Goal: Task Accomplishment & Management: Manage account settings

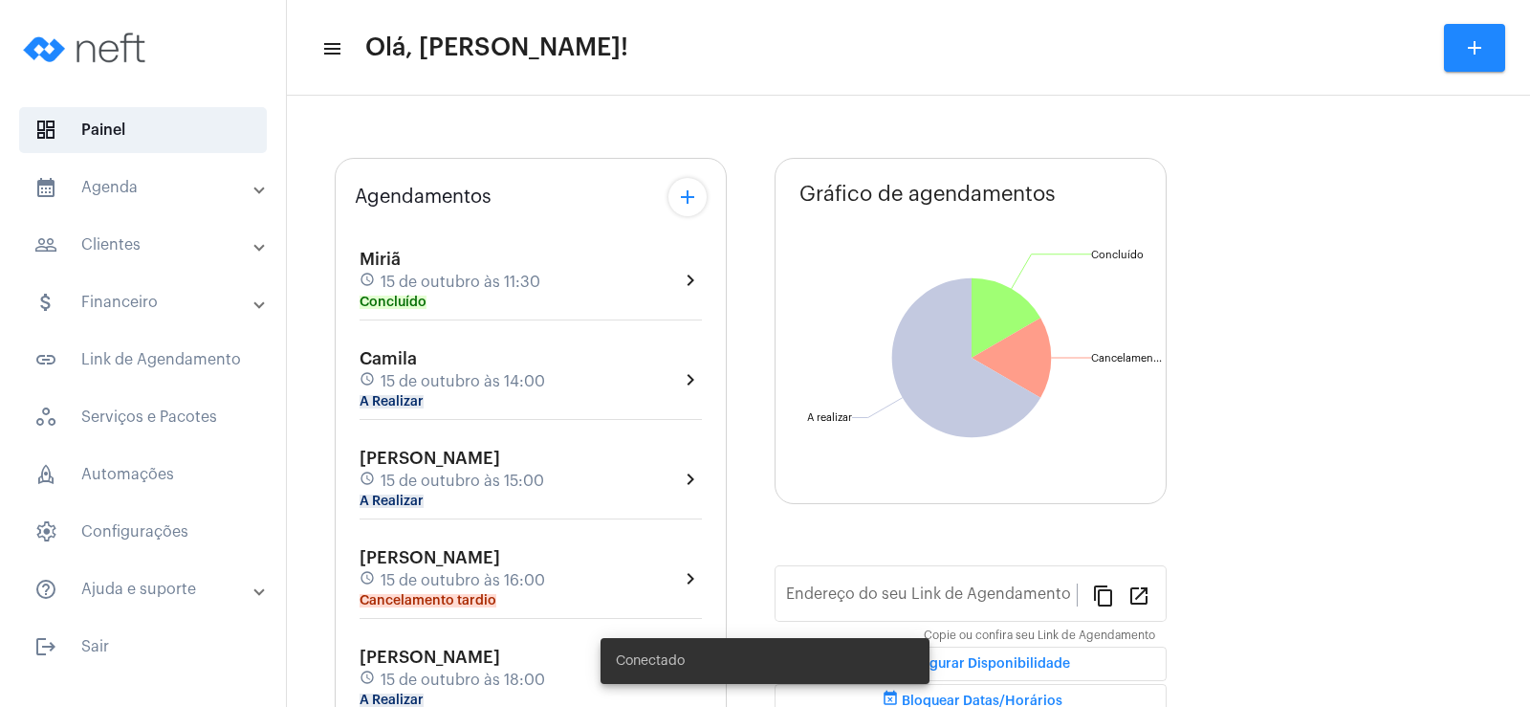
type input "[URL][DOMAIN_NAME]"
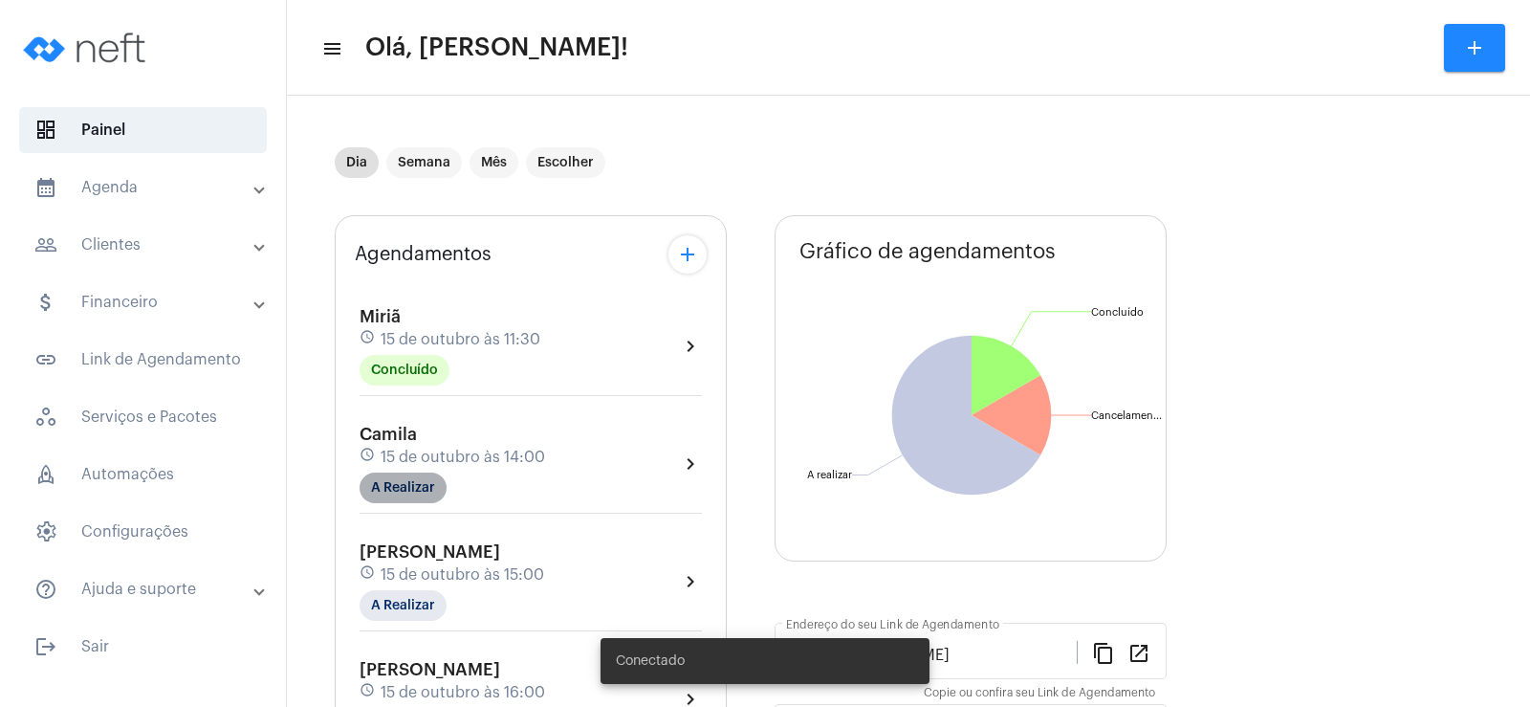
click at [418, 491] on mat-chip "A Realizar" at bounding box center [402, 487] width 87 height 31
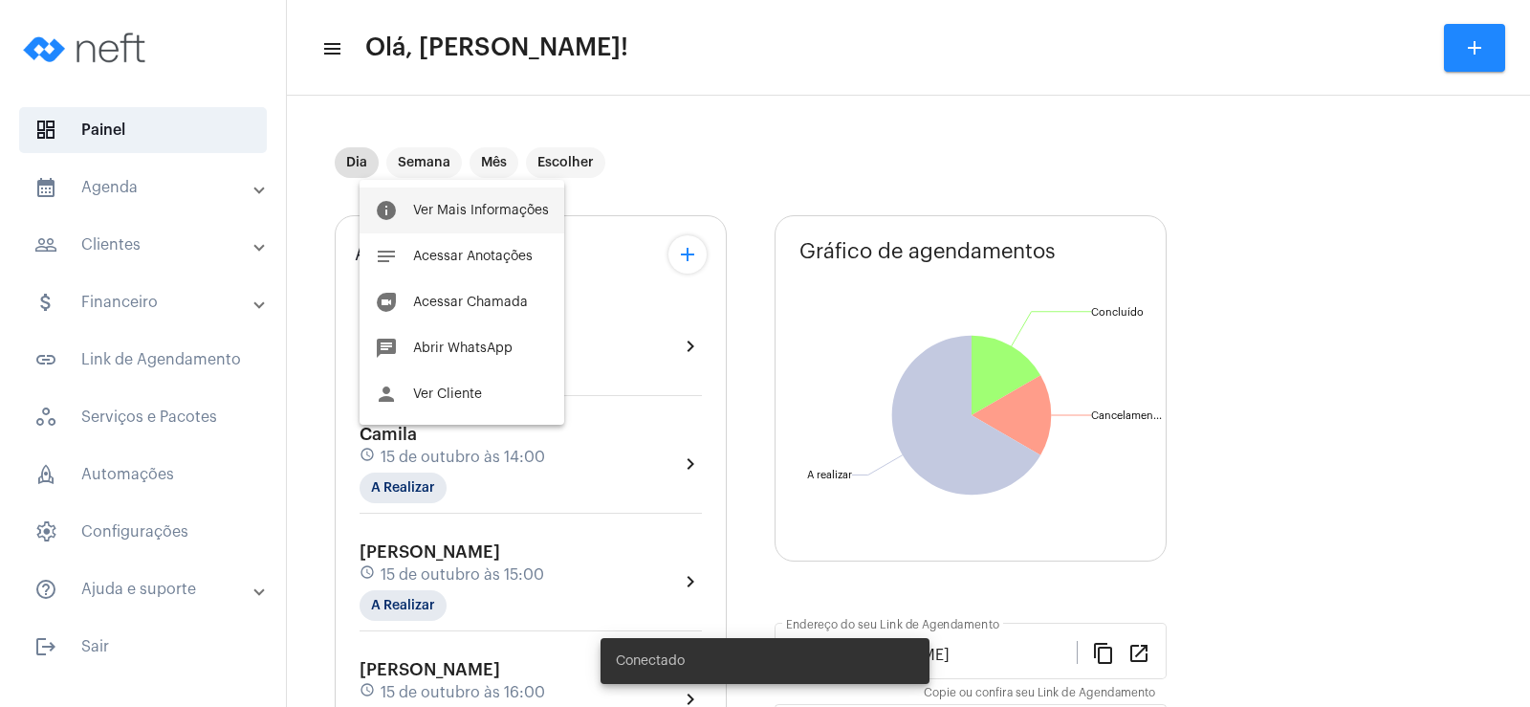
click at [467, 210] on span "Ver Mais Informações" at bounding box center [481, 210] width 136 height 13
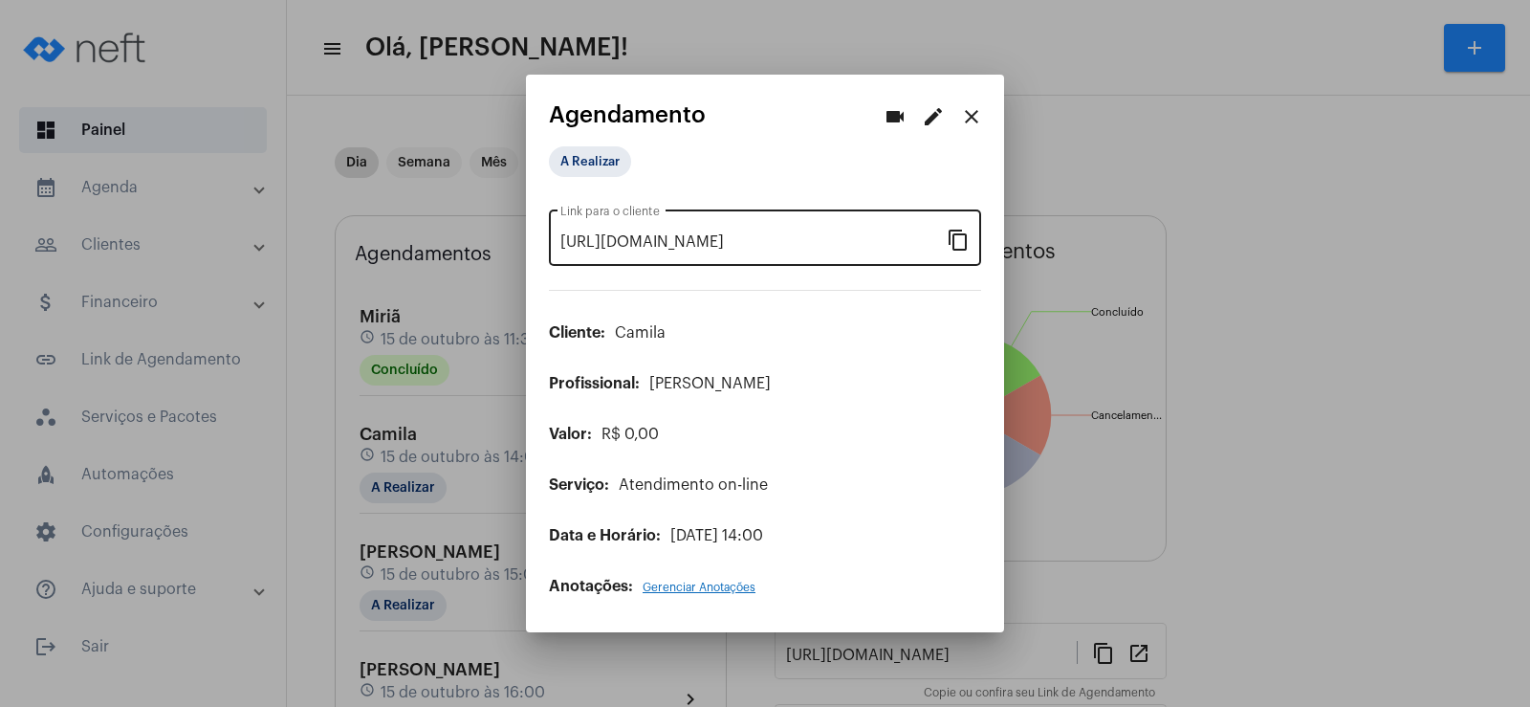
click at [956, 232] on mat-icon "content_copy" at bounding box center [958, 239] width 23 height 23
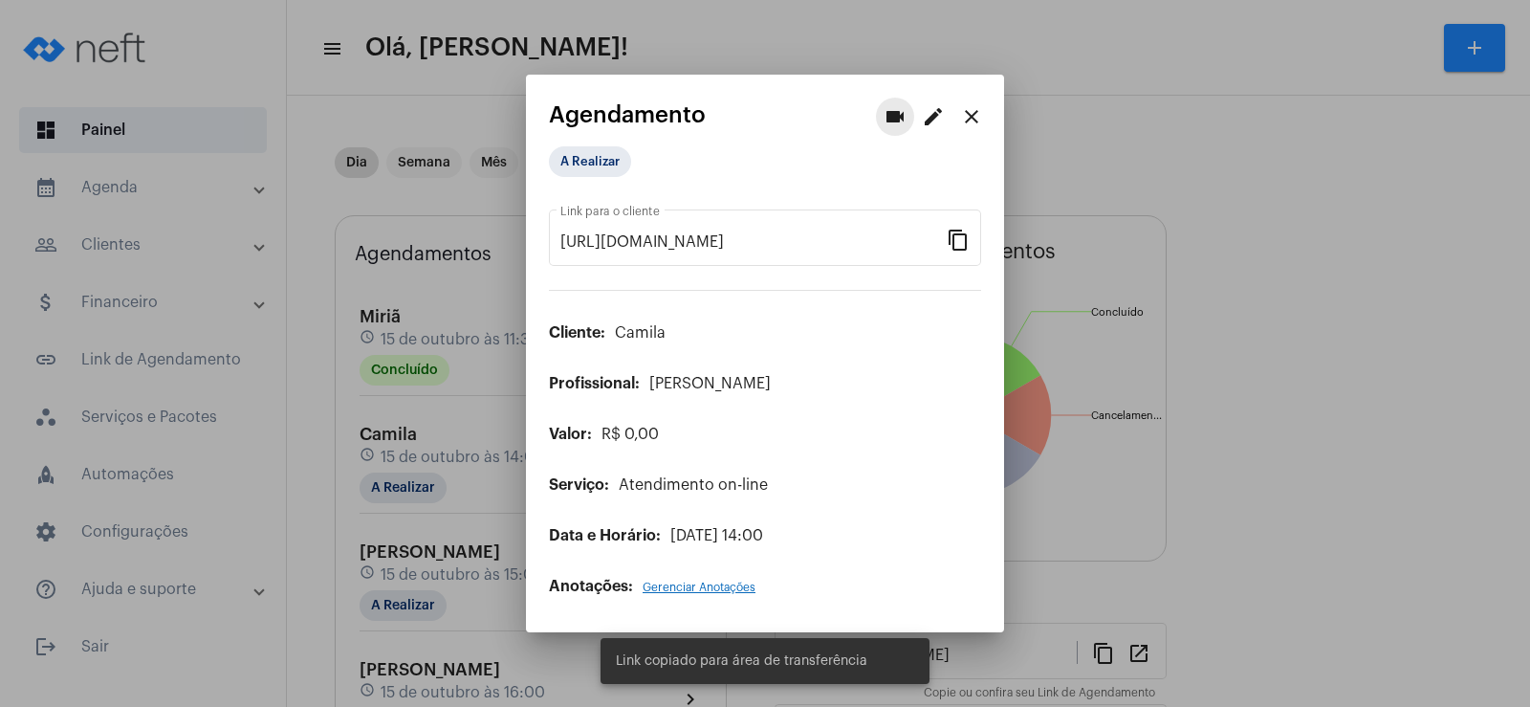
click at [896, 114] on mat-icon "videocam" at bounding box center [894, 116] width 23 height 23
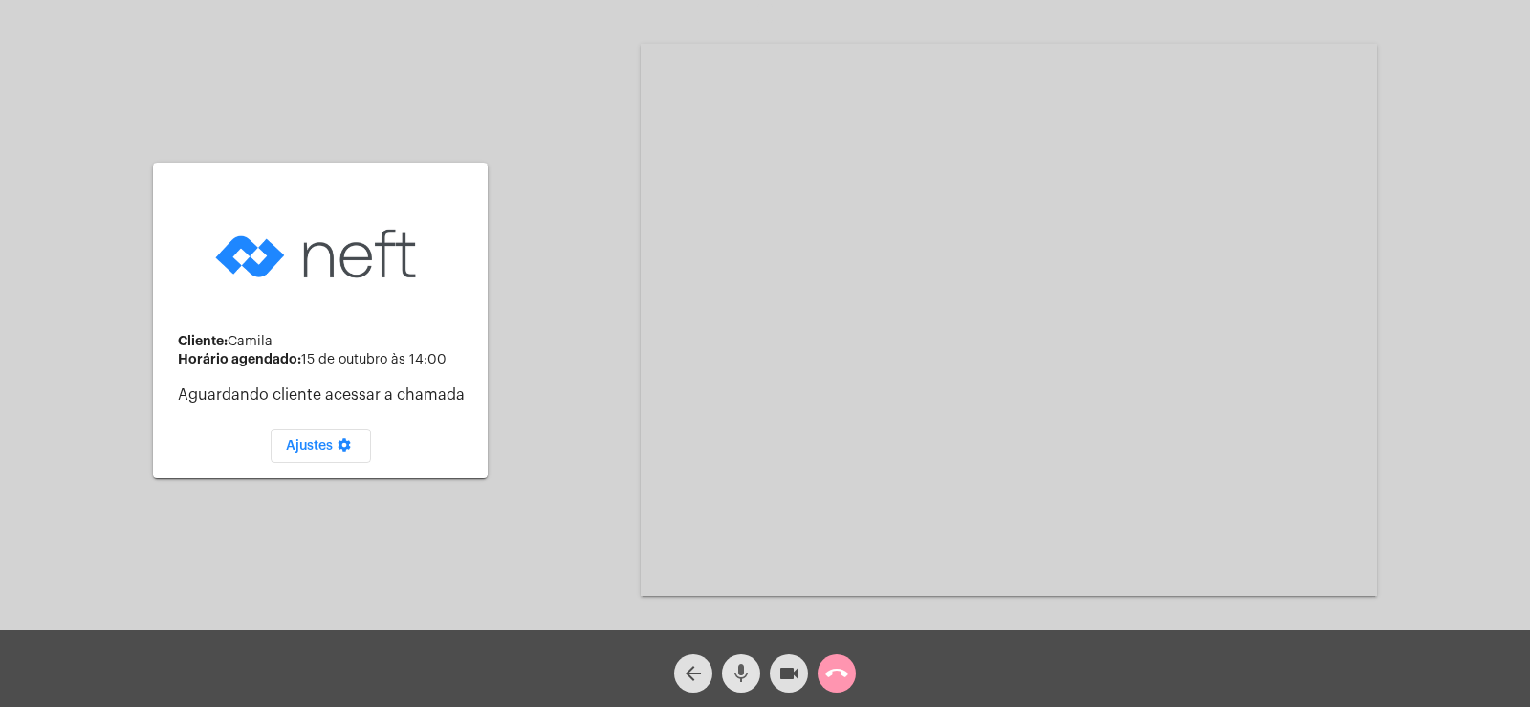
click at [750, 675] on mat-icon "mic" at bounding box center [740, 673] width 23 height 23
click at [777, 675] on mat-icon "videocam" at bounding box center [788, 673] width 23 height 23
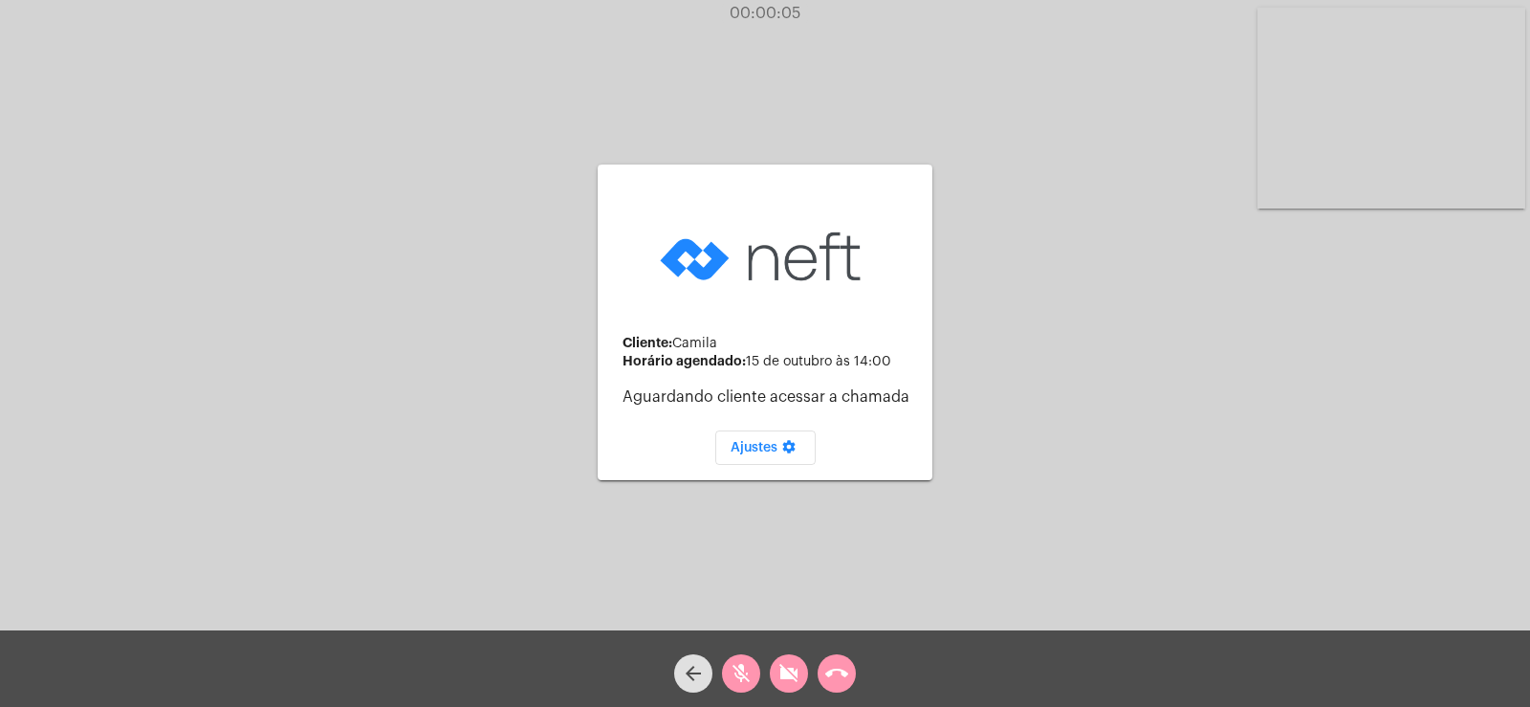
click at [745, 672] on mat-icon "mic_off" at bounding box center [740, 673] width 23 height 23
click at [795, 679] on mat-icon "videocam_off" at bounding box center [788, 673] width 23 height 23
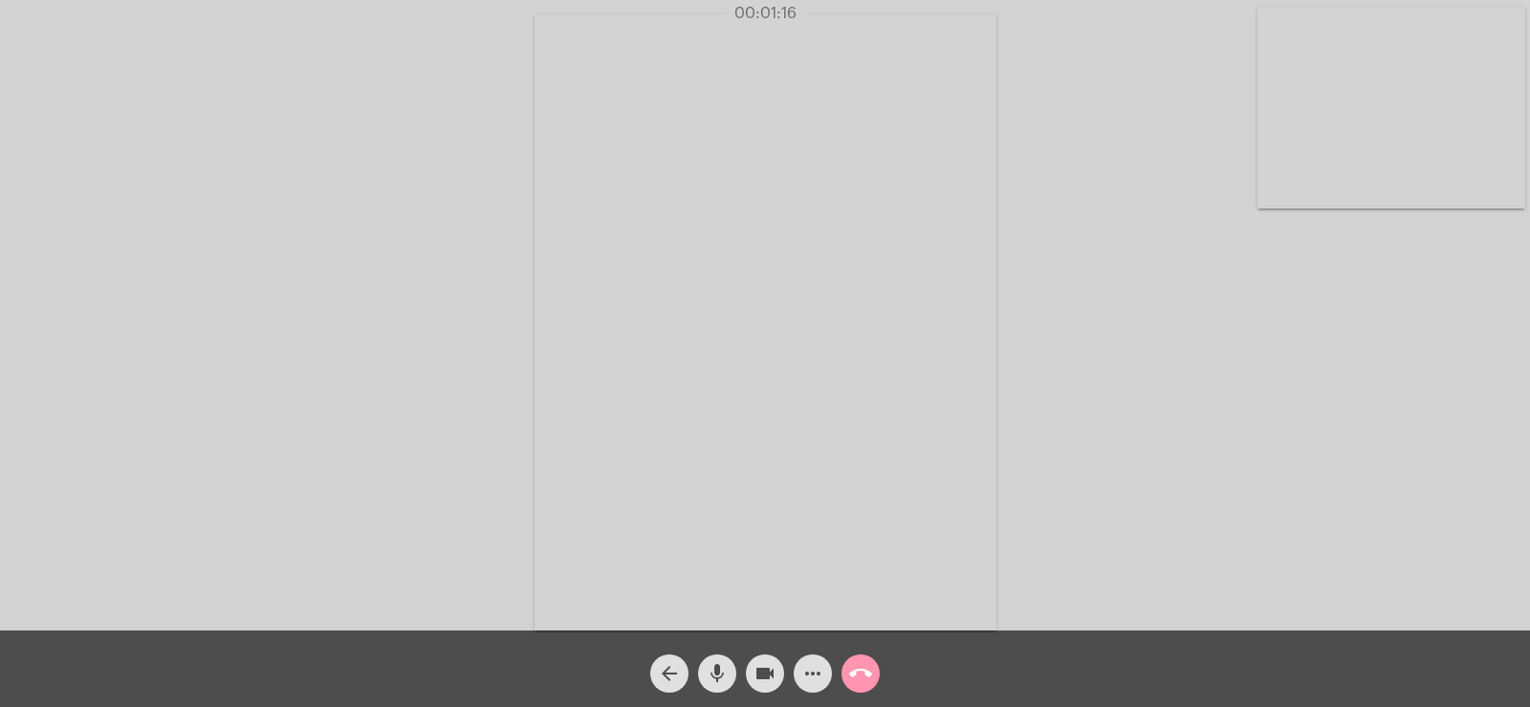
click at [799, 664] on button "more_horiz" at bounding box center [813, 673] width 38 height 38
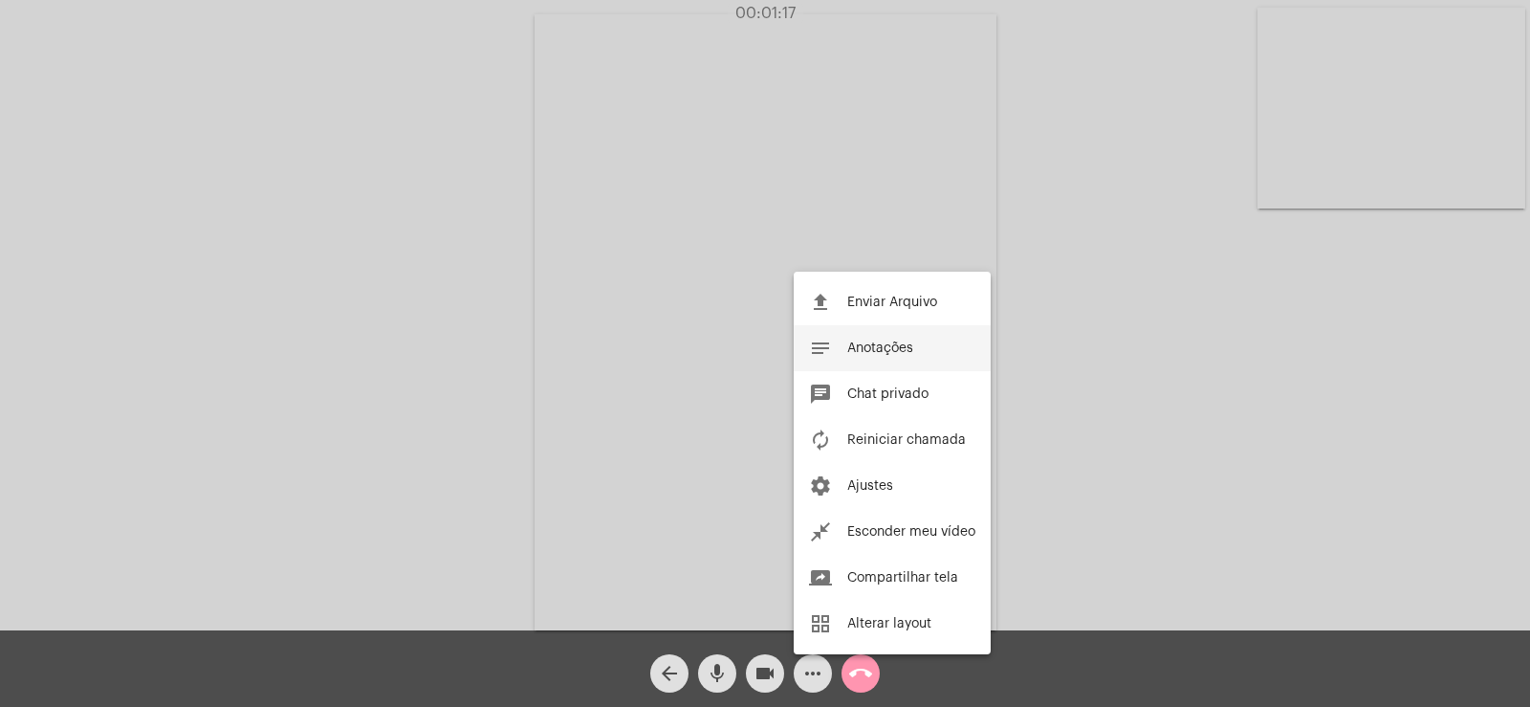
click at [863, 354] on span "Anotações" at bounding box center [880, 347] width 66 height 13
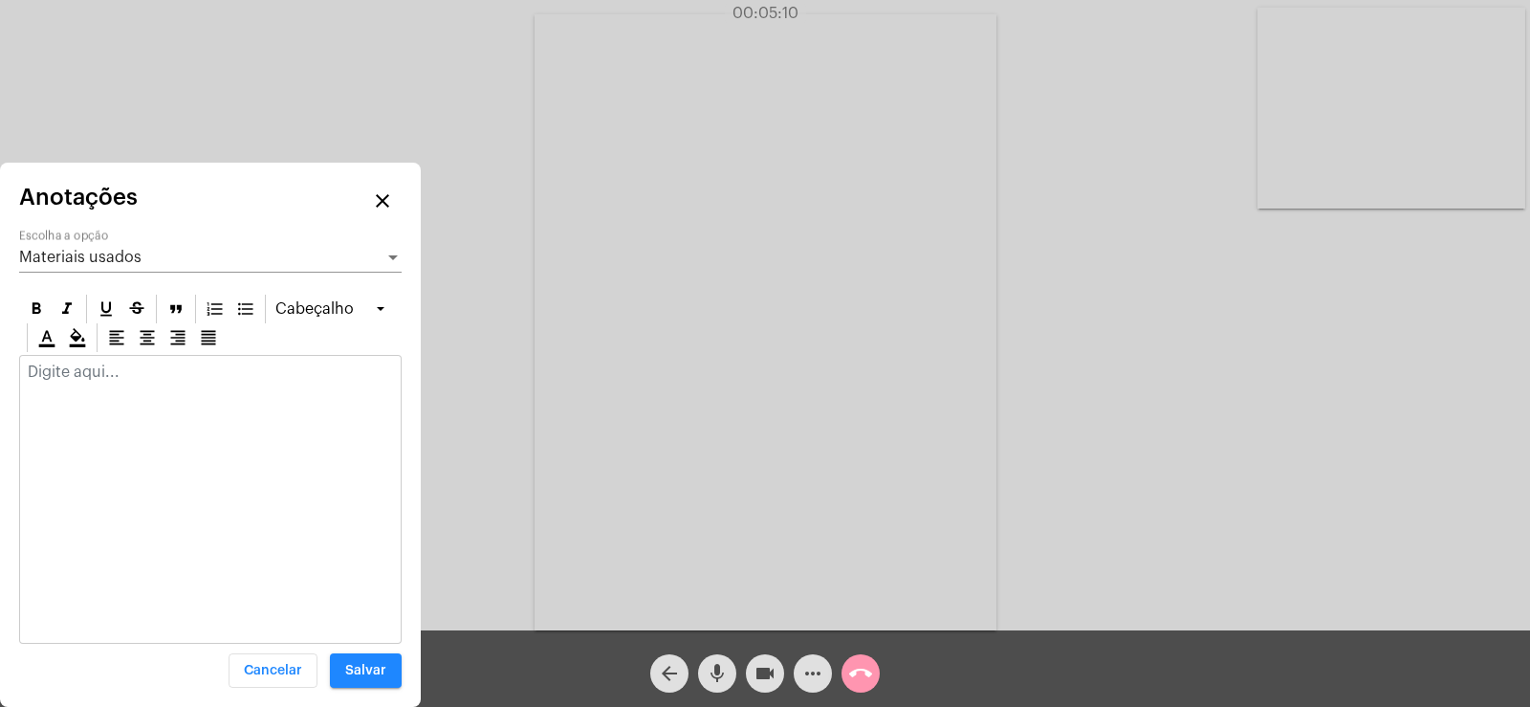
click at [76, 376] on p at bounding box center [210, 371] width 365 height 17
click at [186, 258] on div "Materiais usados" at bounding box center [201, 257] width 365 height 17
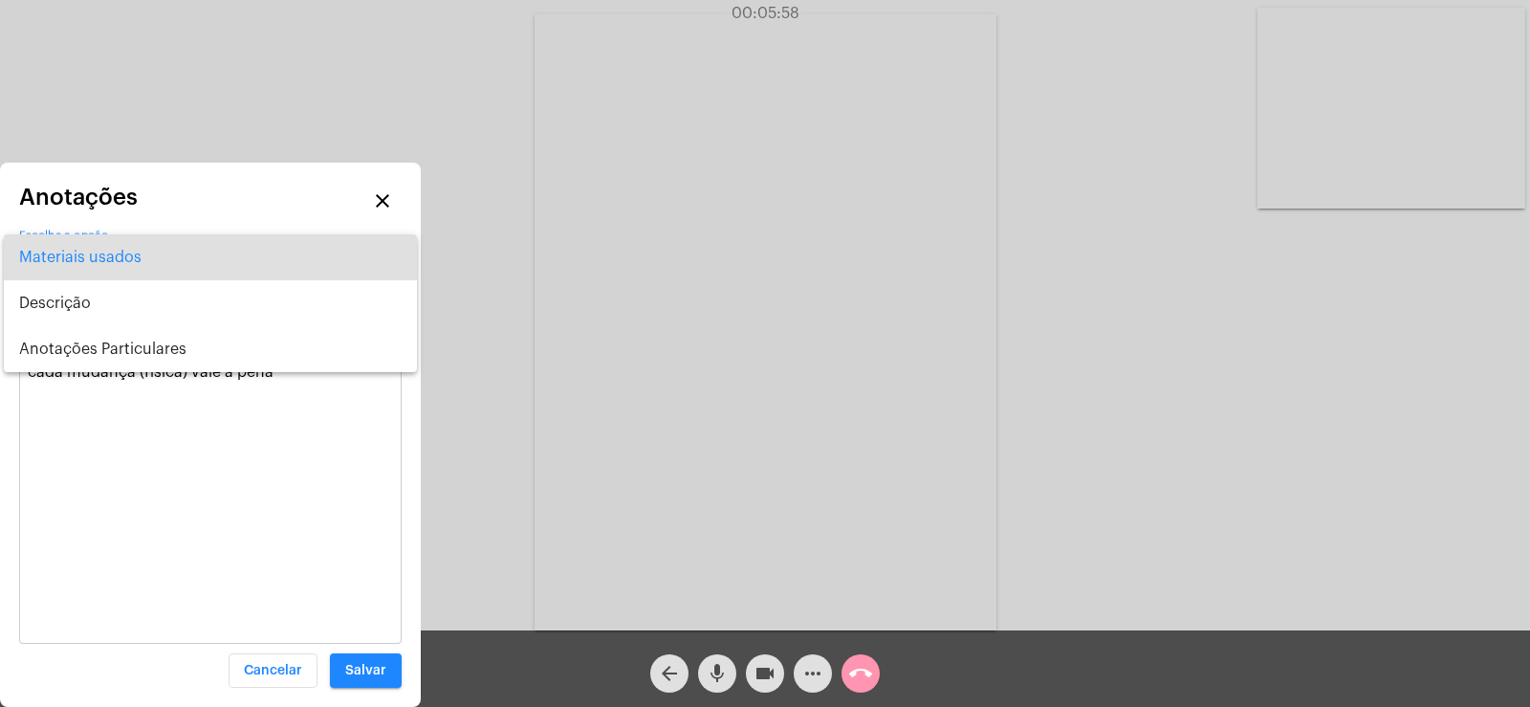
click at [273, 386] on div at bounding box center [765, 353] width 1530 height 707
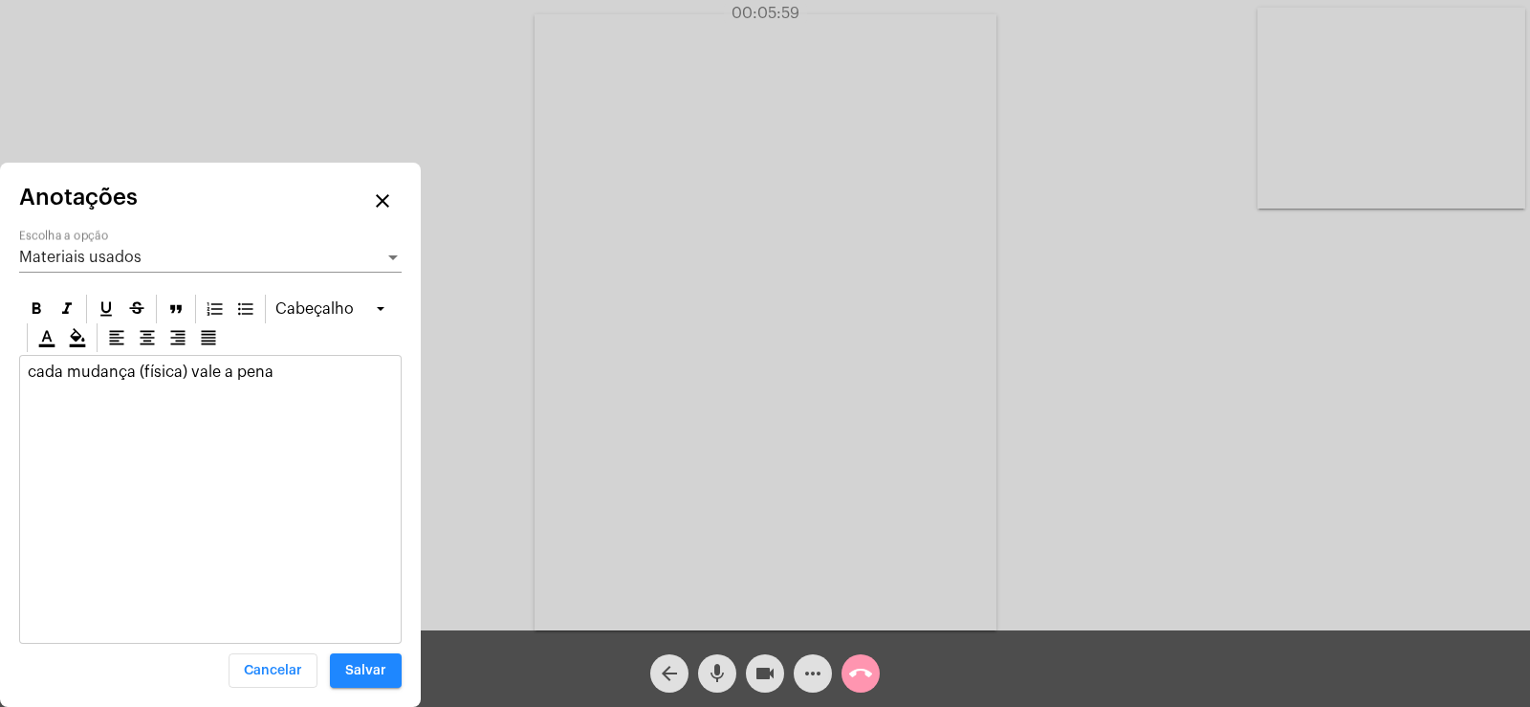
drag, startPoint x: 277, startPoint y: 378, endPoint x: 0, endPoint y: 363, distance: 277.6
click at [0, 363] on div "Anotações close Materiais usados Escolha a opção Cabeçalho cada mudança (física…" at bounding box center [210, 435] width 421 height 544
click at [98, 251] on span "Materiais usados" at bounding box center [80, 257] width 122 height 15
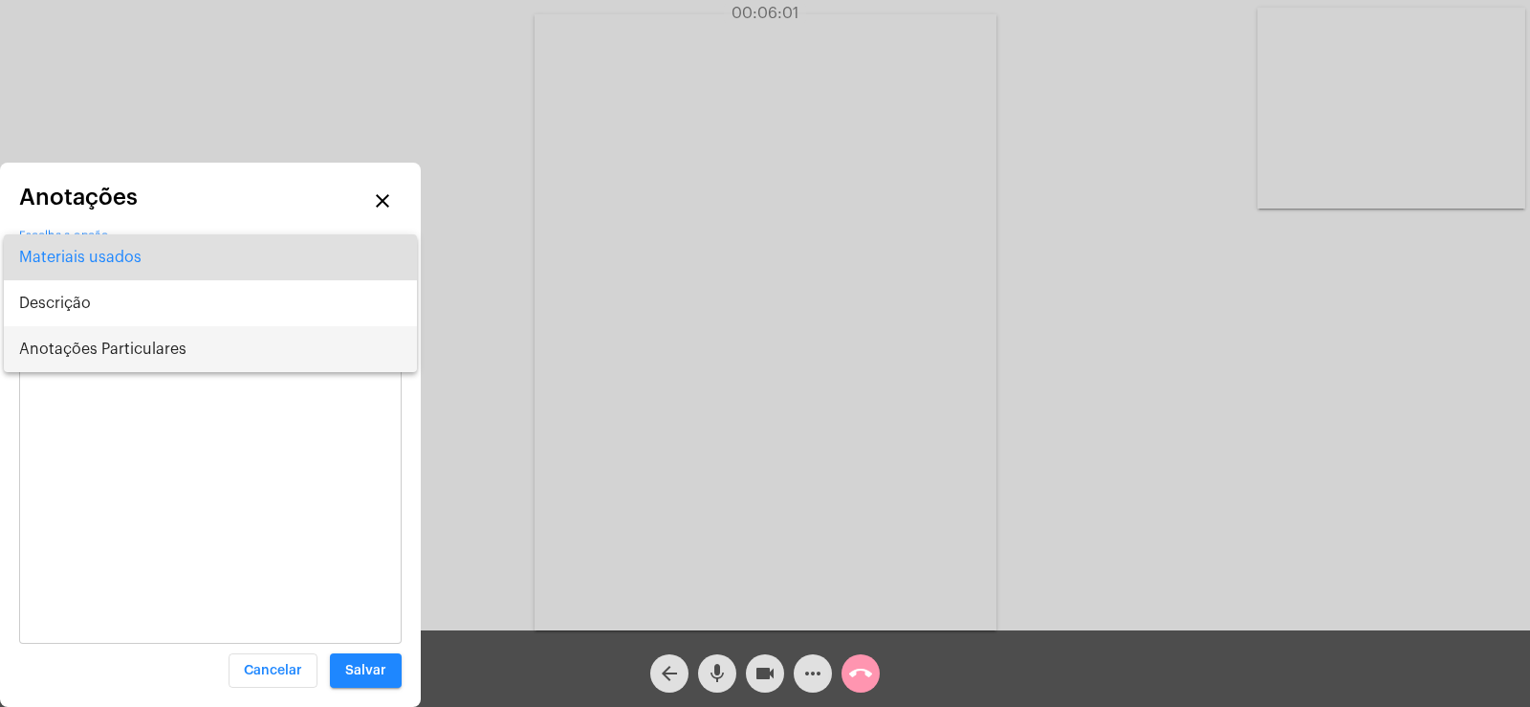
click at [85, 341] on span "Anotações Particulares" at bounding box center [210, 349] width 382 height 46
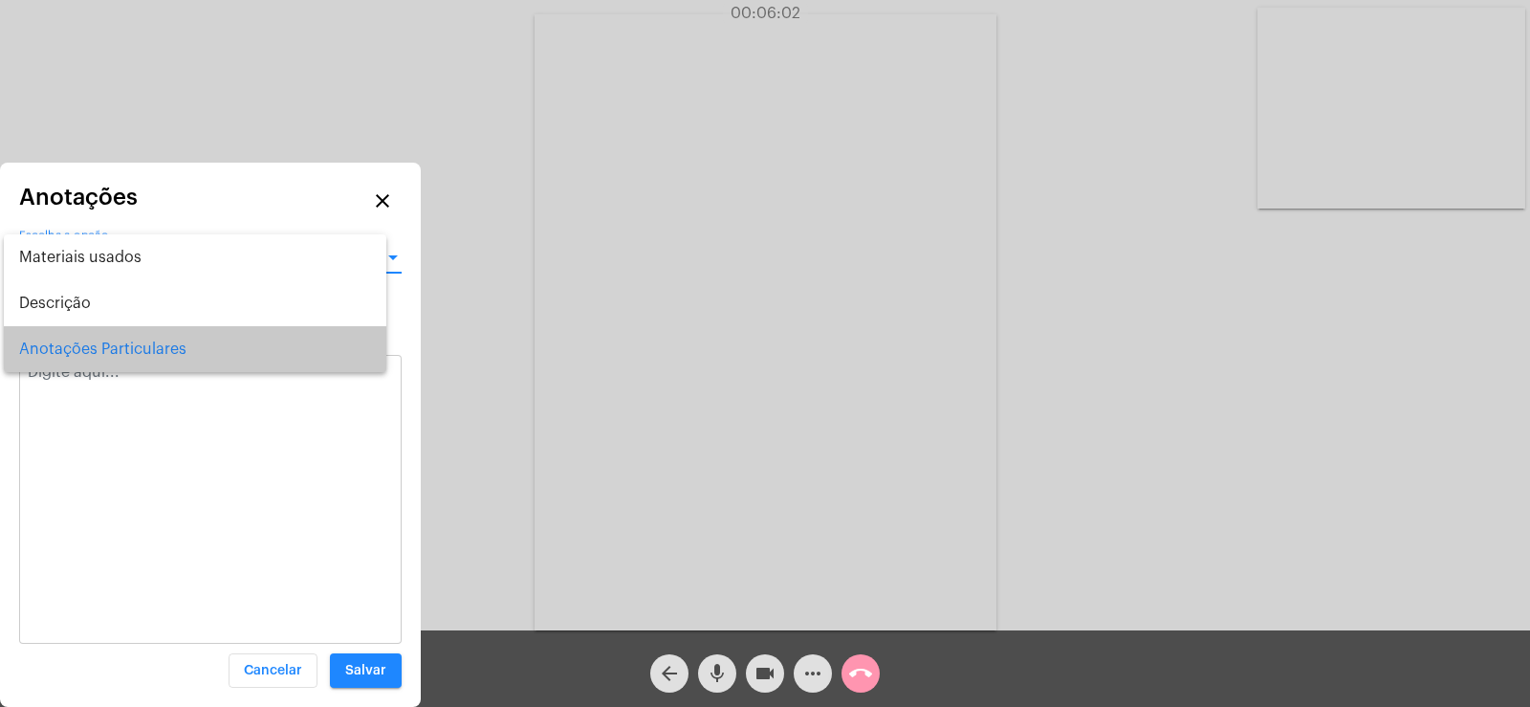
click at [78, 374] on p at bounding box center [210, 371] width 365 height 17
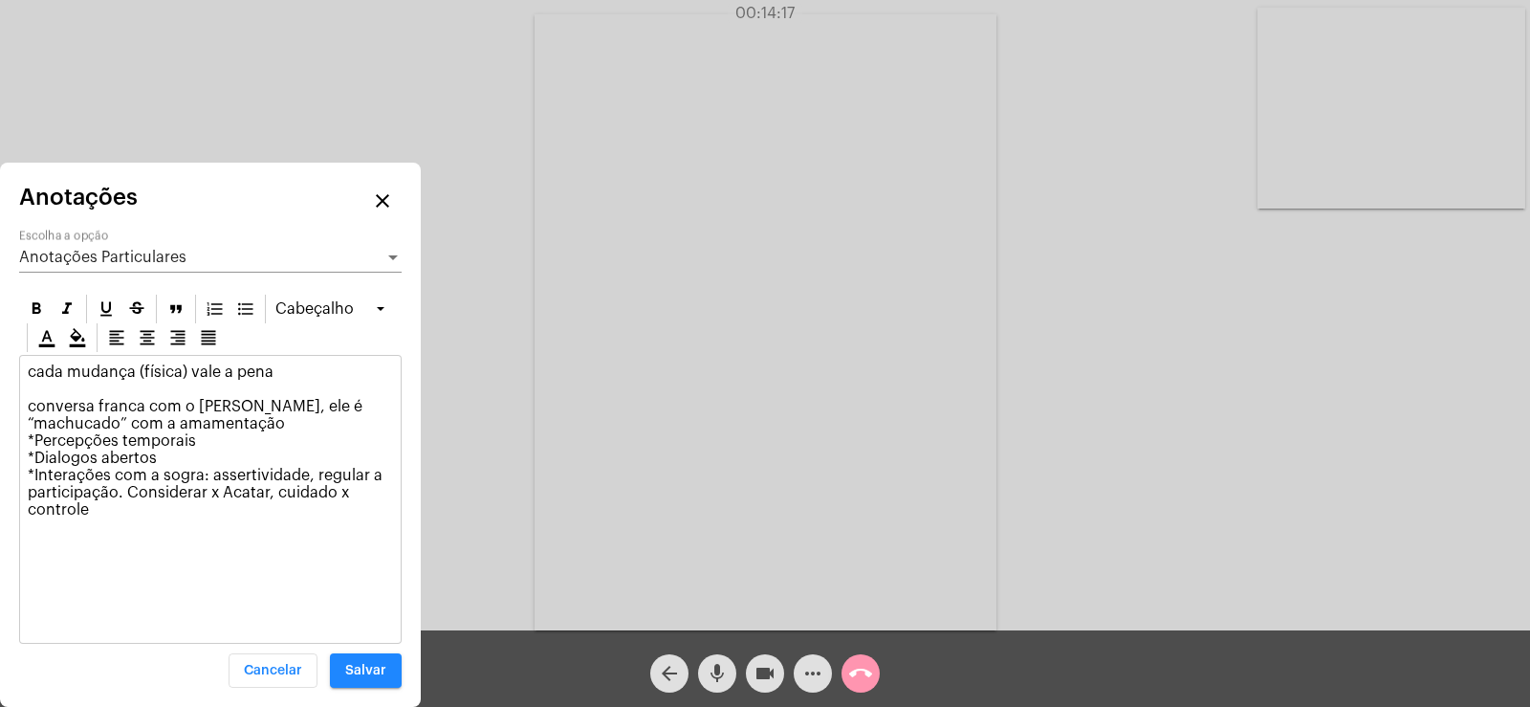
click at [175, 460] on p "cada mudança (física) vale a pena conversa franca com o Gabriel, ele é “machuca…" at bounding box center [210, 440] width 365 height 155
click at [108, 507] on p "cada mudança (física) vale a pena conversa franca com o Gabriel, ele é “machuca…" at bounding box center [210, 440] width 365 height 155
click at [33, 527] on p "cada mudança (física) vale a pena conversa franca com o Gabriel, ele é “machuca…" at bounding box center [210, 449] width 365 height 172
click at [282, 371] on p "cada mudança (física) vale a pena conversa franca com o Gabriel, ele é “machuca…" at bounding box center [210, 457] width 365 height 189
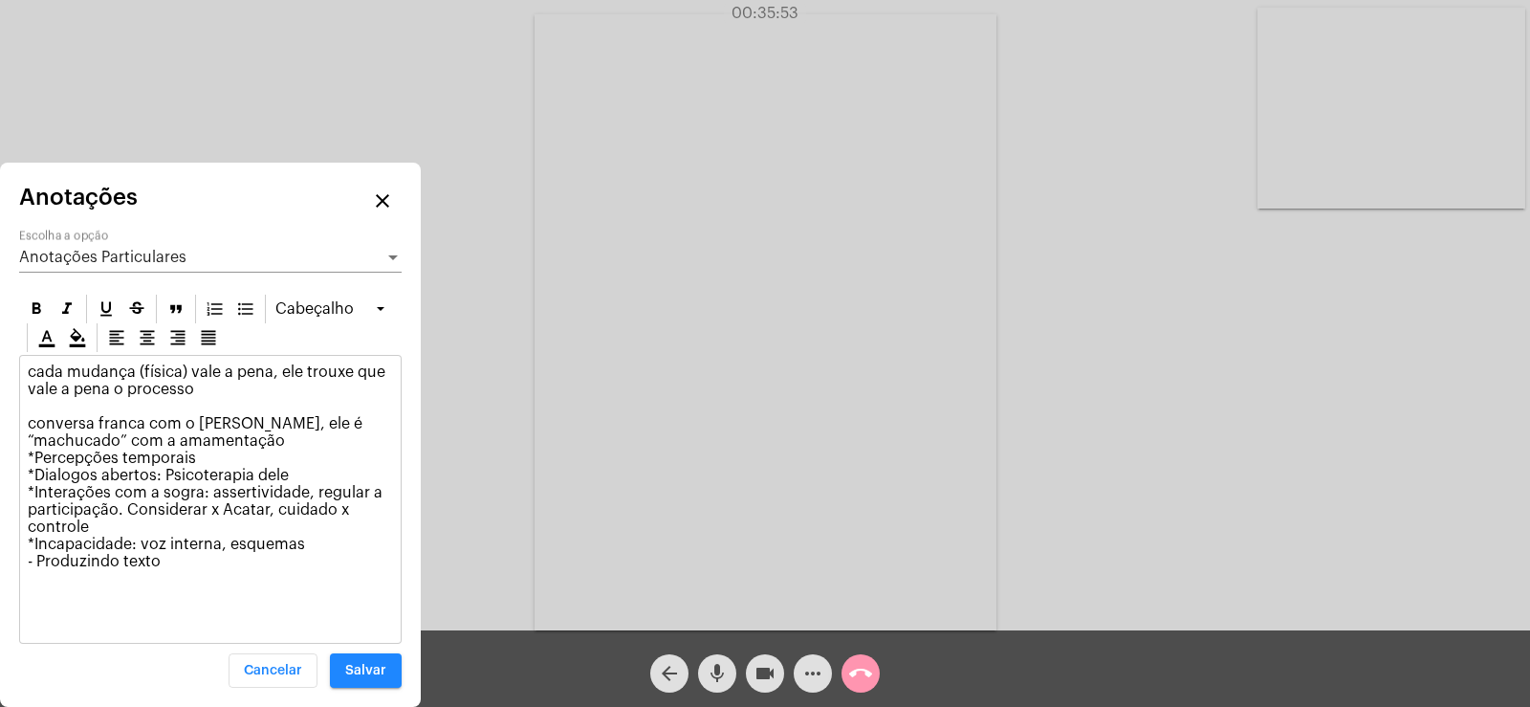
click at [175, 564] on p "cada mudança (física) vale a pena, ele trouxe que vale a pena o processo conver…" at bounding box center [210, 466] width 365 height 207
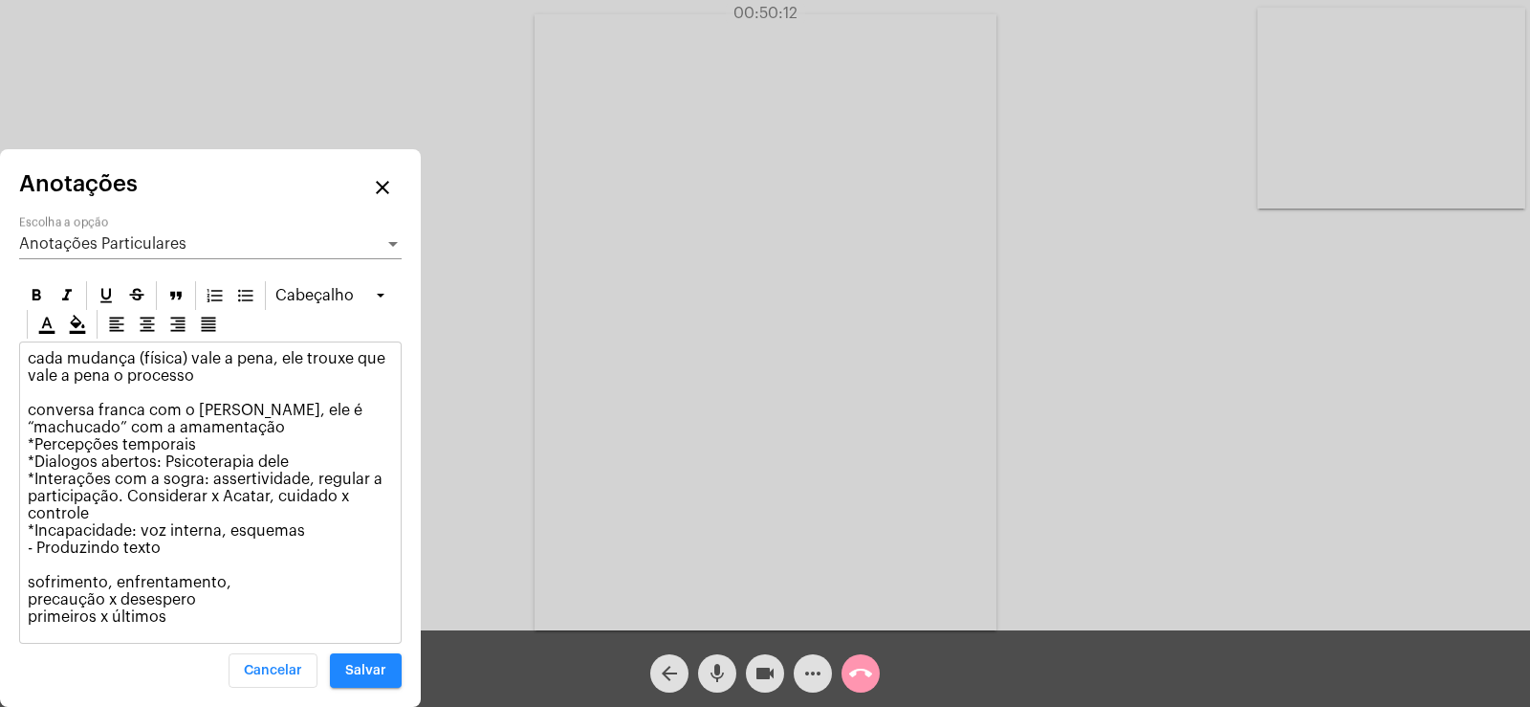
drag, startPoint x: 35, startPoint y: 549, endPoint x: 170, endPoint y: 544, distance: 134.9
click at [170, 544] on p "cada mudança (física) vale a pena, ele trouxe que vale a pena o processo conver…" at bounding box center [210, 487] width 365 height 275
click at [155, 552] on p "cada mudança (física) vale a pena, ele trouxe que vale a pena o processo conver…" at bounding box center [210, 487] width 365 height 275
click at [367, 677] on button "Salvar" at bounding box center [366, 670] width 72 height 34
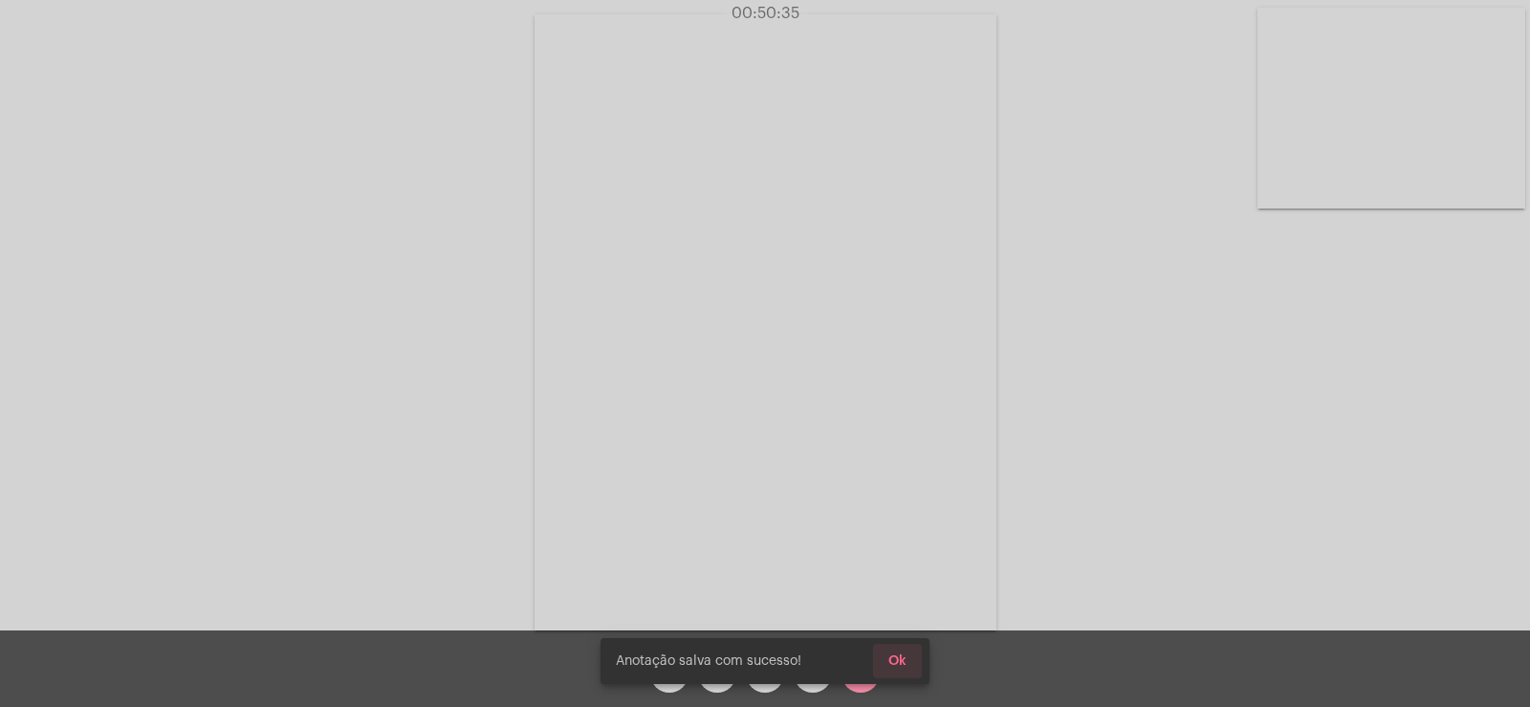
click at [899, 655] on span "Ok" at bounding box center [897, 660] width 18 height 13
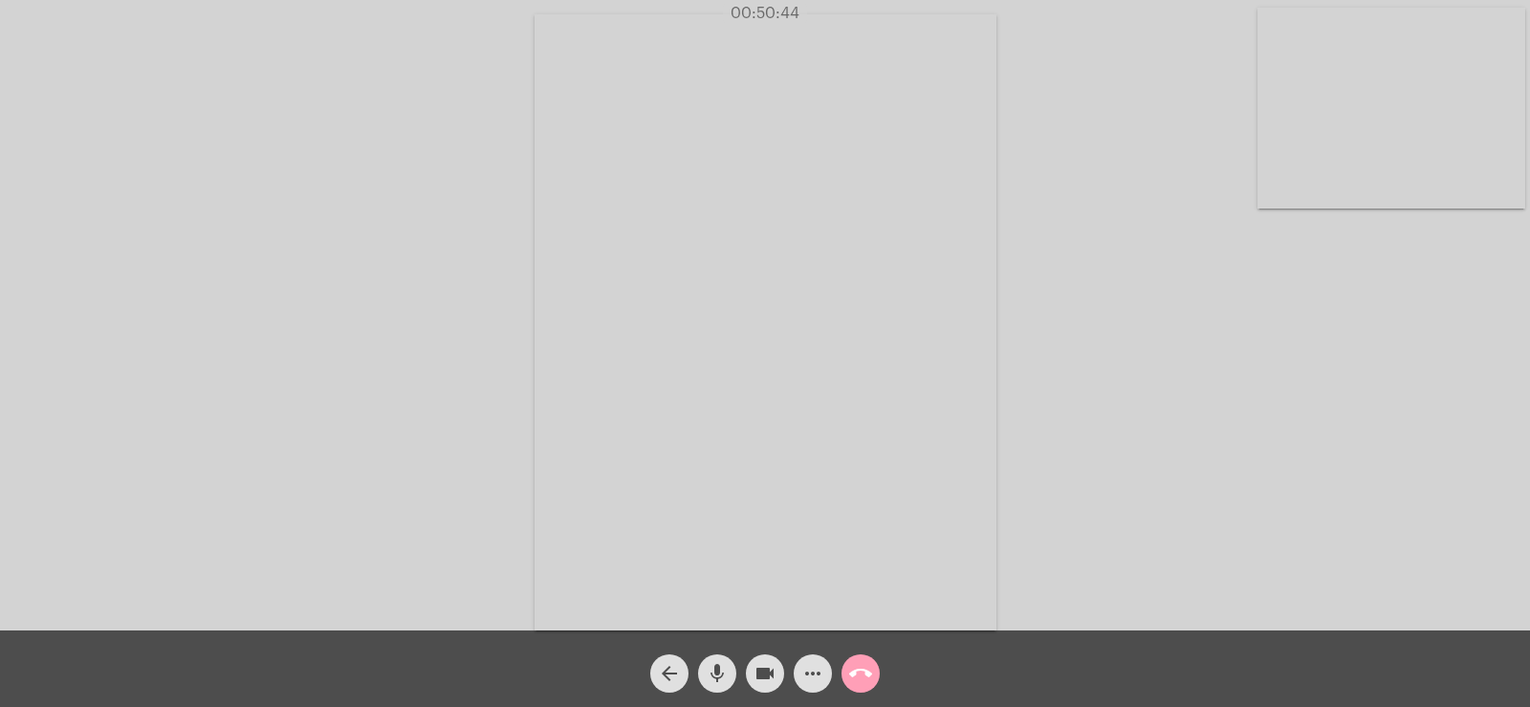
click at [866, 673] on mat-icon "call_end" at bounding box center [860, 673] width 23 height 23
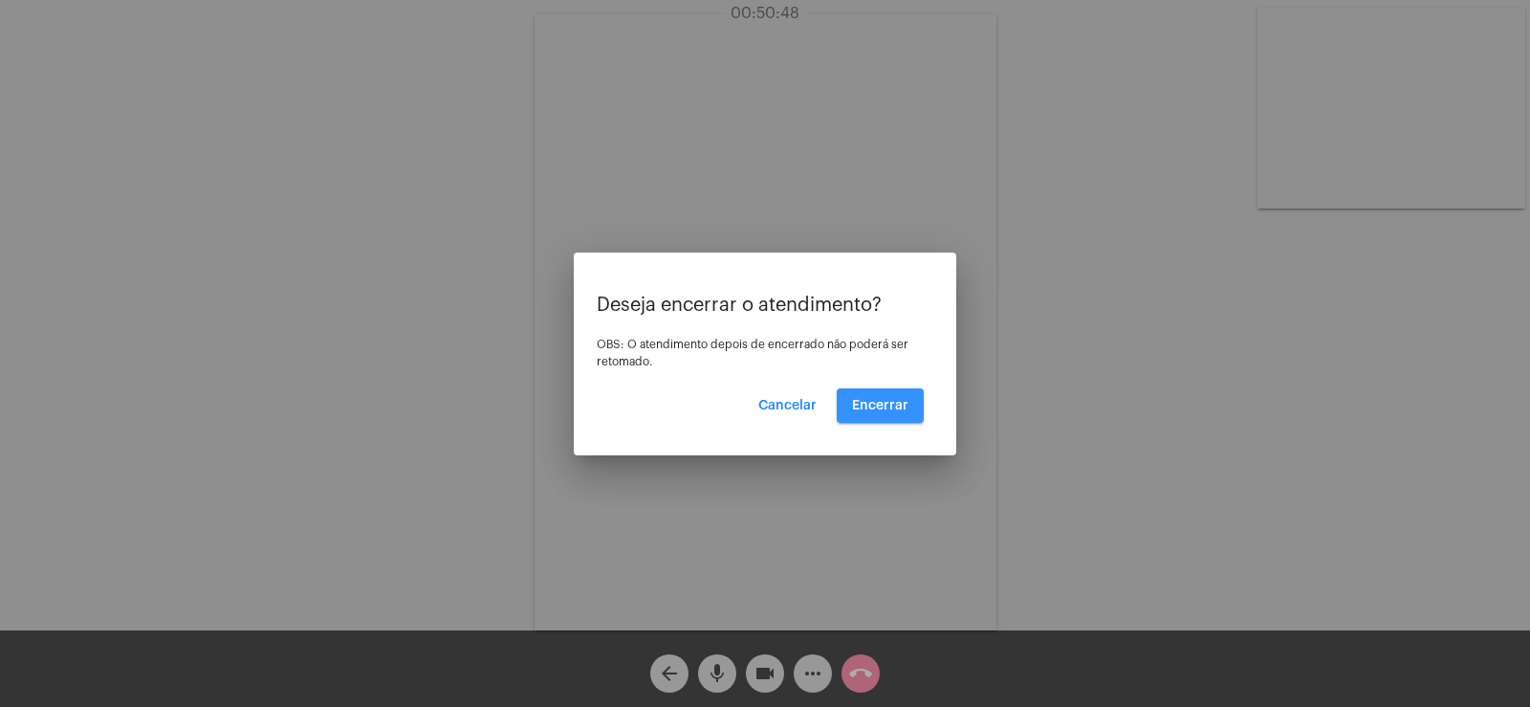
click at [903, 399] on span "Encerrar" at bounding box center [880, 405] width 56 height 13
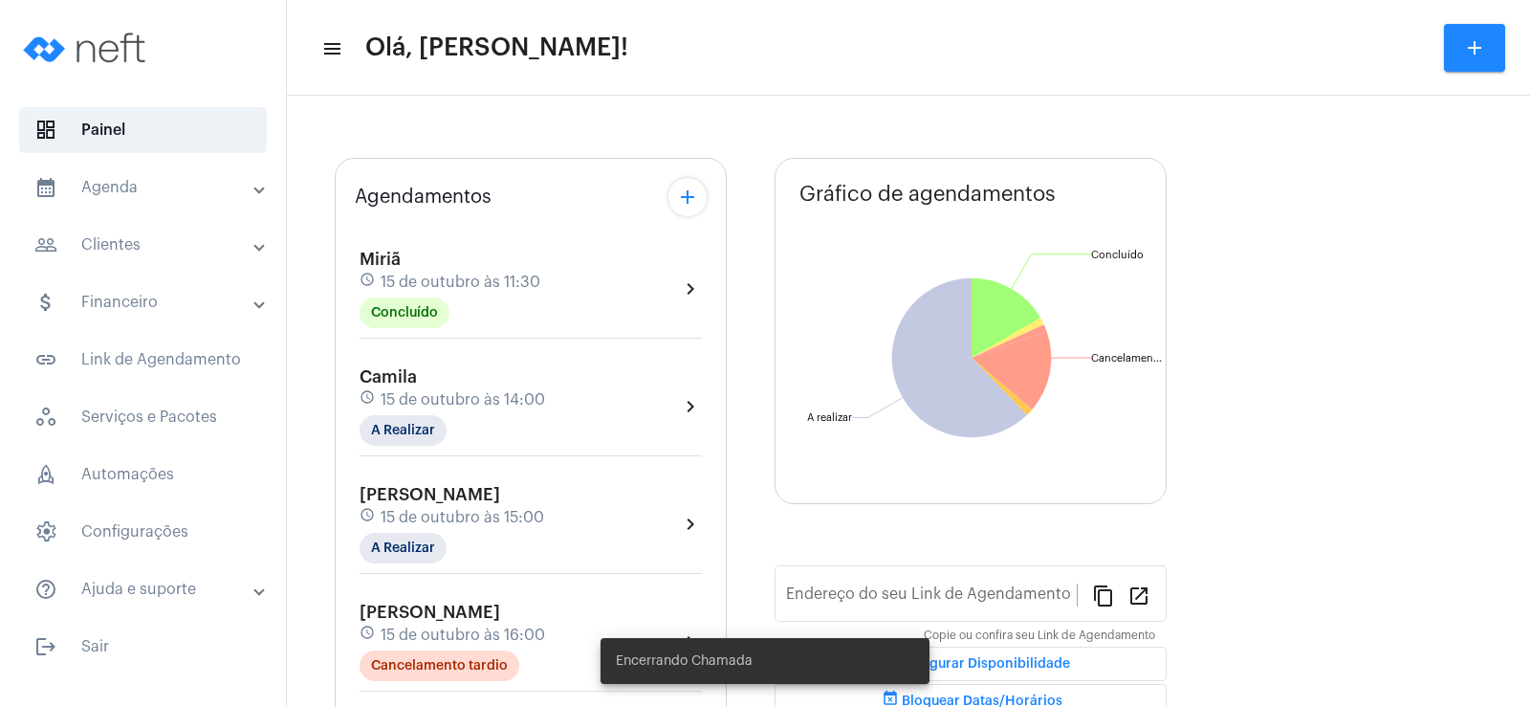
type input "[URL][DOMAIN_NAME]"
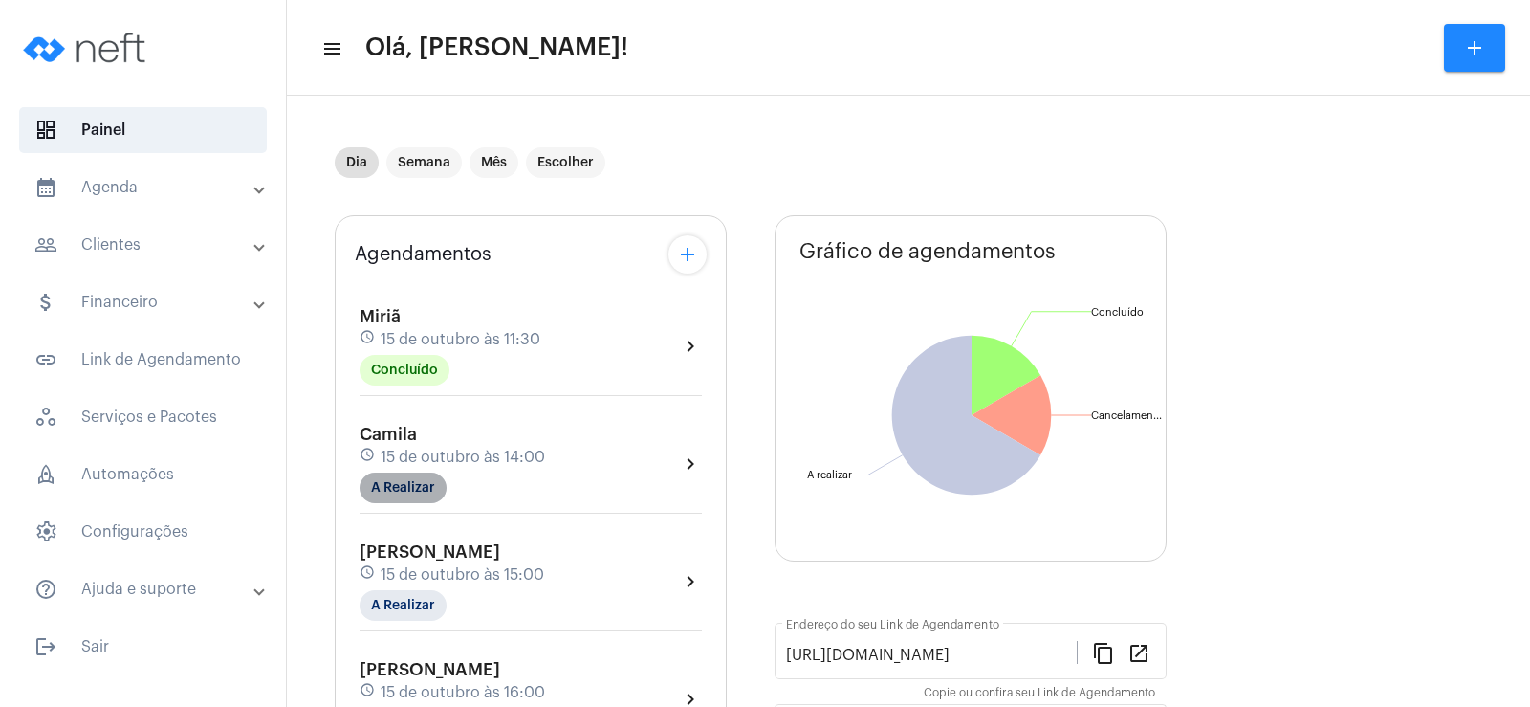
click at [409, 489] on mat-chip "A Realizar" at bounding box center [402, 487] width 87 height 31
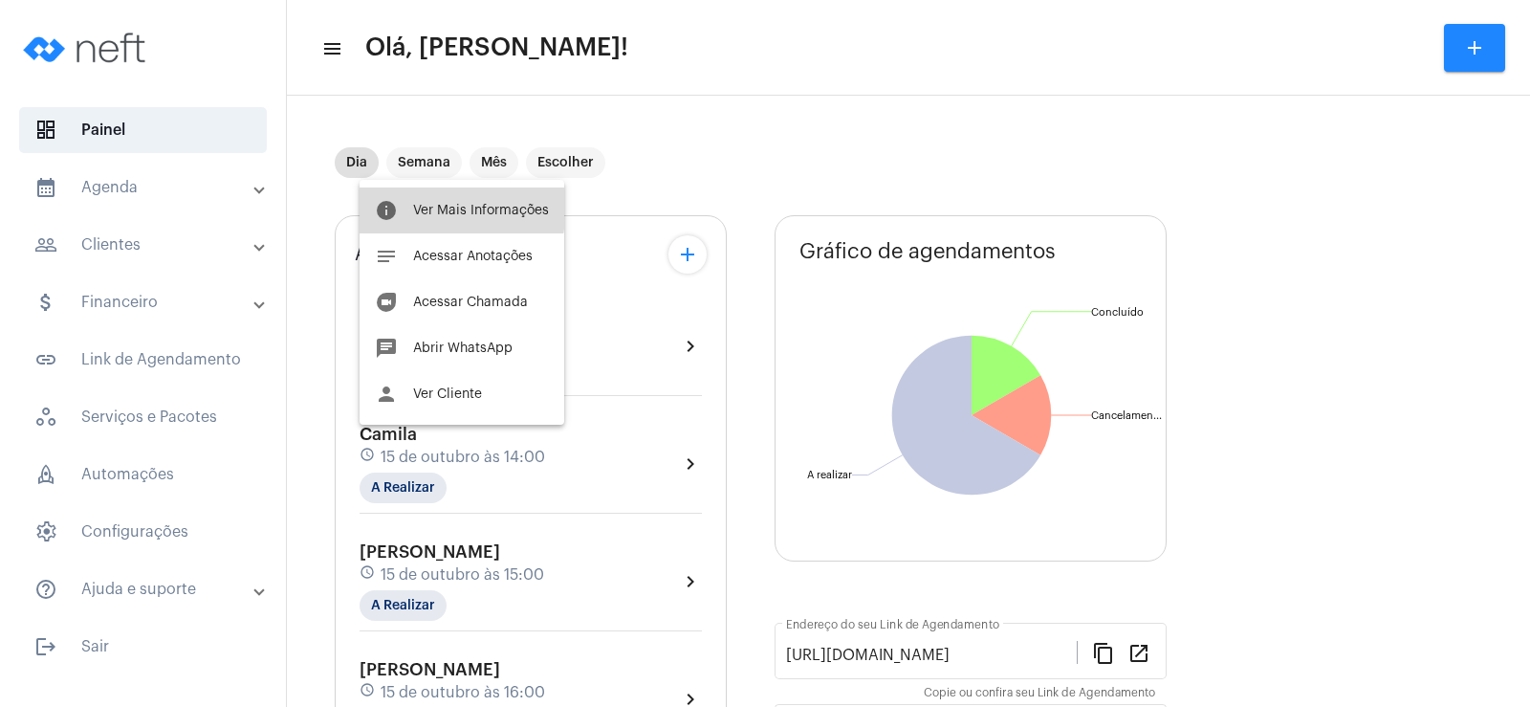
click at [446, 207] on span "Ver Mais Informações" at bounding box center [481, 210] width 136 height 13
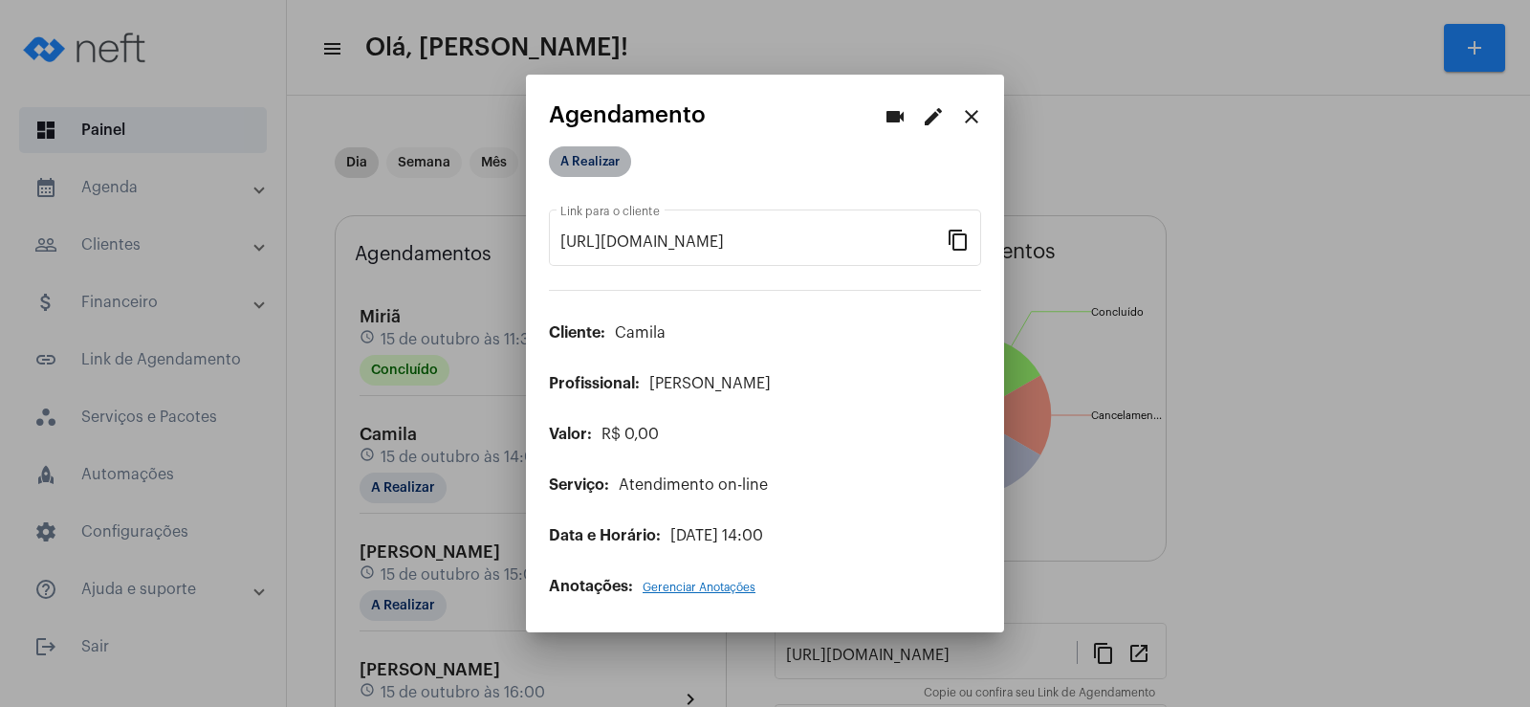
click at [598, 157] on mat-chip "A Realizar" at bounding box center [590, 161] width 82 height 31
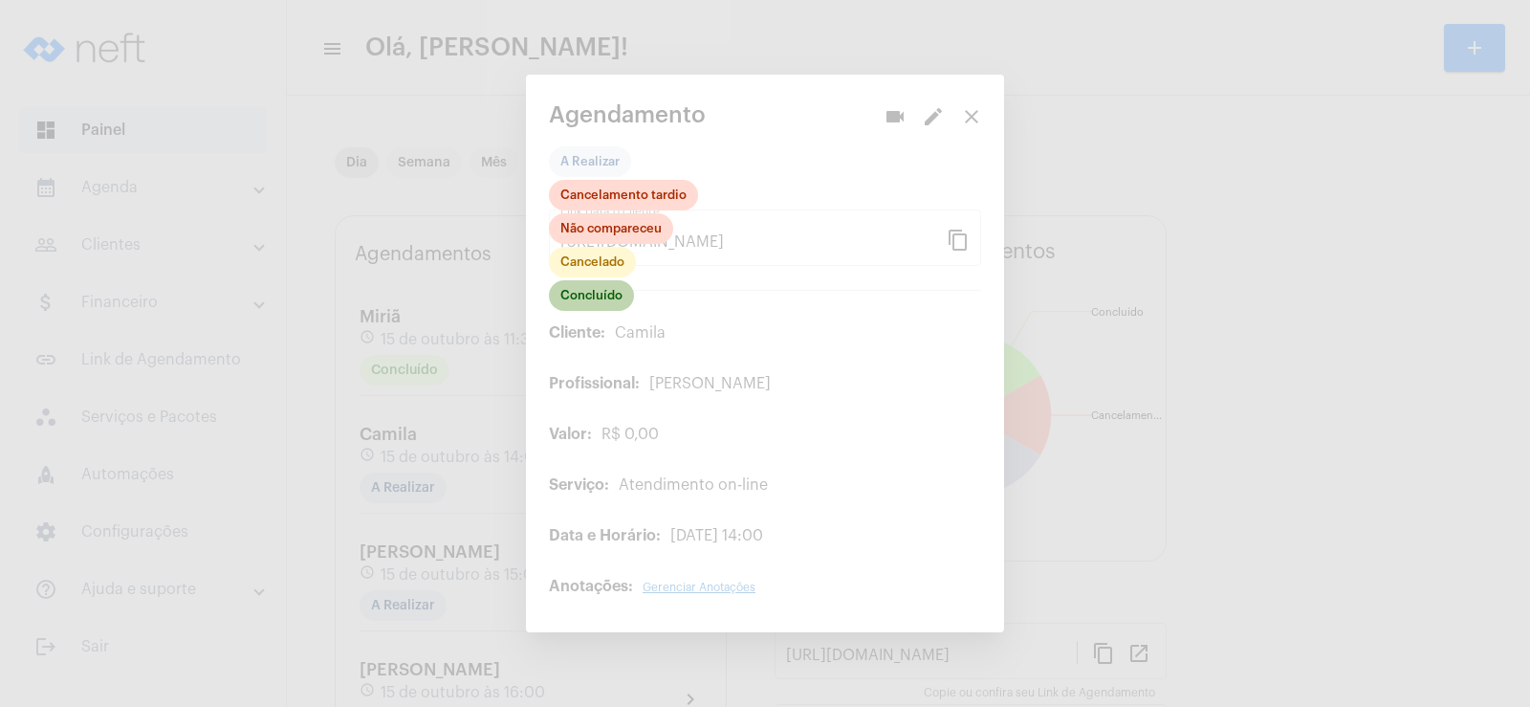
click at [589, 294] on mat-chip "Concluído" at bounding box center [591, 295] width 85 height 31
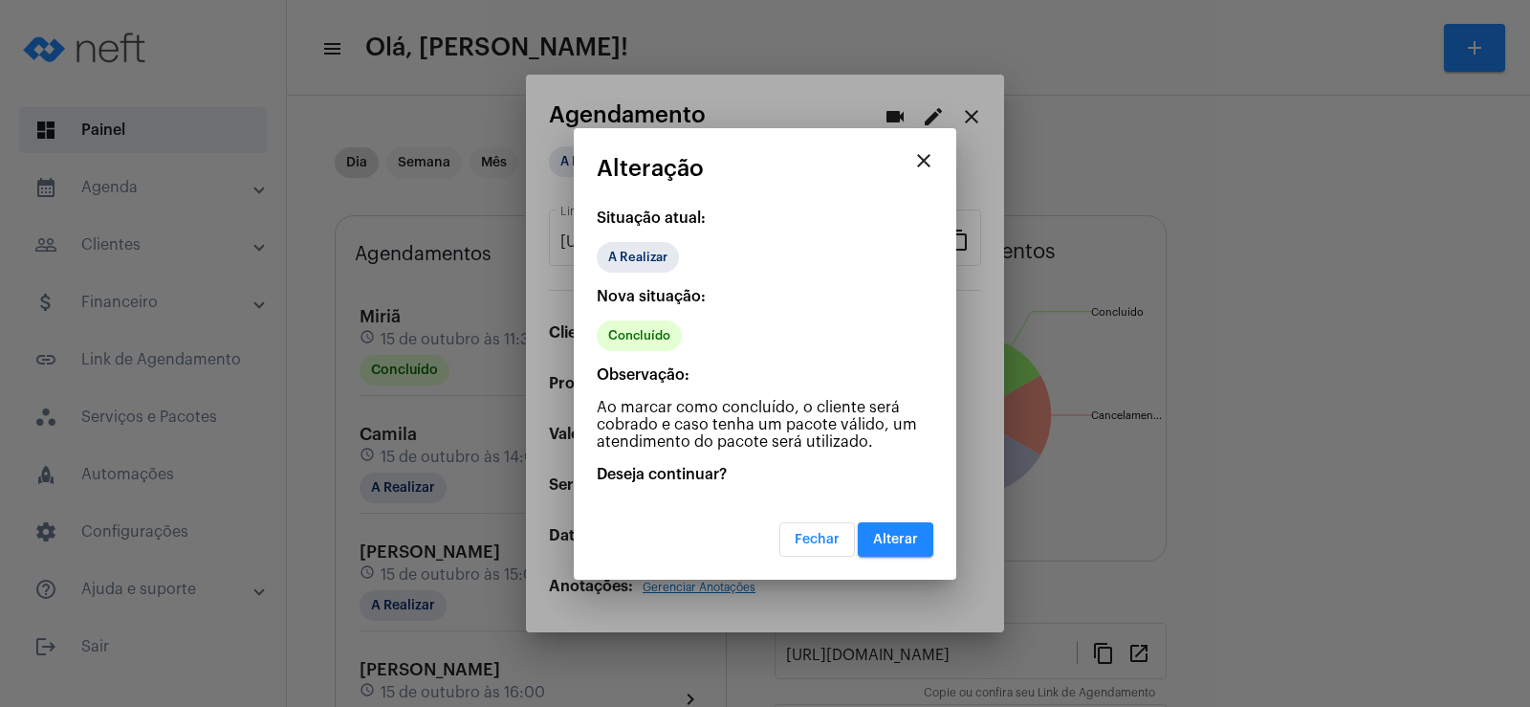
click at [901, 560] on mat-dialog-container "close Alteração Situação atual: A Realizar Nova situação: Concluído Observação:…" at bounding box center [765, 353] width 382 height 451
click at [899, 547] on button "Alterar" at bounding box center [896, 539] width 76 height 34
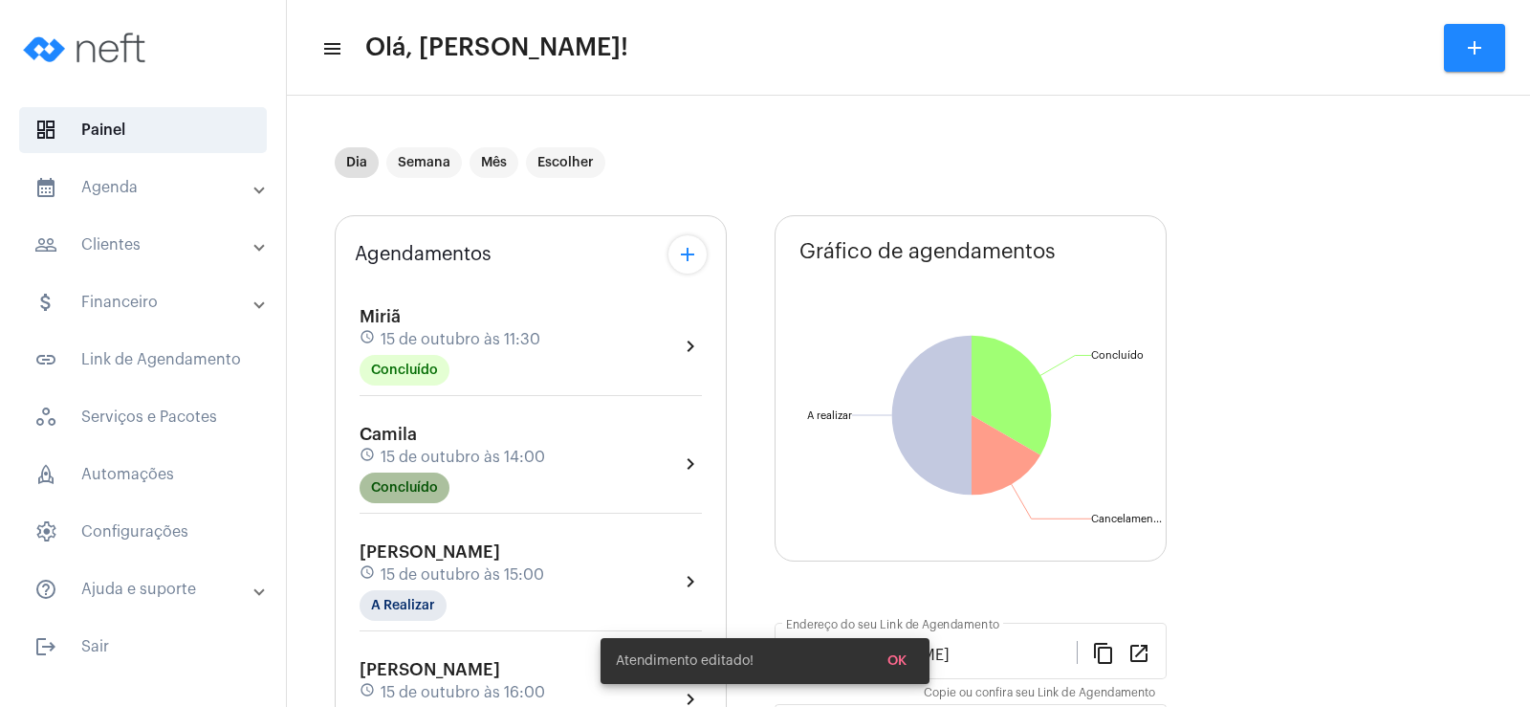
click at [433, 495] on mat-chip "Concluído" at bounding box center [404, 487] width 90 height 31
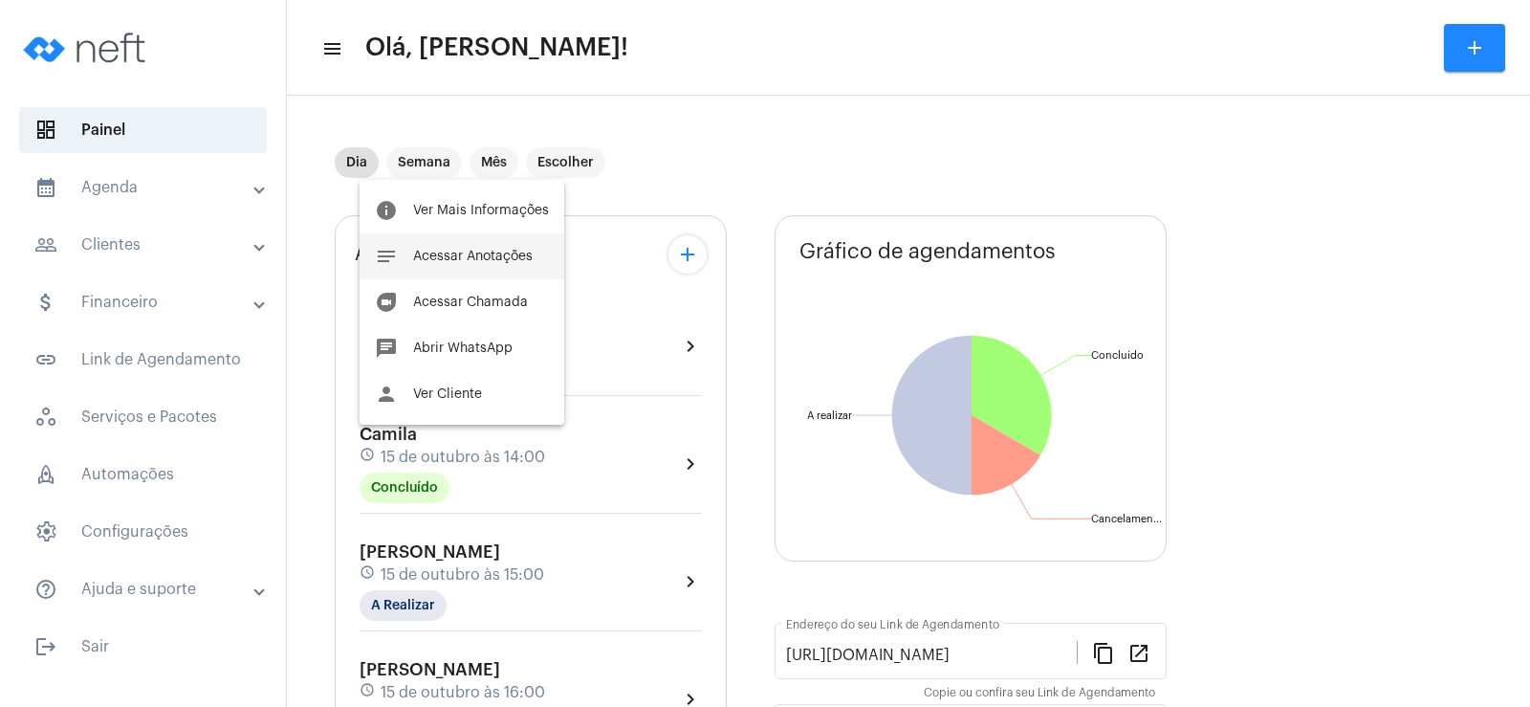
click at [468, 250] on span "Acessar Anotações" at bounding box center [473, 256] width 120 height 13
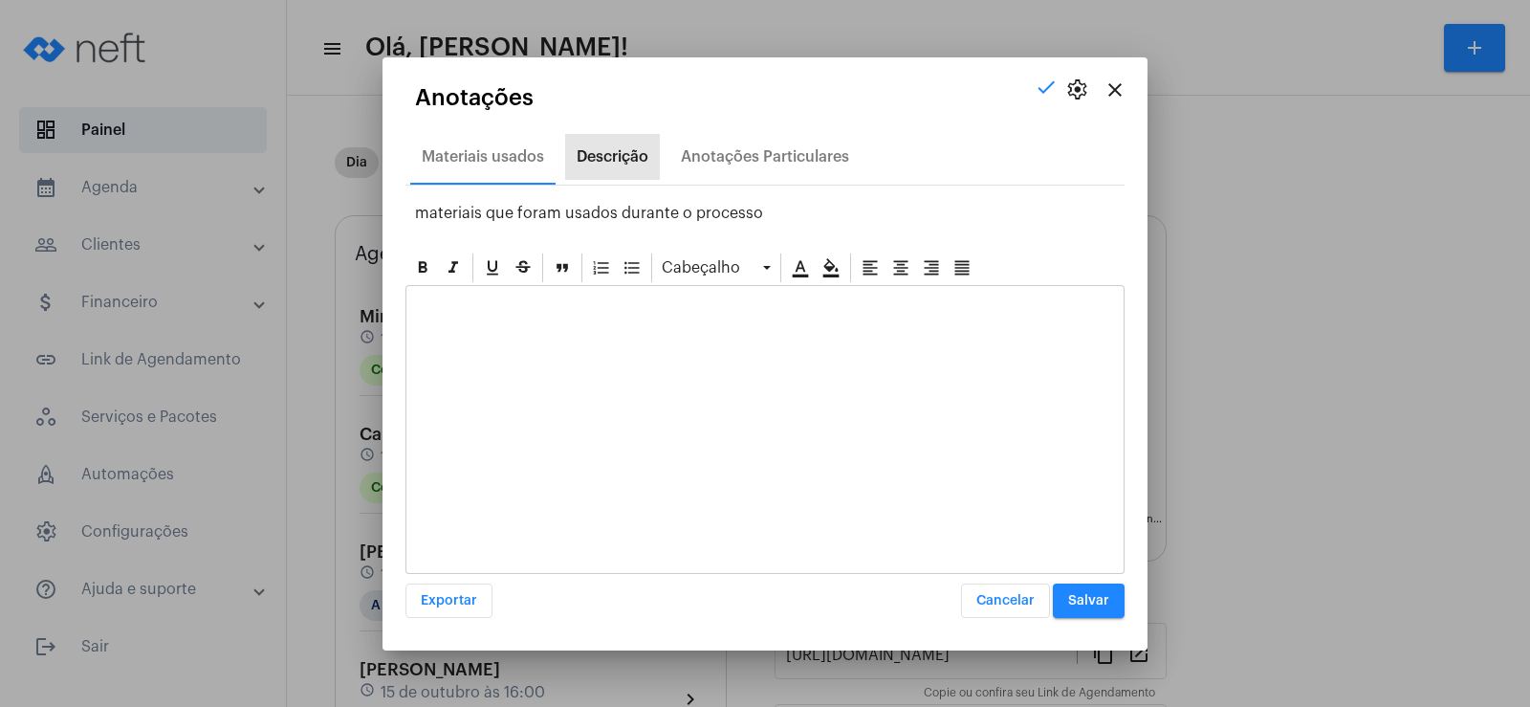
click at [626, 153] on div "Descrição" at bounding box center [613, 156] width 72 height 17
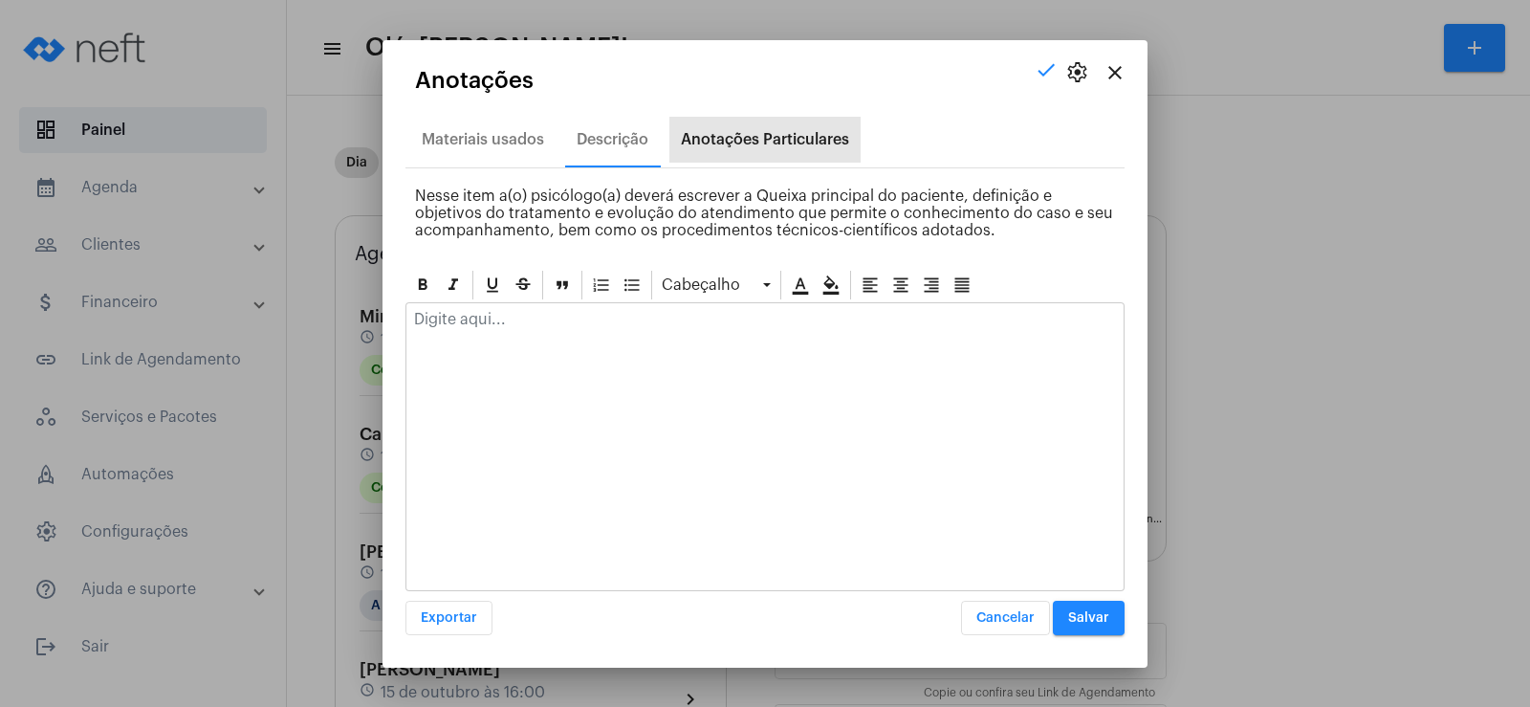
click at [745, 141] on div "Anotações Particulares" at bounding box center [765, 139] width 168 height 17
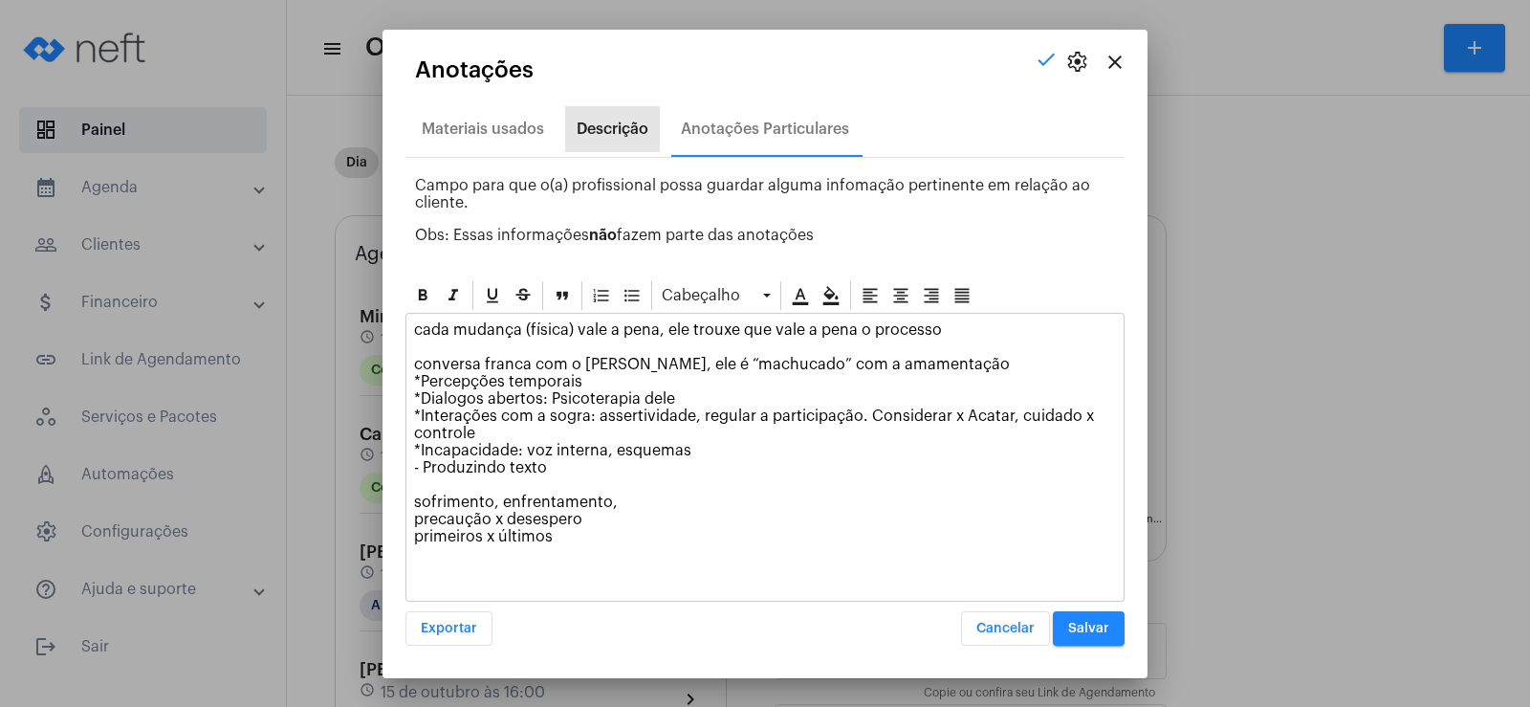
click at [610, 137] on div "Descrição" at bounding box center [613, 128] width 72 height 17
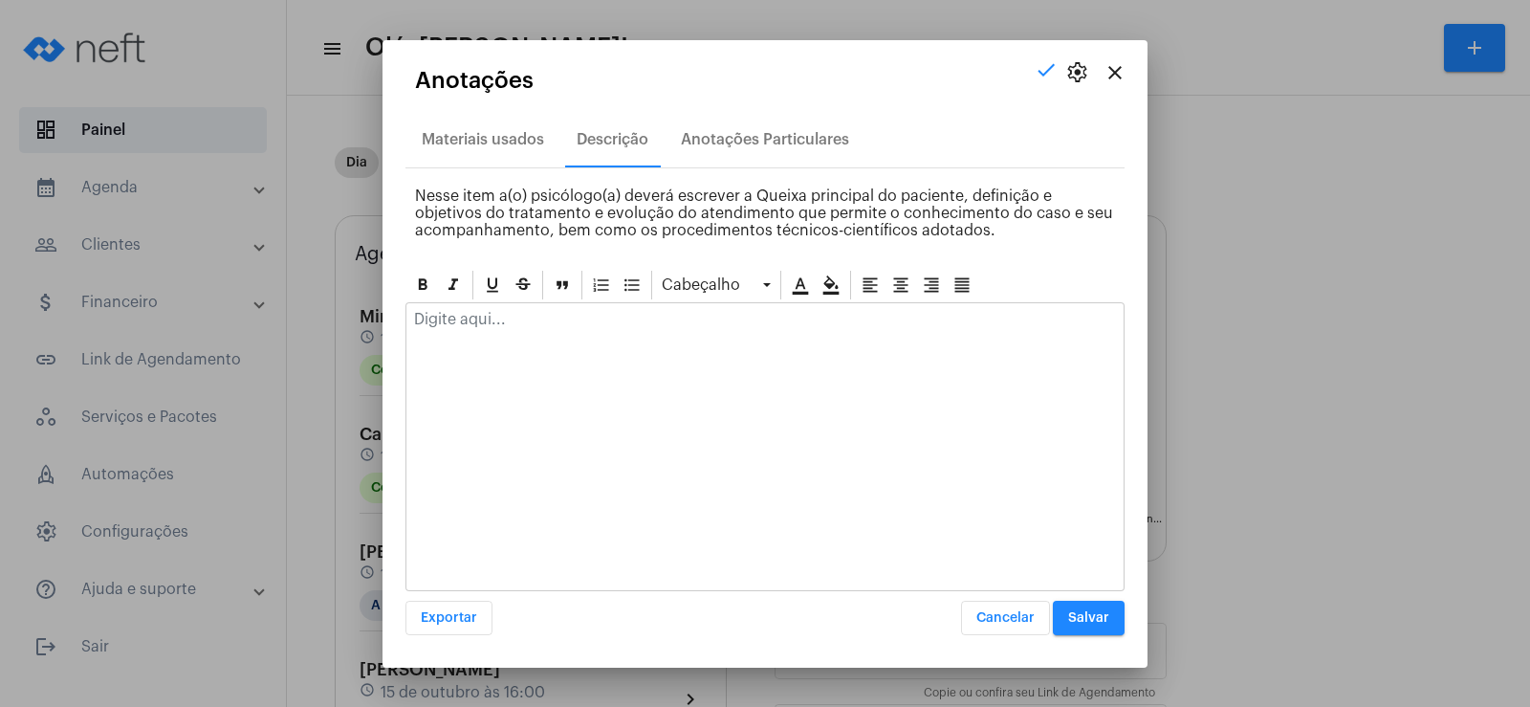
click at [440, 331] on div at bounding box center [764, 324] width 717 height 42
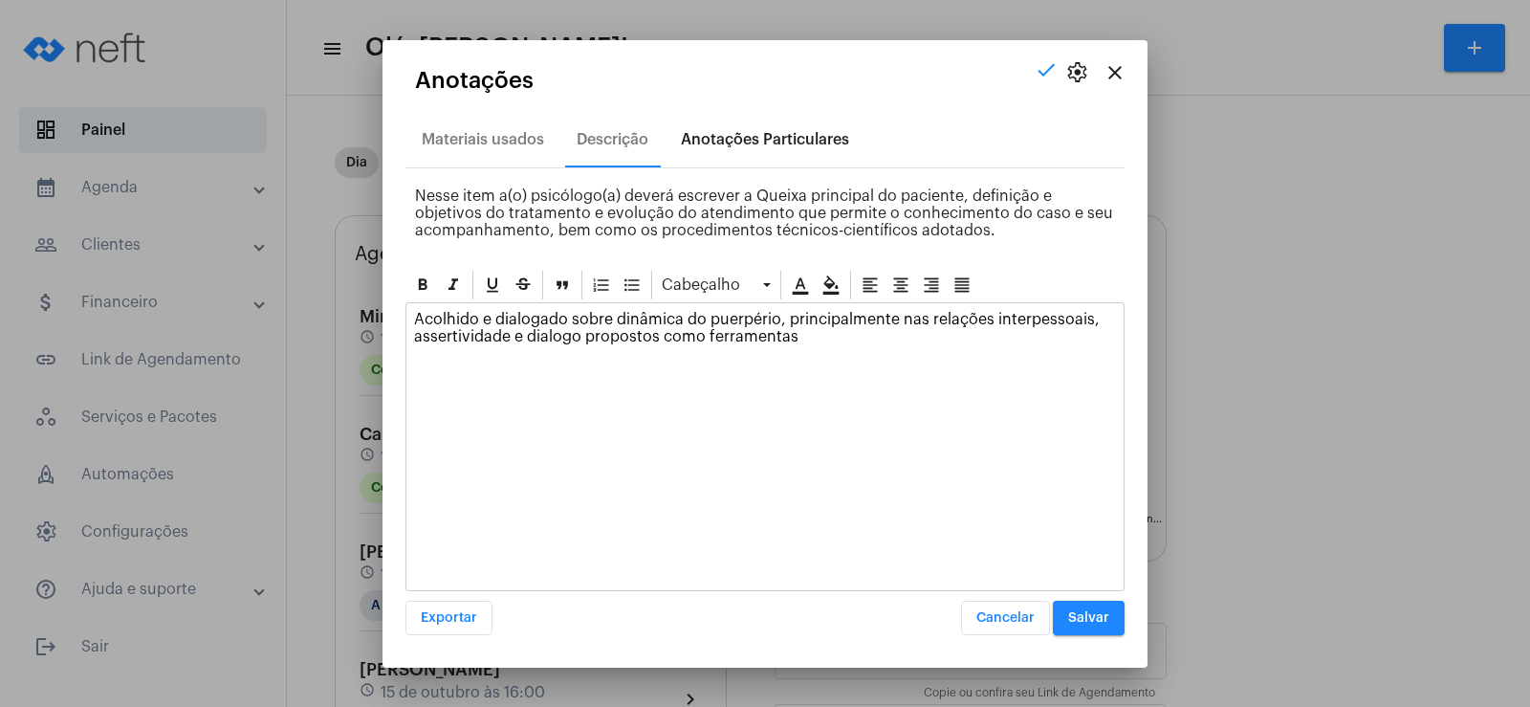
click at [746, 121] on div "Anotações Particulares" at bounding box center [764, 140] width 191 height 46
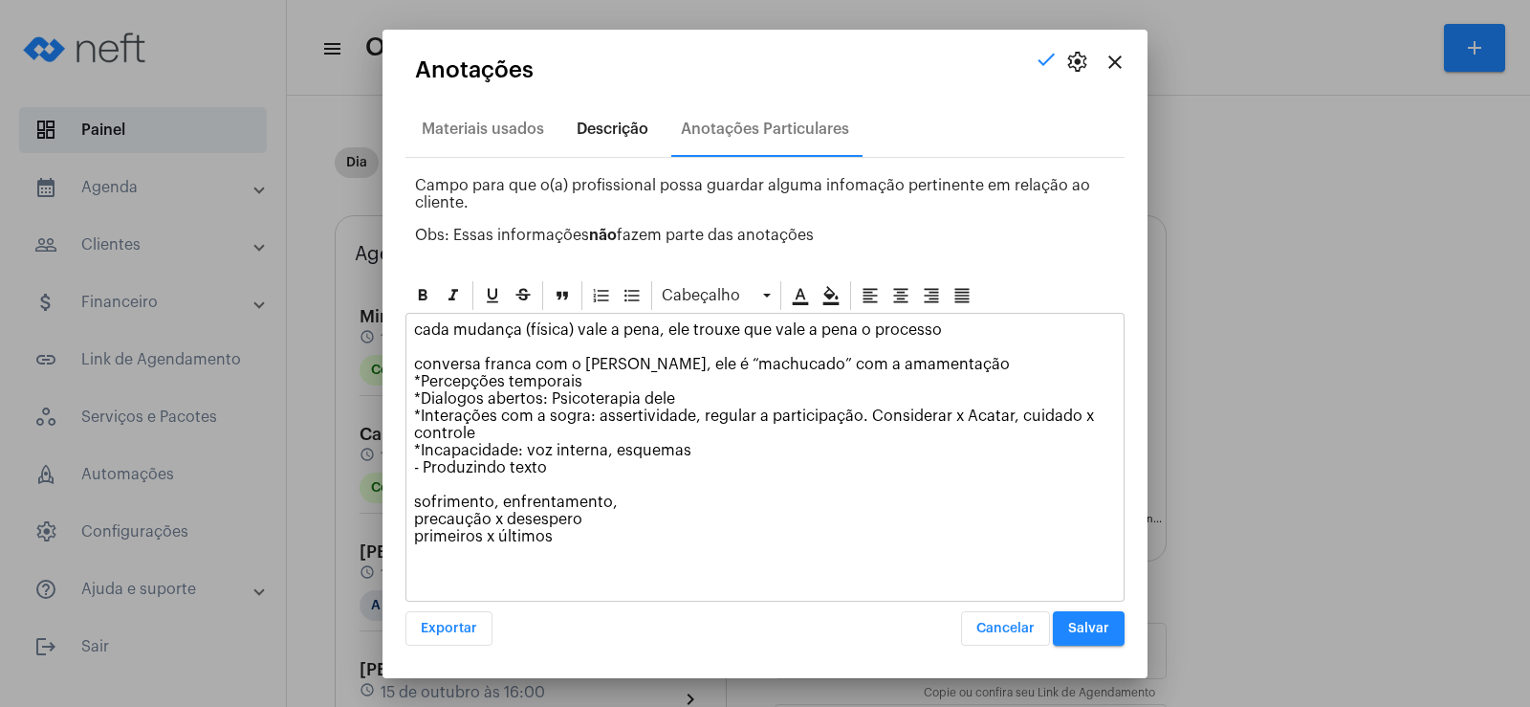
click at [593, 137] on div "Descrição" at bounding box center [613, 128] width 72 height 17
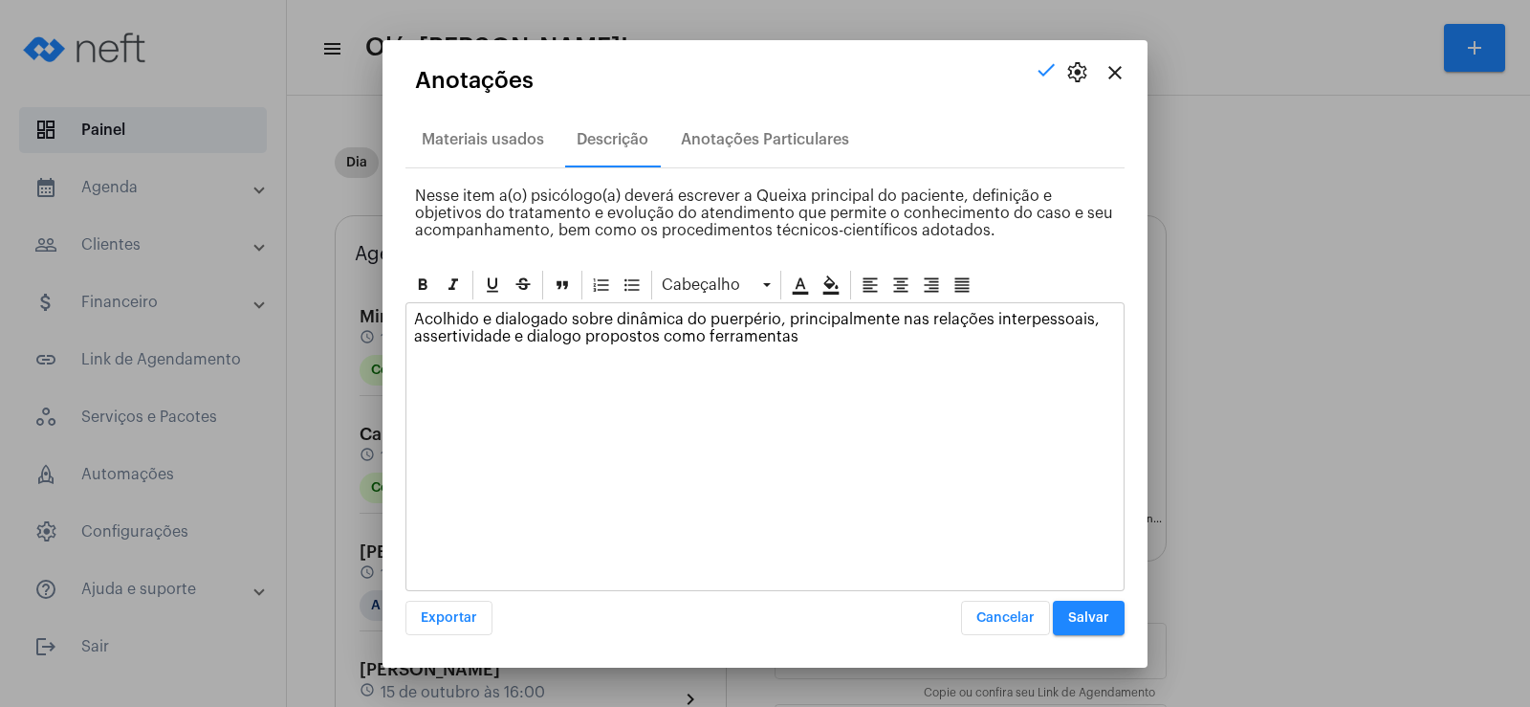
click at [824, 344] on p "Acolhido e dialogado sobre dinâmica do puerpério, principalmente nas relações i…" at bounding box center [765, 328] width 702 height 34
click at [414, 339] on p "Acolhido e dialogado sobre dinâmica do puerpério, principalmente nas relações i…" at bounding box center [765, 328] width 702 height 34
click at [521, 341] on p "Acolhido e dialogado sobre dinâmica do puerpério, principalmente nas relações i…" at bounding box center [765, 328] width 702 height 34
click at [598, 338] on p "Acolhido e dialogado sobre dinâmica do puerpério, principalmente nas relações i…" at bounding box center [765, 328] width 702 height 34
click at [1064, 627] on button "Salvar" at bounding box center [1089, 617] width 72 height 34
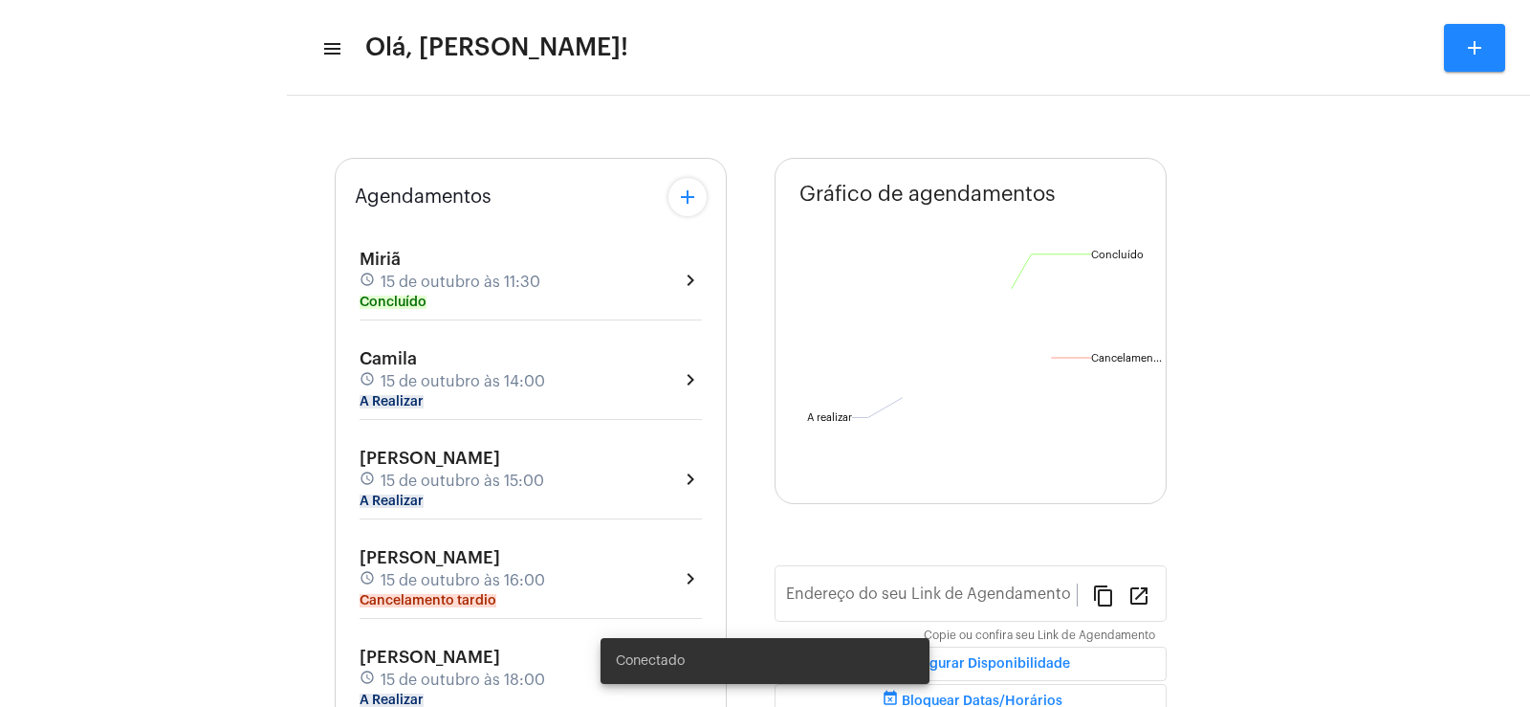
type input "[URL][DOMAIN_NAME][PERSON_NAME]"
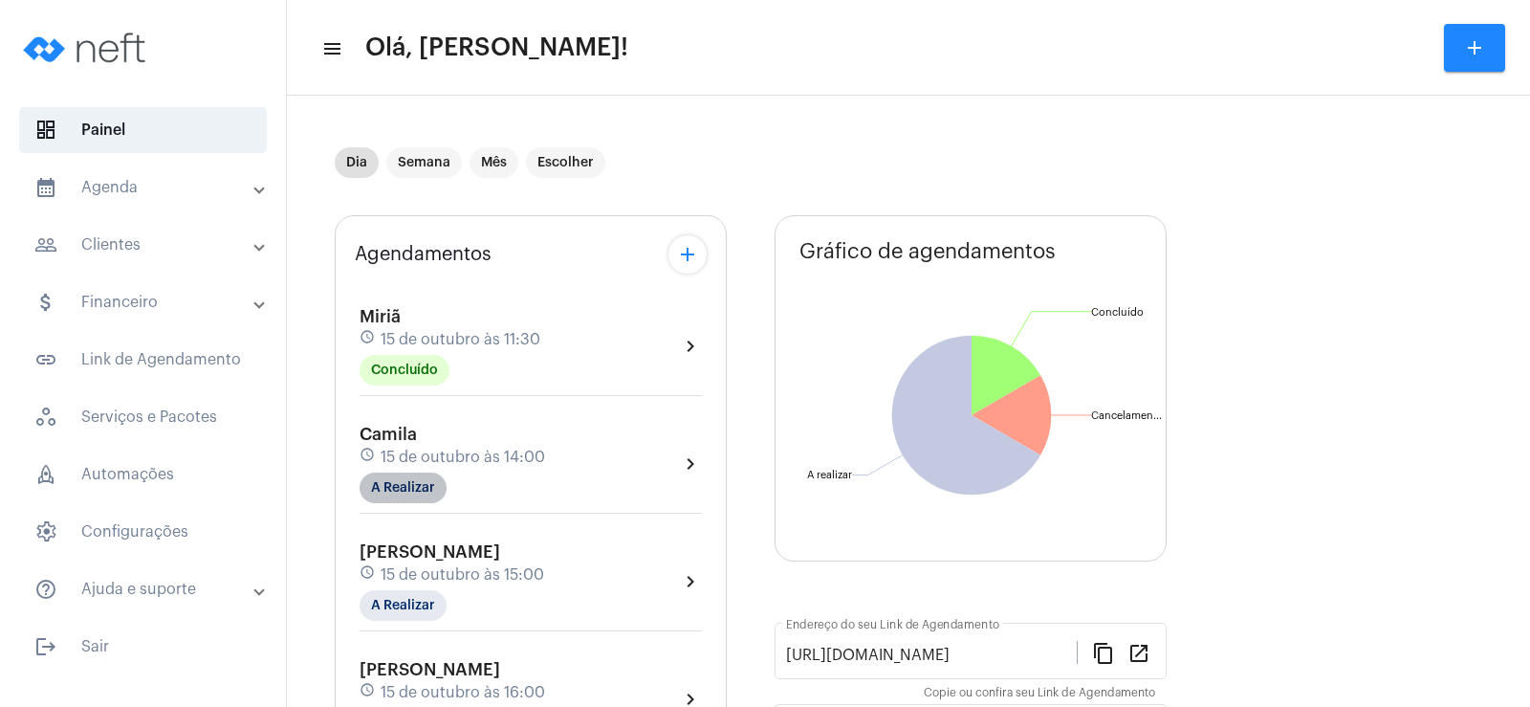
click at [412, 496] on mat-chip "A Realizar" at bounding box center [402, 487] width 87 height 31
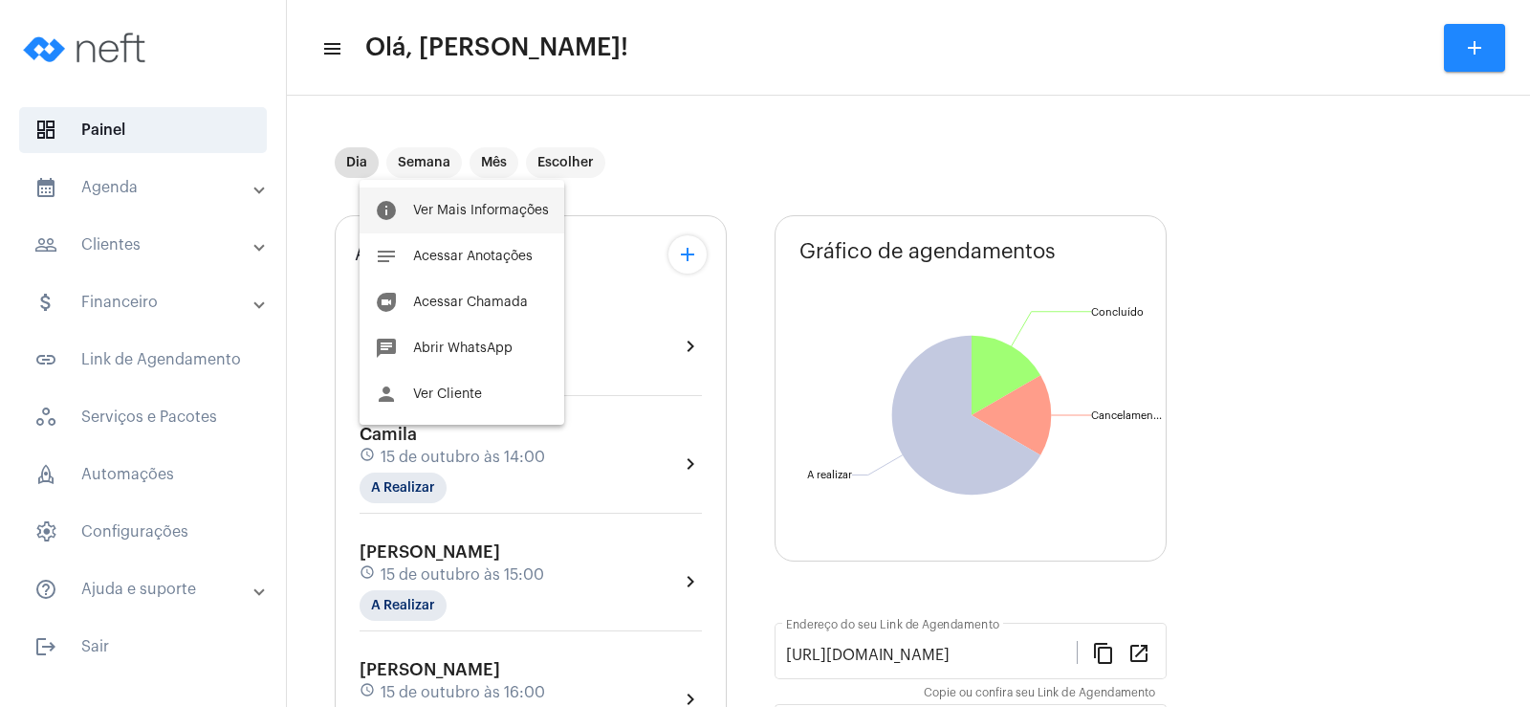
click at [468, 216] on span "Ver Mais Informações" at bounding box center [481, 210] width 136 height 13
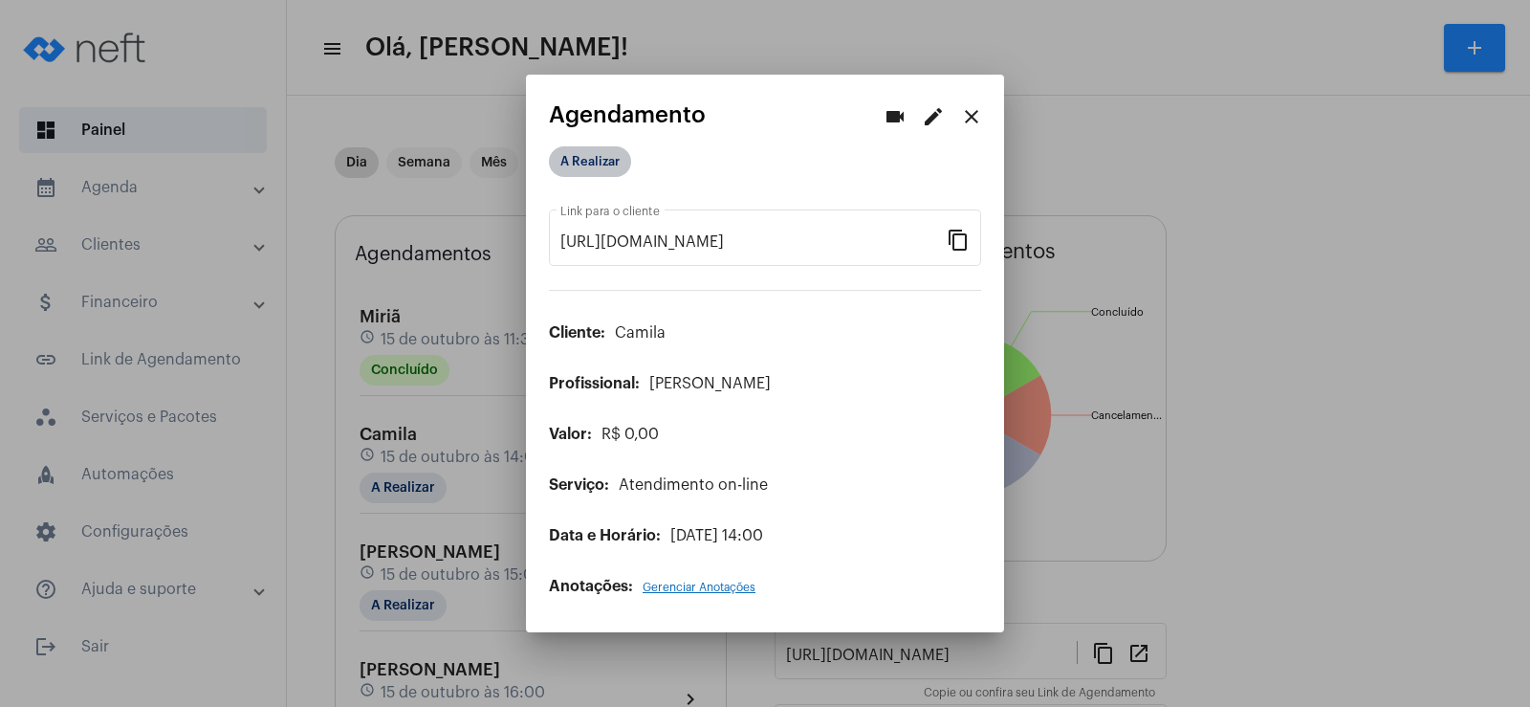
click at [600, 162] on mat-chip "A Realizar" at bounding box center [590, 161] width 82 height 31
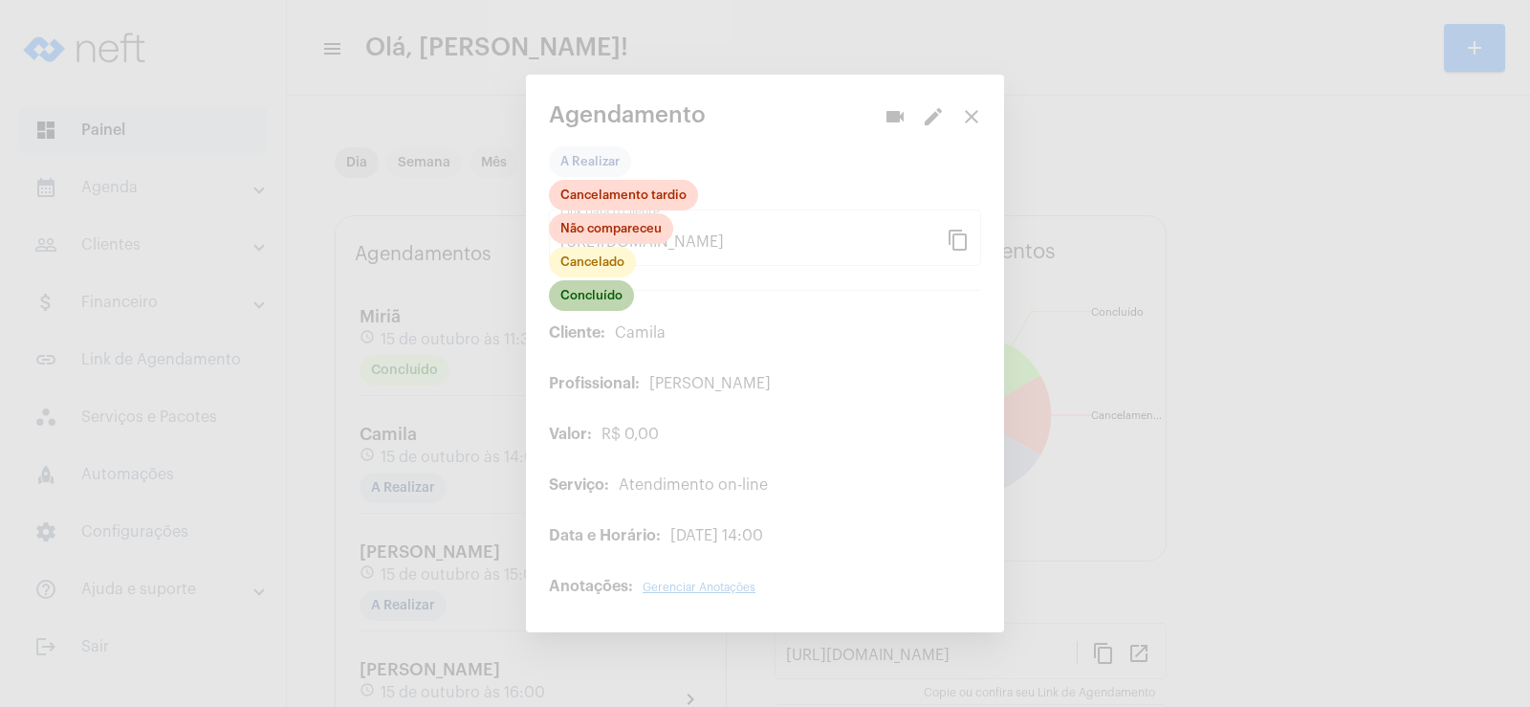
click at [600, 301] on mat-chip "Concluído" at bounding box center [591, 295] width 85 height 31
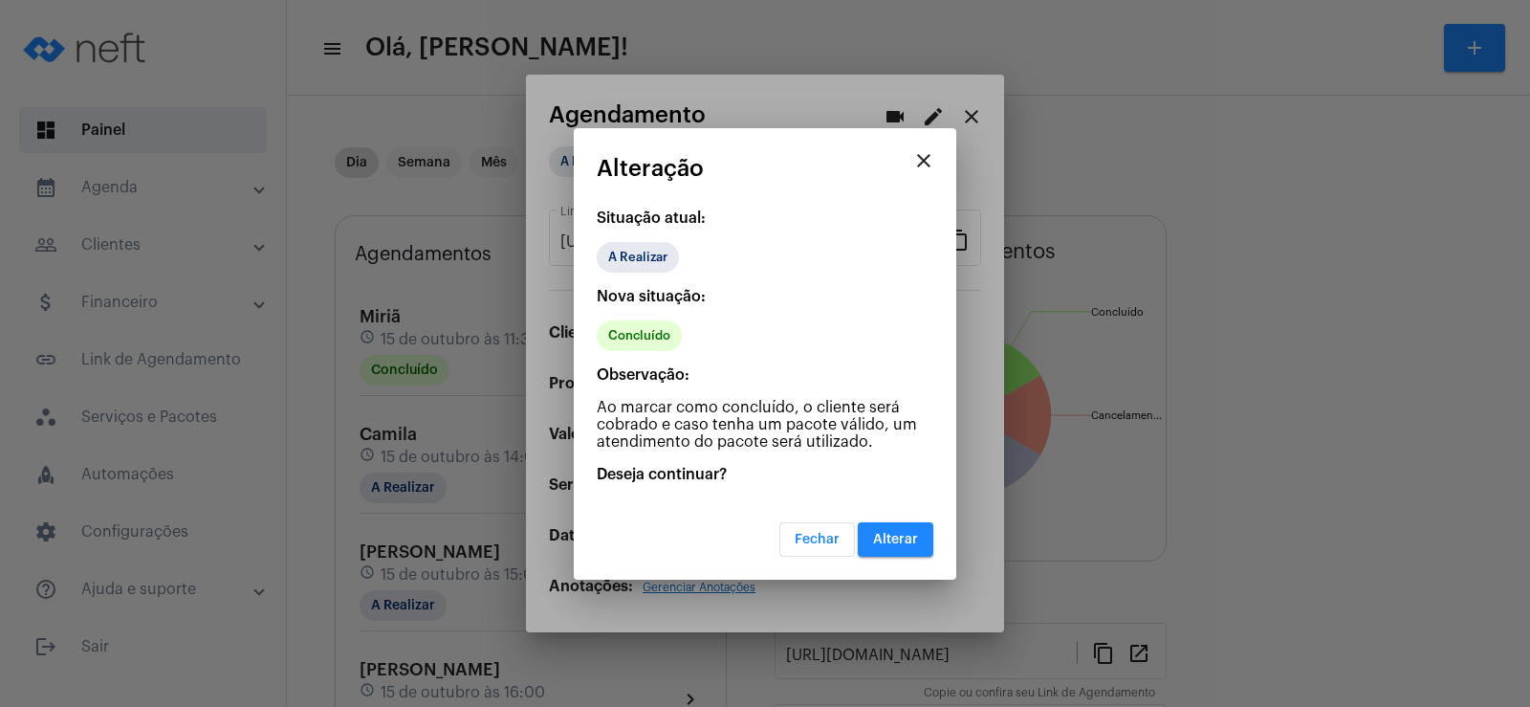
click at [897, 553] on button "Alterar" at bounding box center [896, 539] width 76 height 34
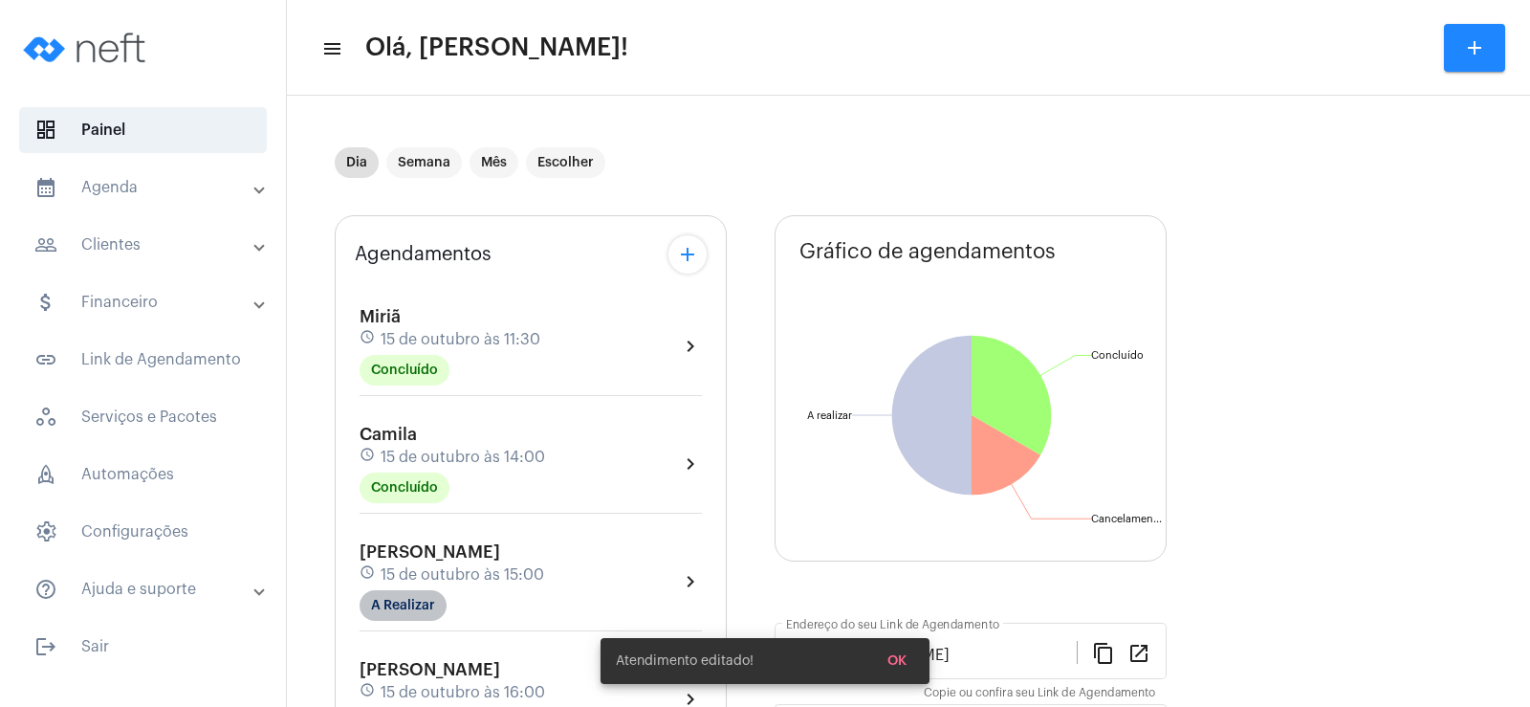
click at [418, 612] on mat-chip "A Realizar" at bounding box center [402, 605] width 87 height 31
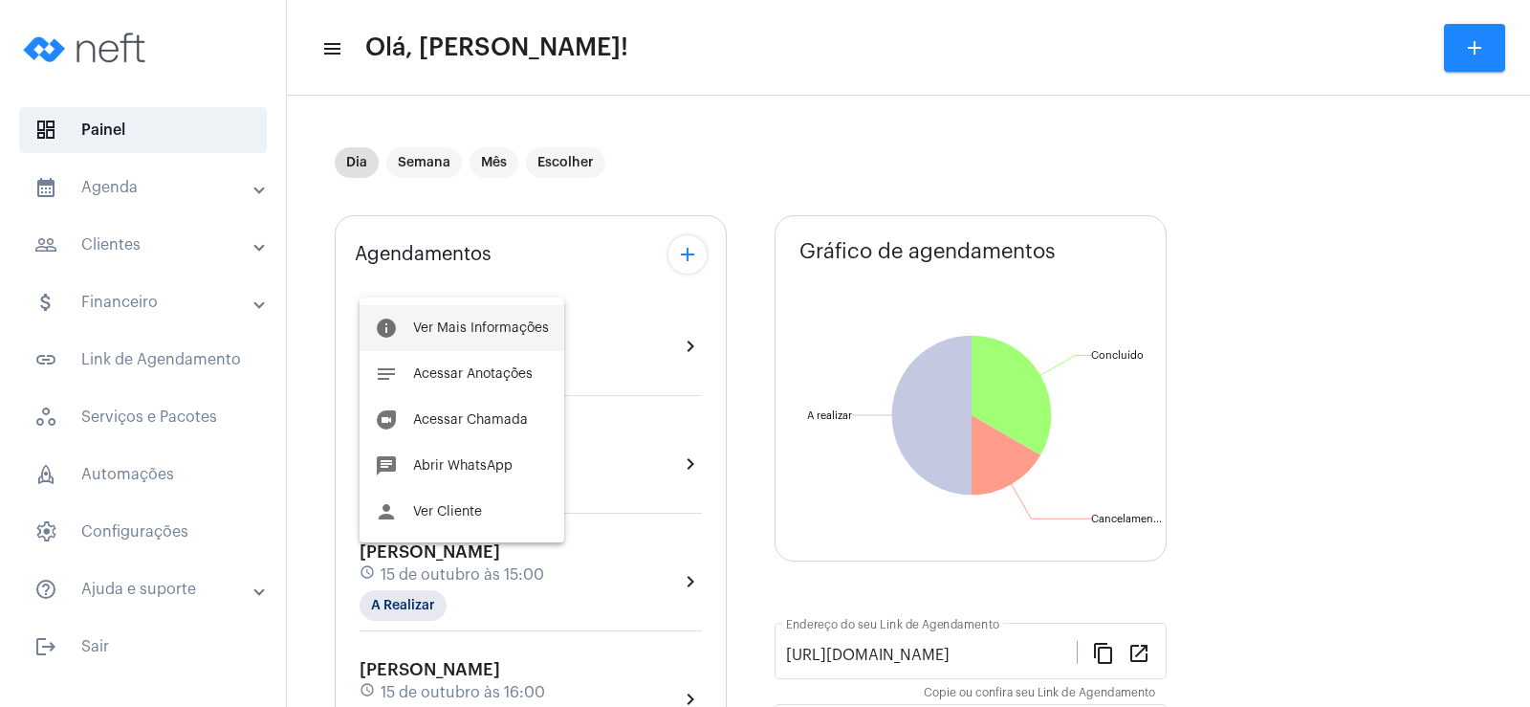
click at [470, 324] on span "Ver Mais Informações" at bounding box center [481, 327] width 136 height 13
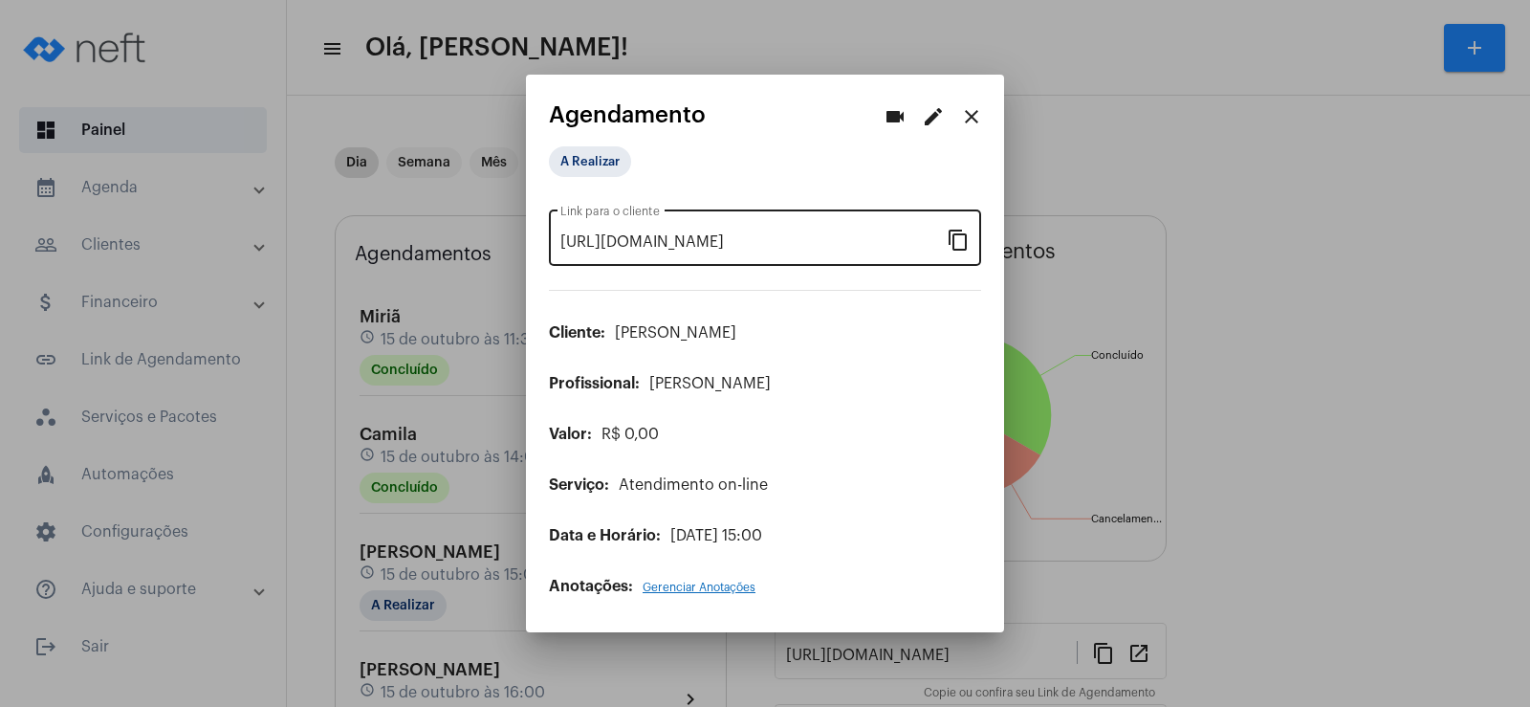
click at [955, 239] on mat-icon "content_copy" at bounding box center [958, 239] width 23 height 23
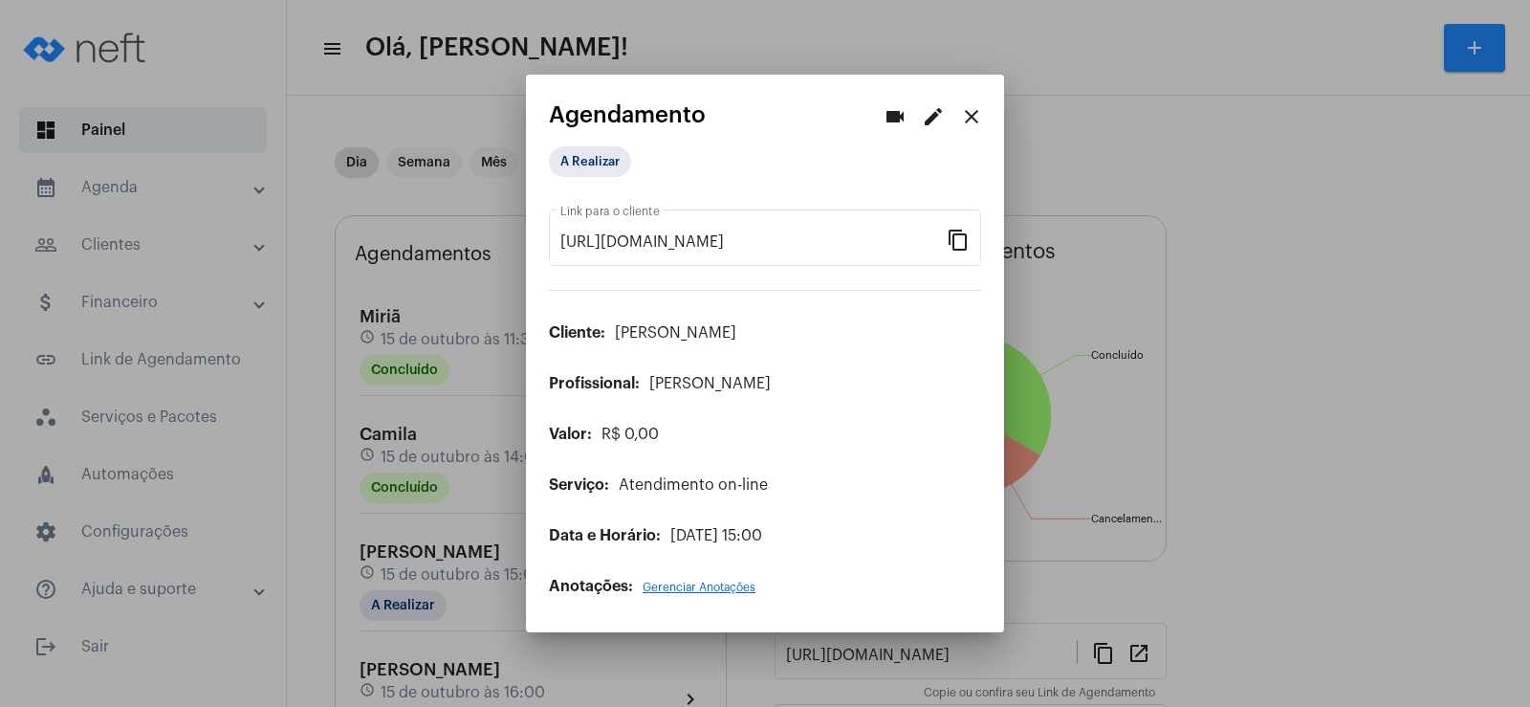
scroll to position [0, 166]
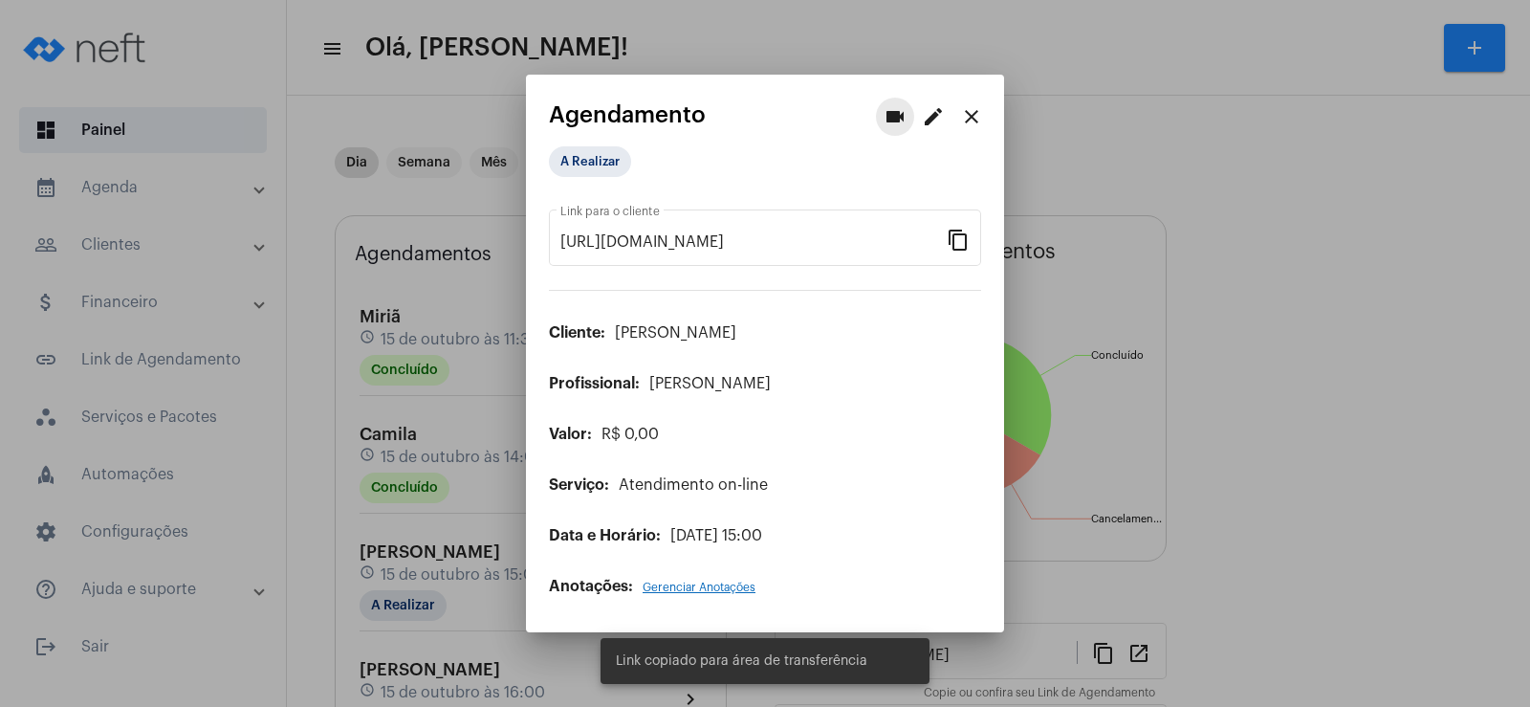
click at [890, 120] on mat-icon "videocam" at bounding box center [894, 116] width 23 height 23
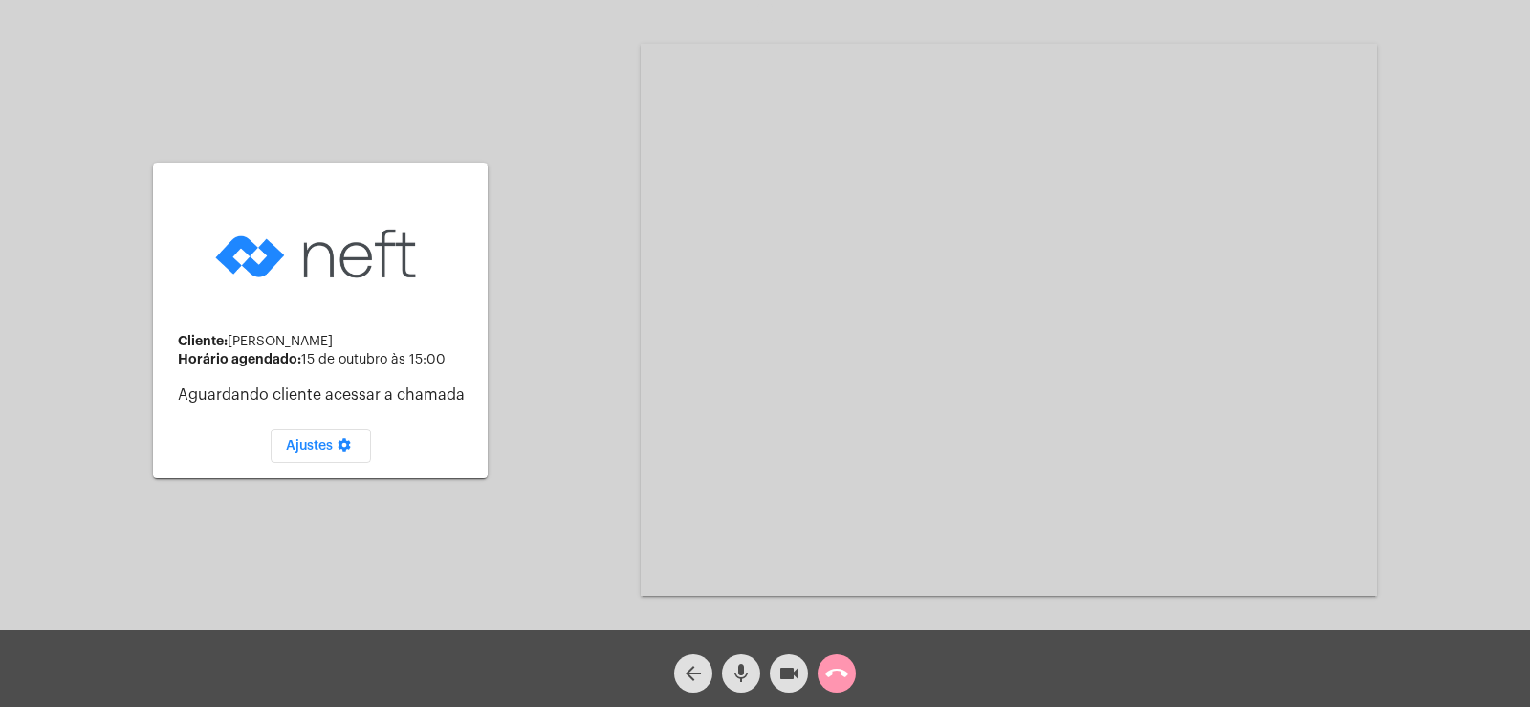
click at [735, 664] on mat-icon "mic" at bounding box center [740, 673] width 23 height 23
click at [769, 673] on div "videocam" at bounding box center [789, 668] width 48 height 48
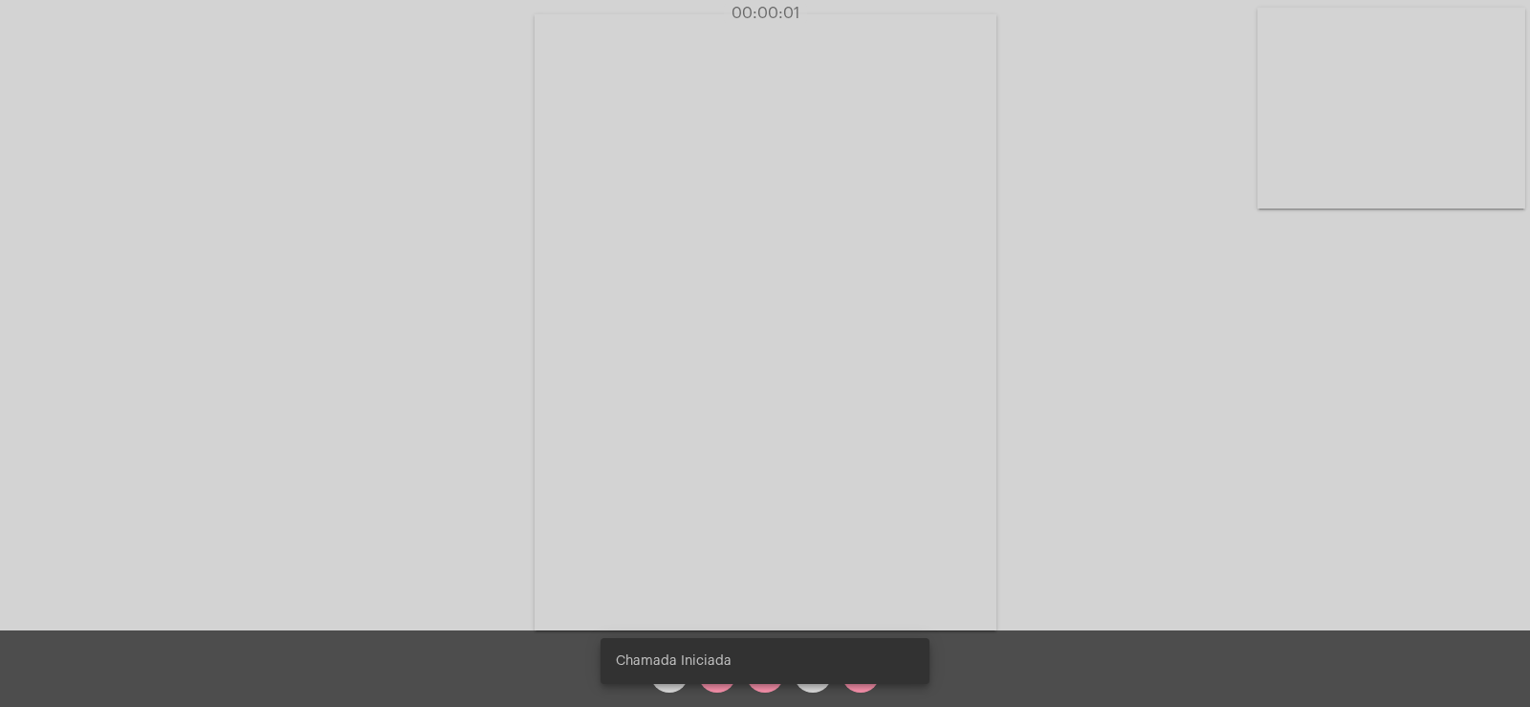
click at [729, 677] on snack-bar-container "Chamada Iniciada" at bounding box center [764, 661] width 329 height 46
click at [717, 687] on span "mic_off" at bounding box center [717, 673] width 23 height 38
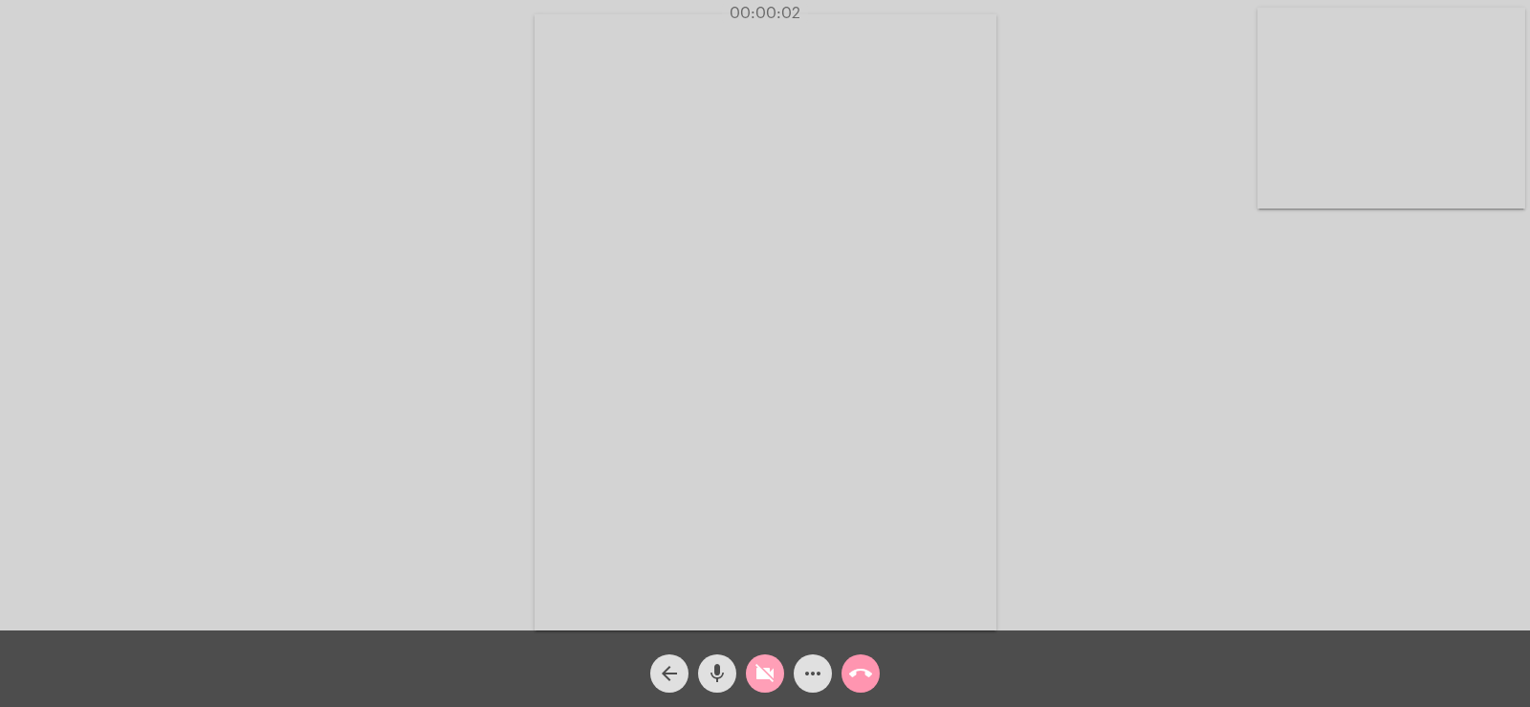
click at [752, 679] on button "videocam_off" at bounding box center [765, 673] width 38 height 38
click at [821, 666] on mat-icon "more_horiz" at bounding box center [812, 673] width 23 height 23
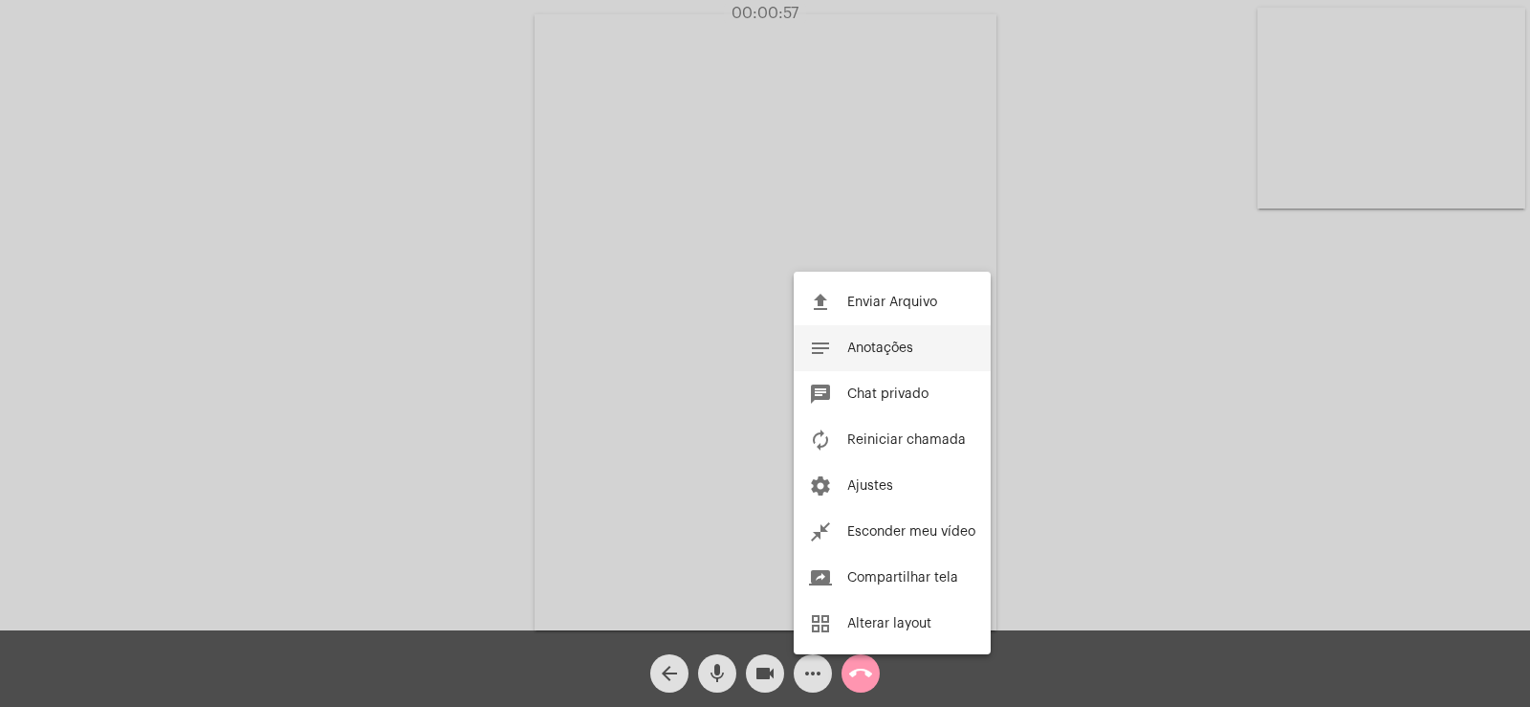
click at [895, 361] on button "notes Anotações" at bounding box center [892, 348] width 197 height 46
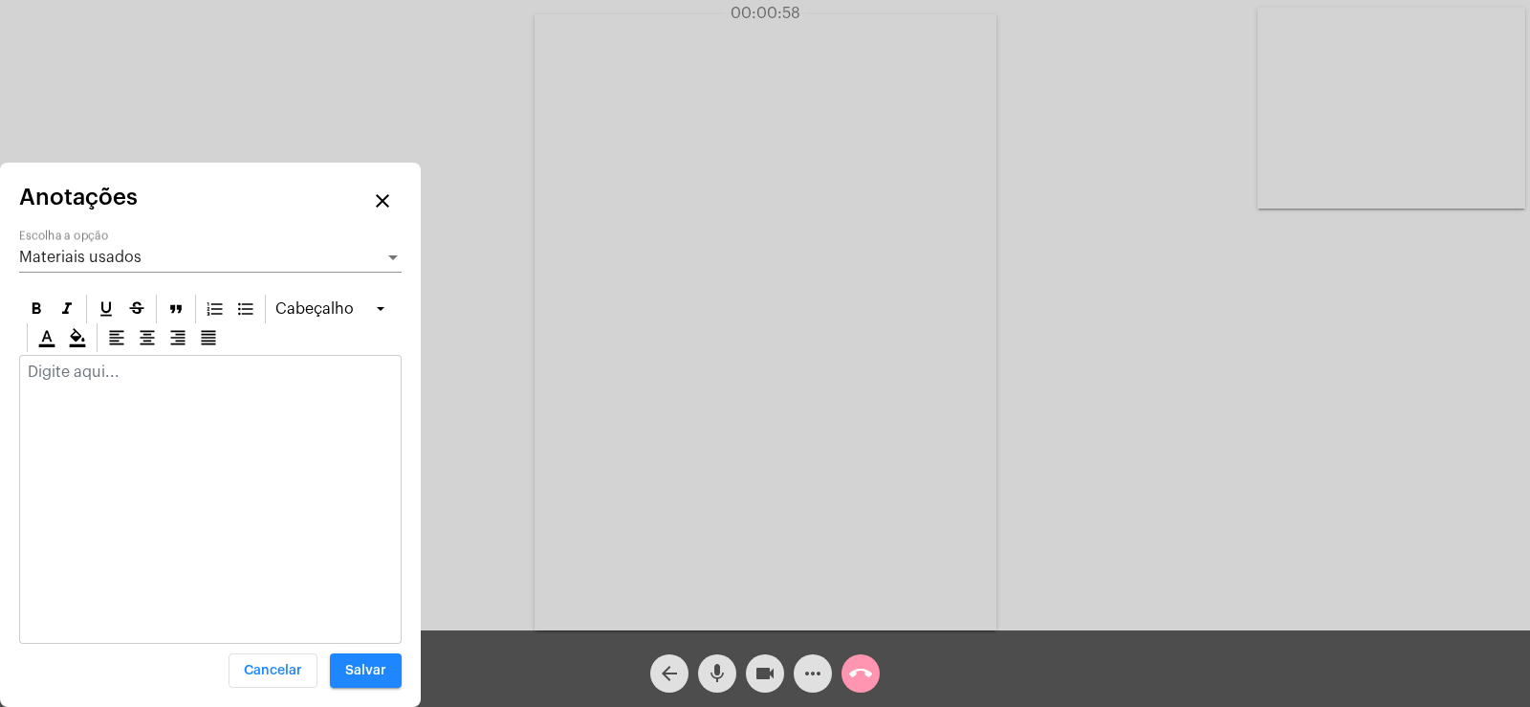
click at [150, 249] on div "Materiais usados" at bounding box center [201, 257] width 365 height 17
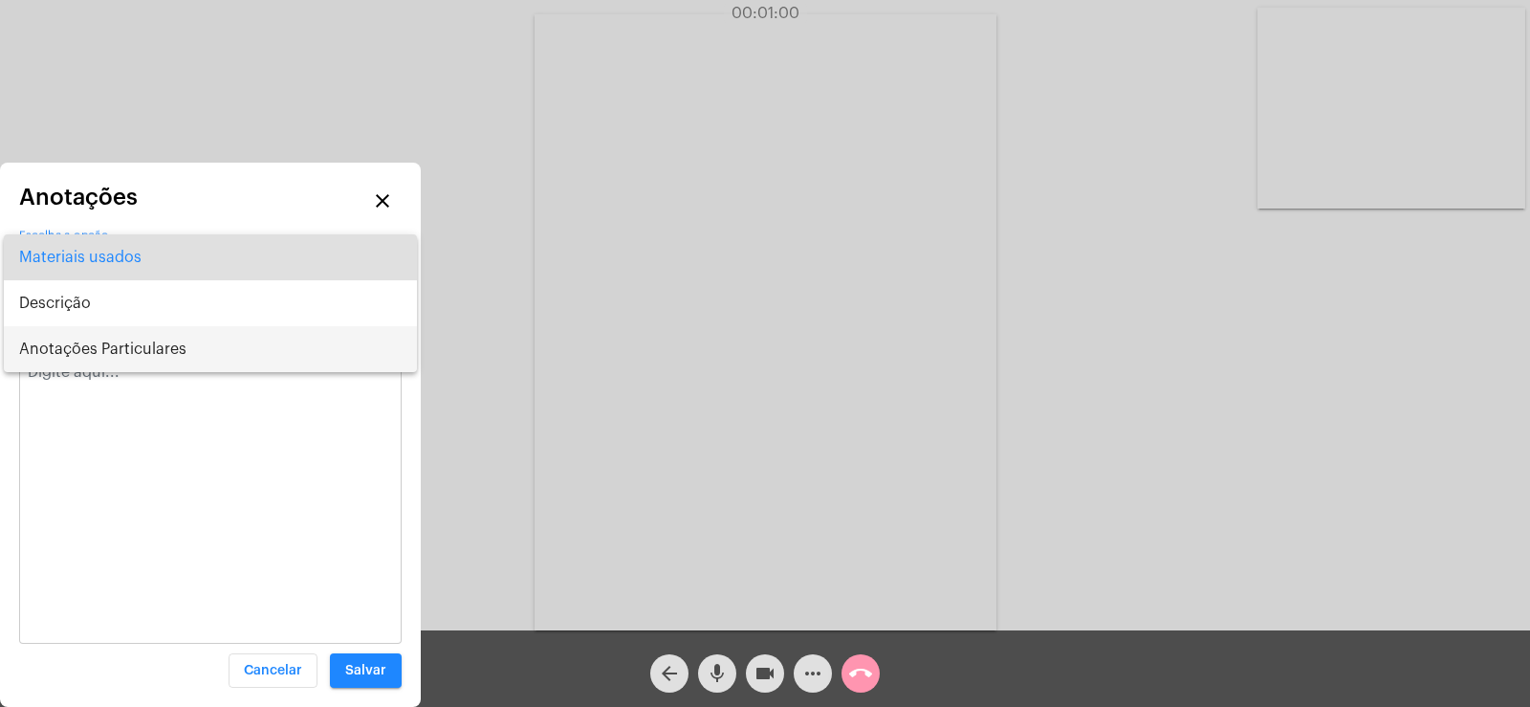
click at [116, 361] on span "Anotações Particulares" at bounding box center [210, 349] width 382 height 46
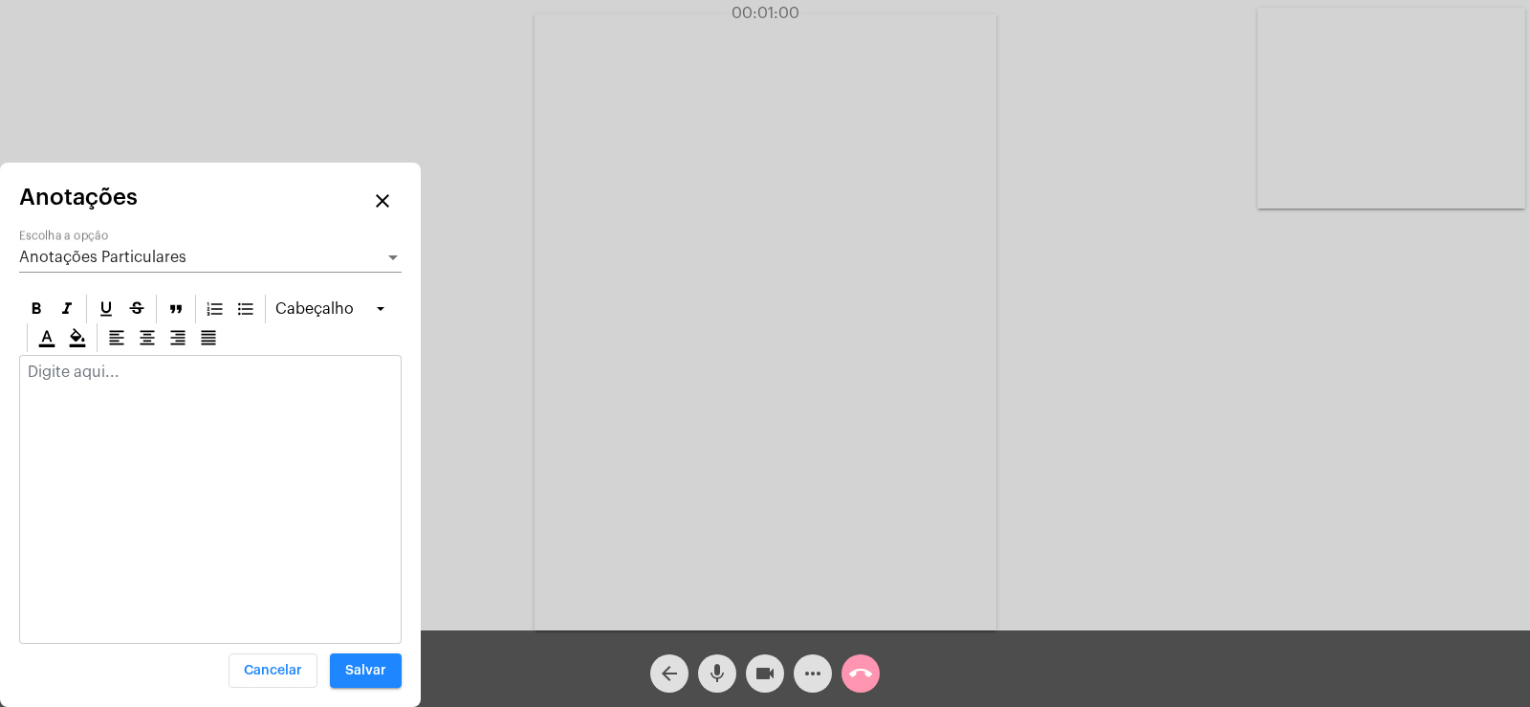
click at [123, 405] on div at bounding box center [210, 499] width 382 height 289
click at [113, 379] on p at bounding box center [210, 371] width 365 height 17
click at [200, 391] on p "correria do trabalho, brasileira pediu conta, outra empresa mais tranquila sobr…" at bounding box center [210, 397] width 365 height 69
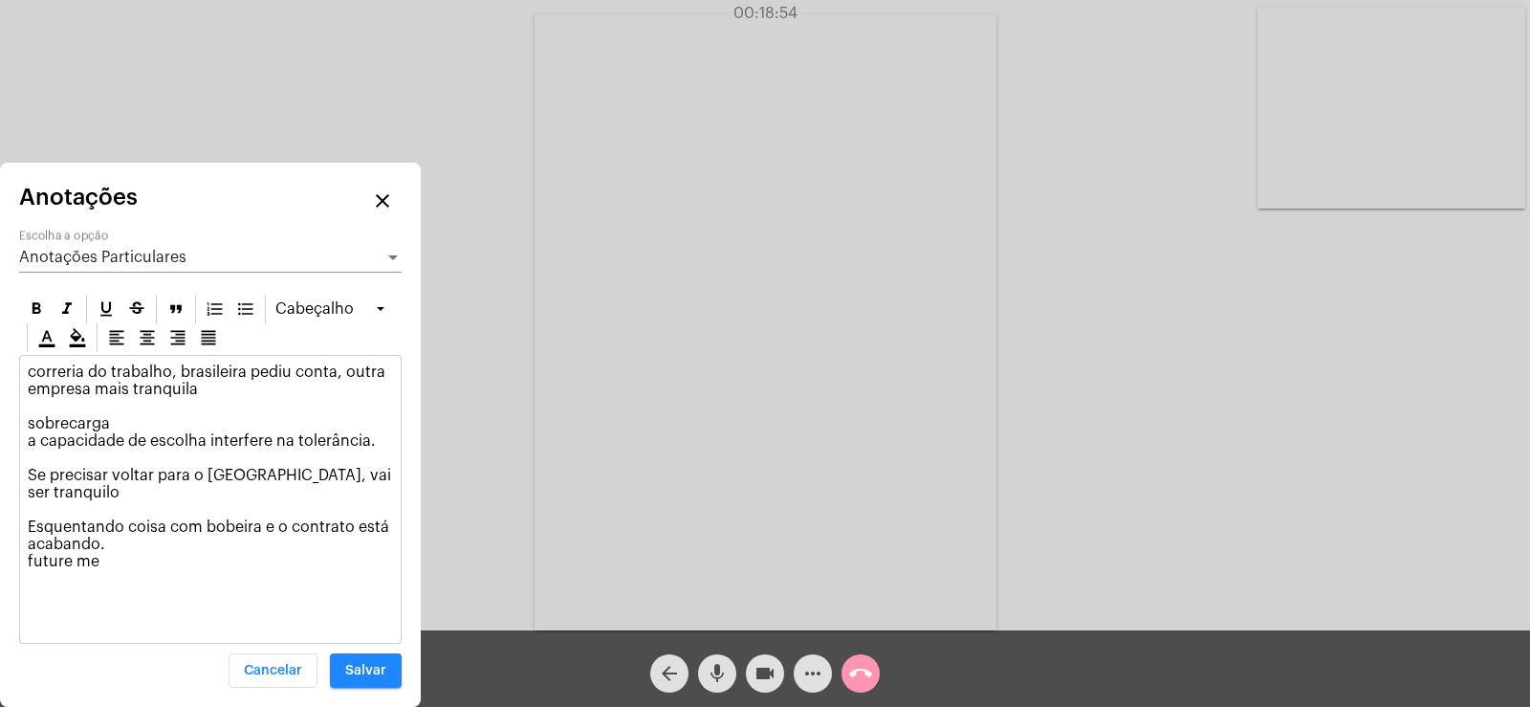
click at [276, 507] on p "correria do trabalho, brasileira pediu conta, outra empresa mais tranquila sobr…" at bounding box center [210, 466] width 365 height 207
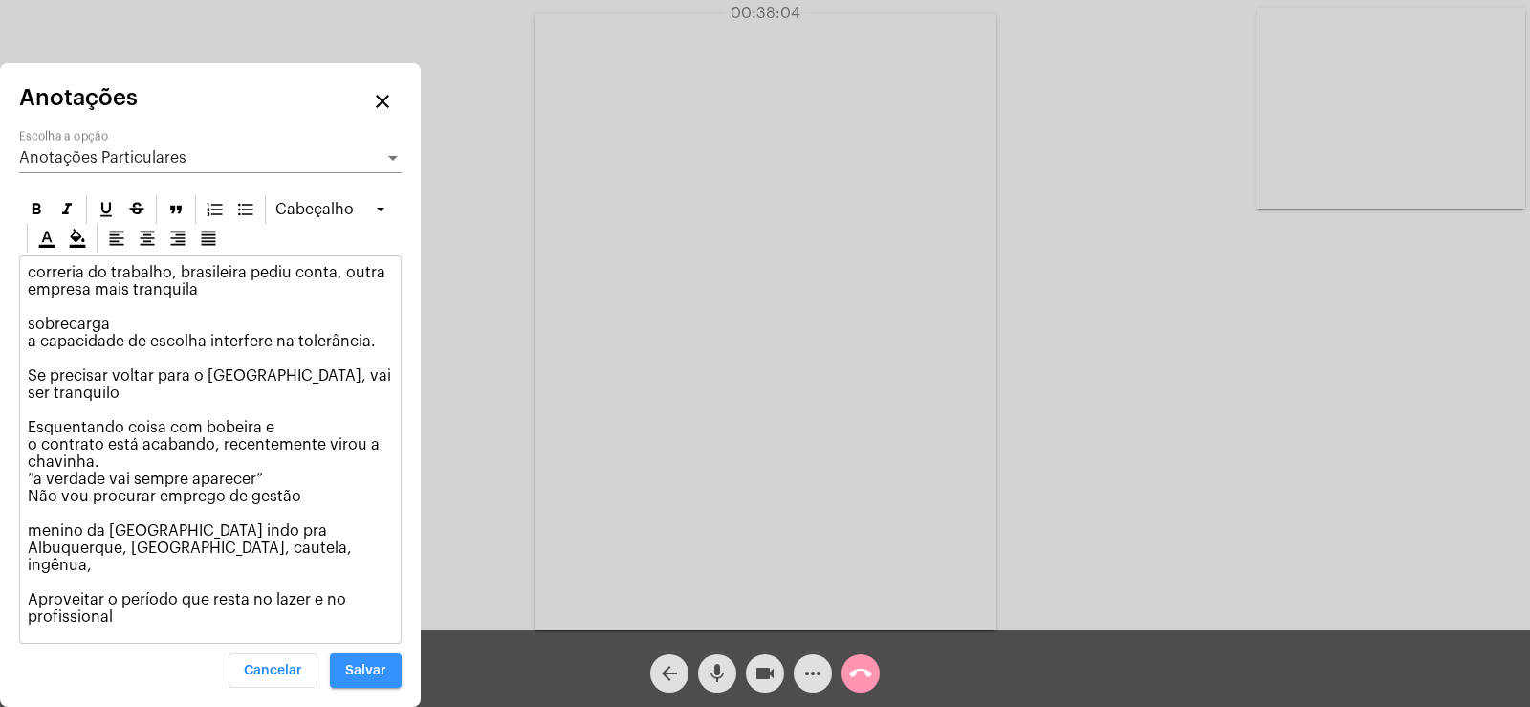
click at [376, 674] on span "Salvar" at bounding box center [365, 670] width 41 height 13
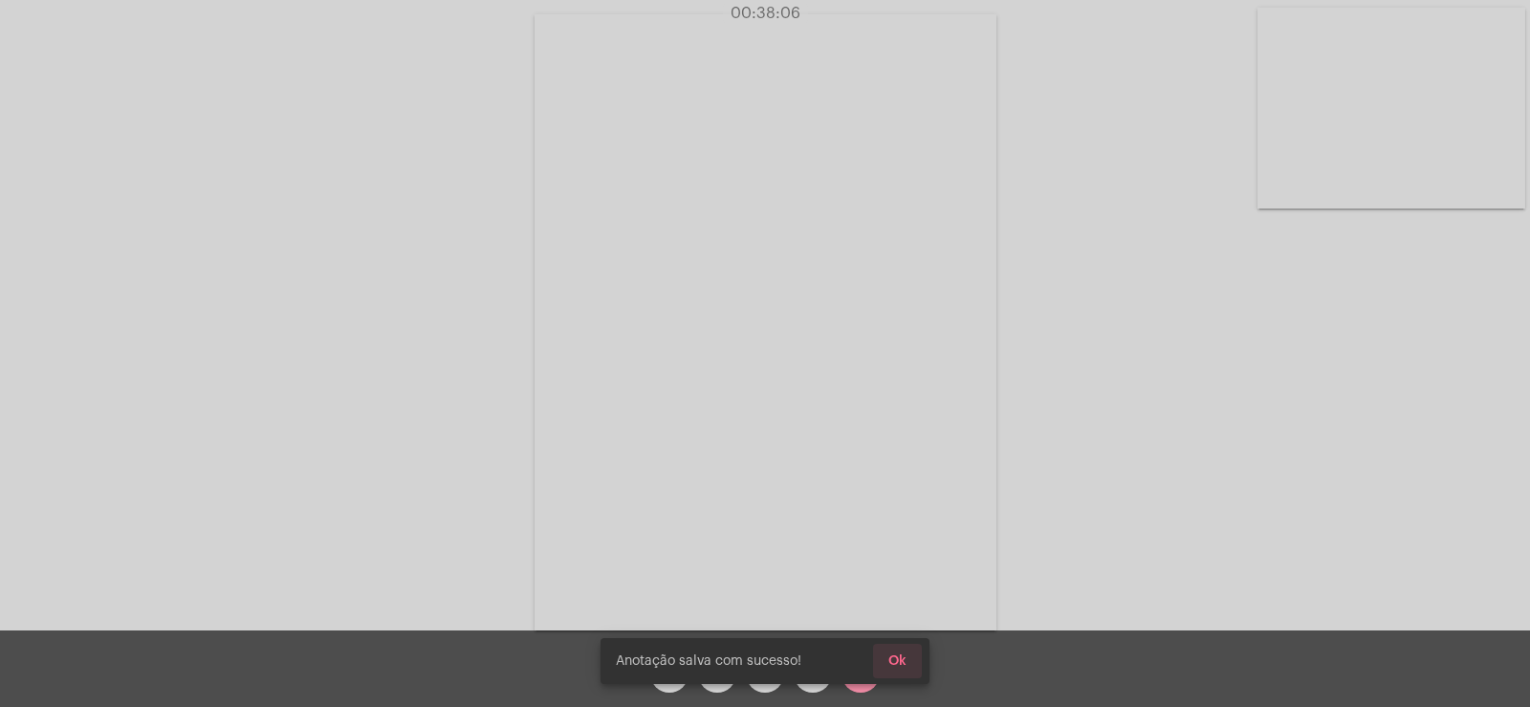
click at [904, 663] on span "Ok" at bounding box center [897, 660] width 18 height 13
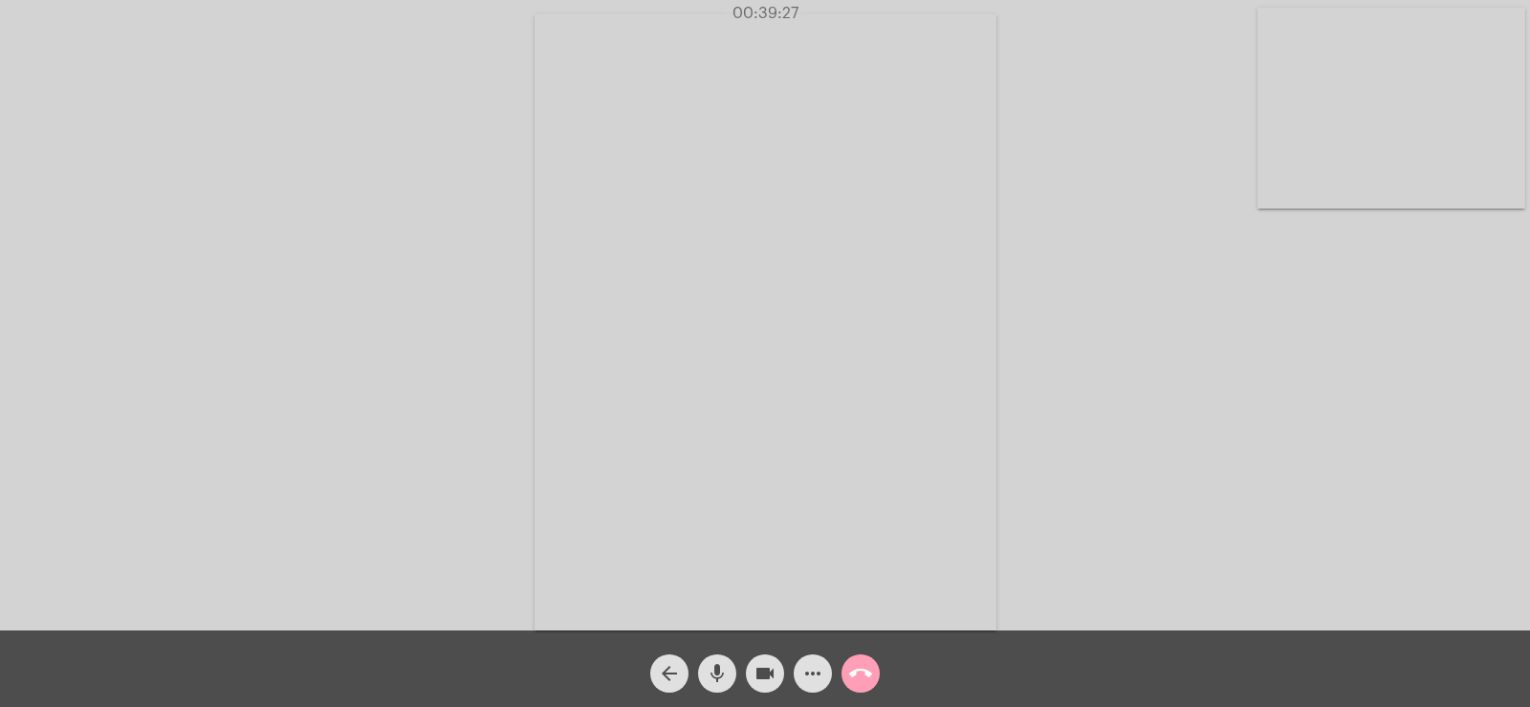
click at [869, 667] on mat-icon "call_end" at bounding box center [860, 673] width 23 height 23
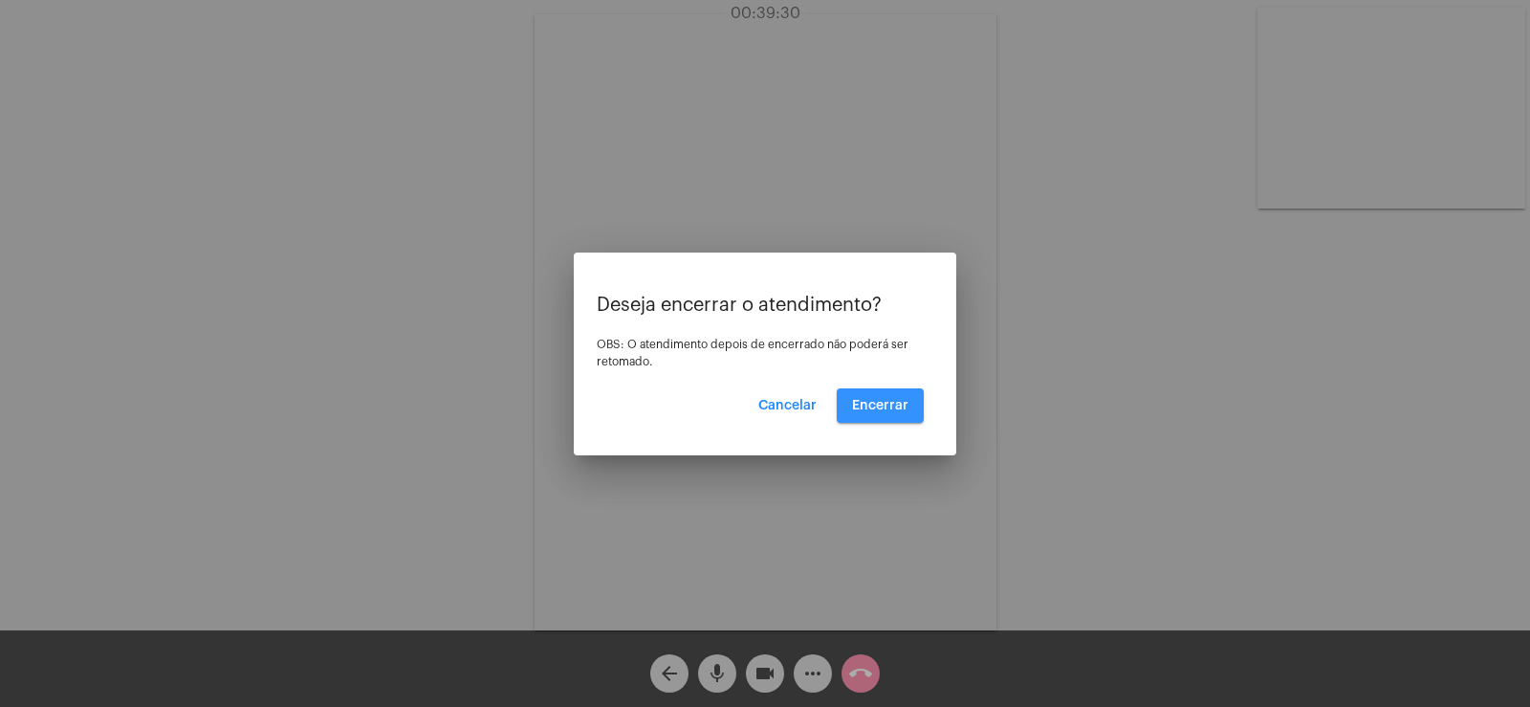
click at [876, 409] on span "Encerrar" at bounding box center [880, 405] width 56 height 13
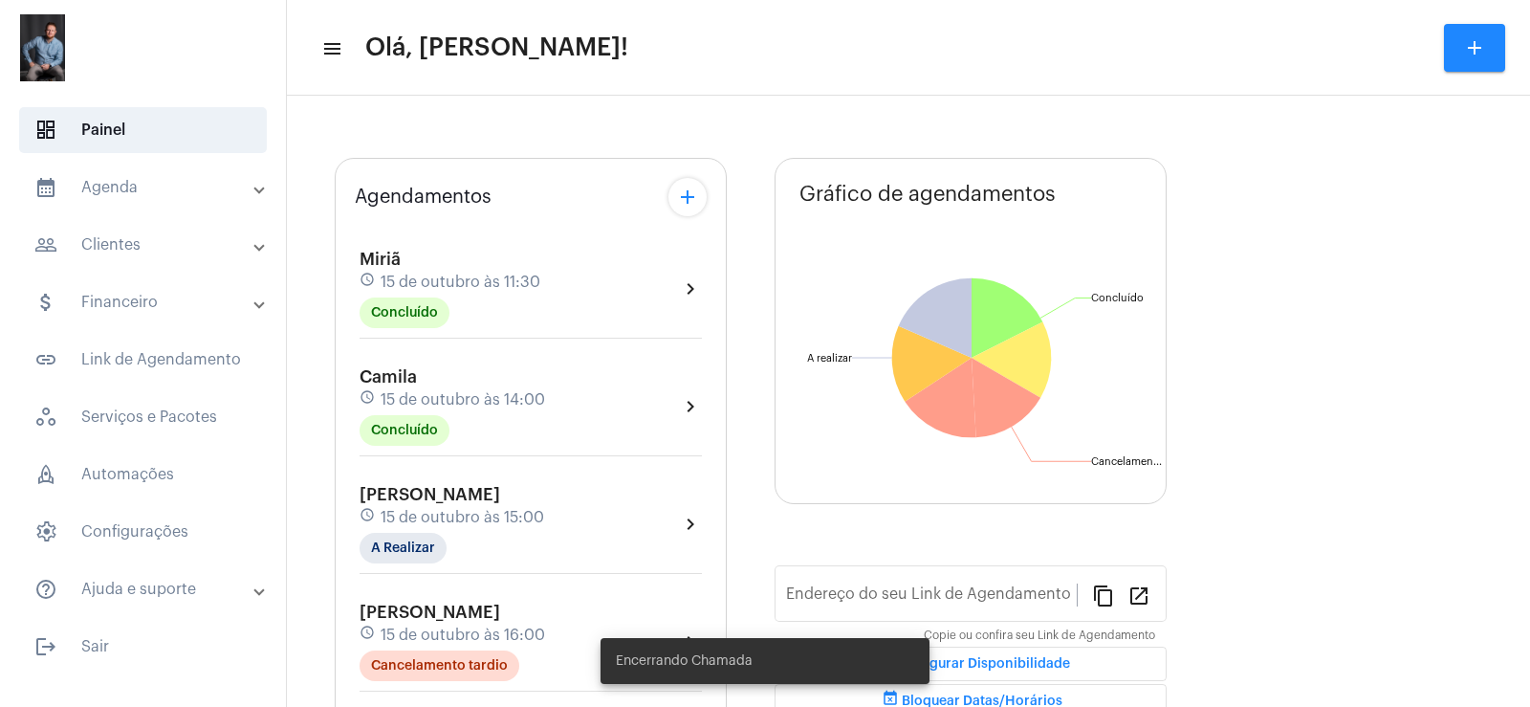
type input "[URL][DOMAIN_NAME]"
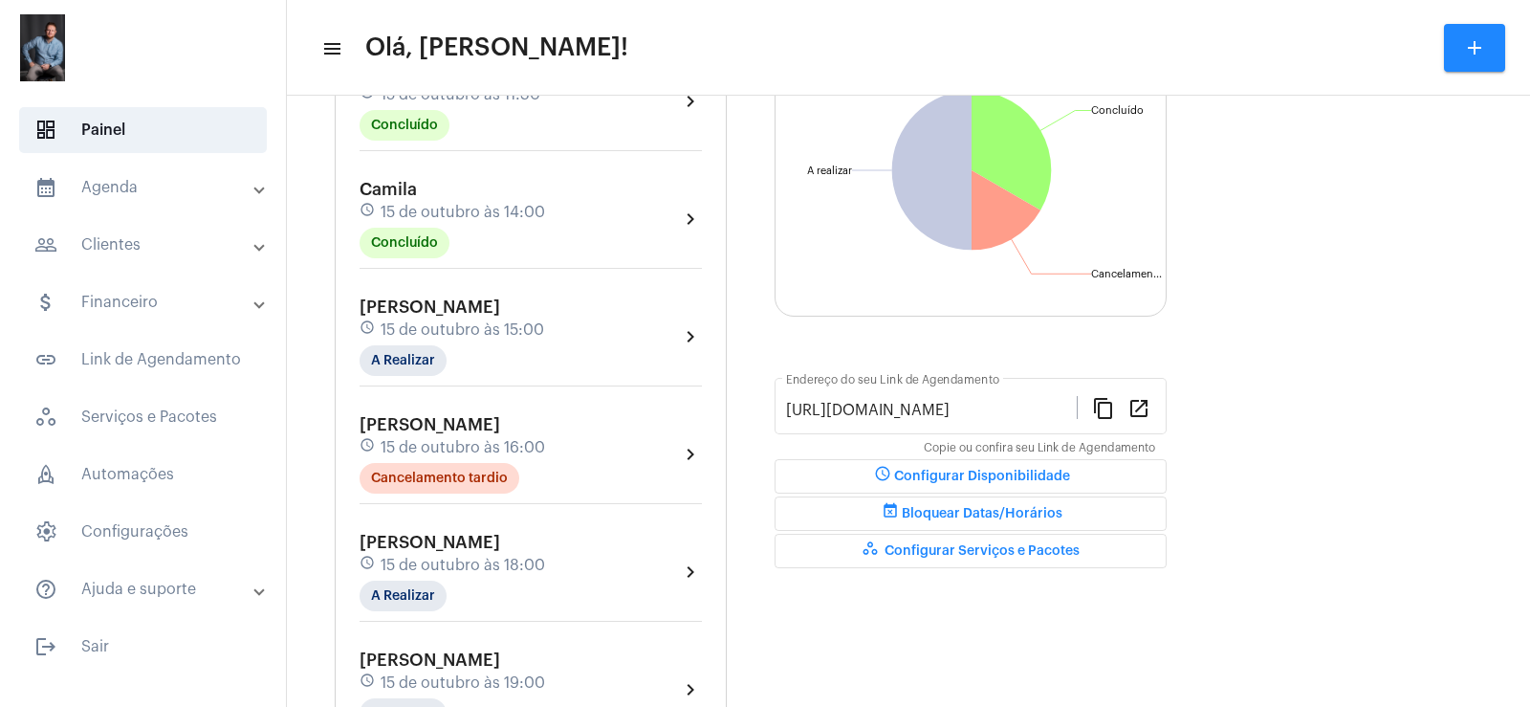
scroll to position [277, 0]
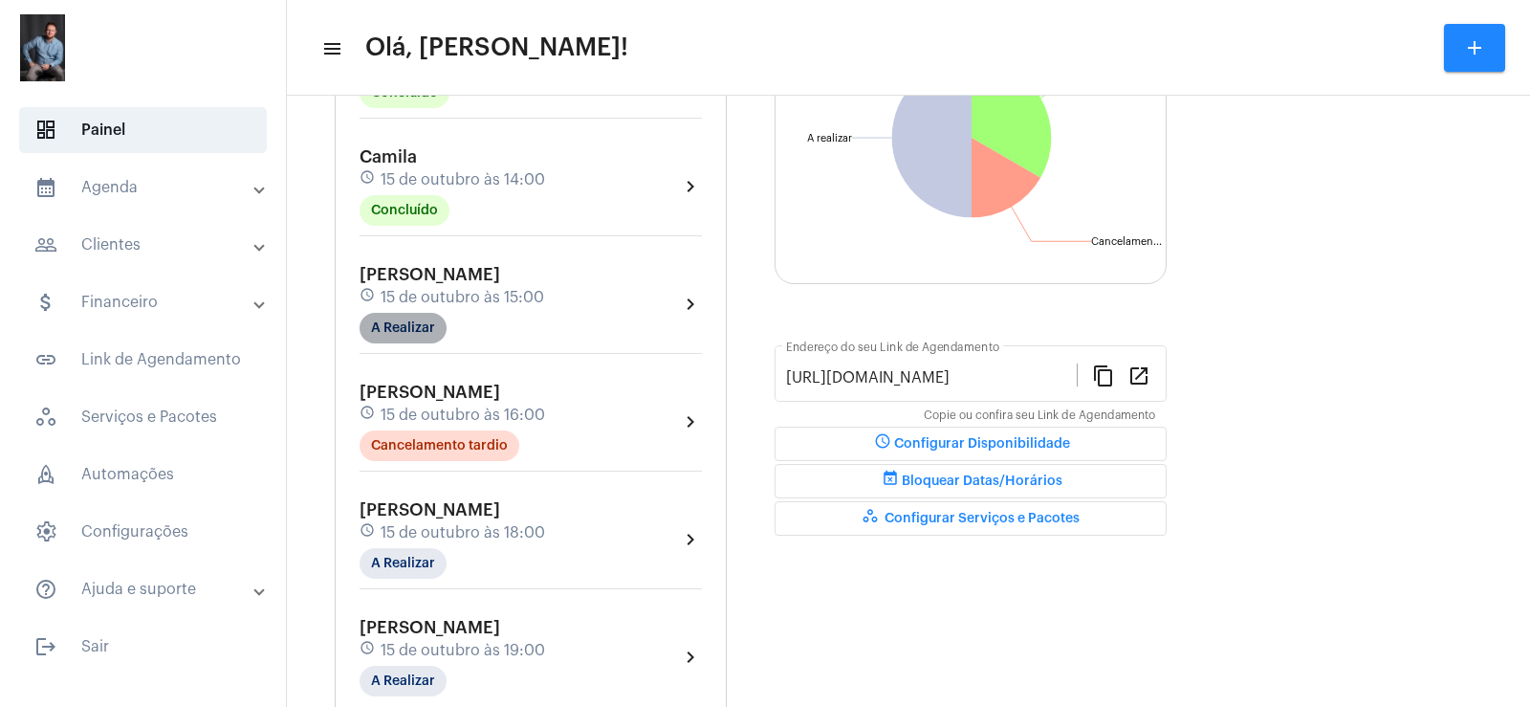
click at [405, 333] on mat-chip "A Realizar" at bounding box center [402, 328] width 87 height 31
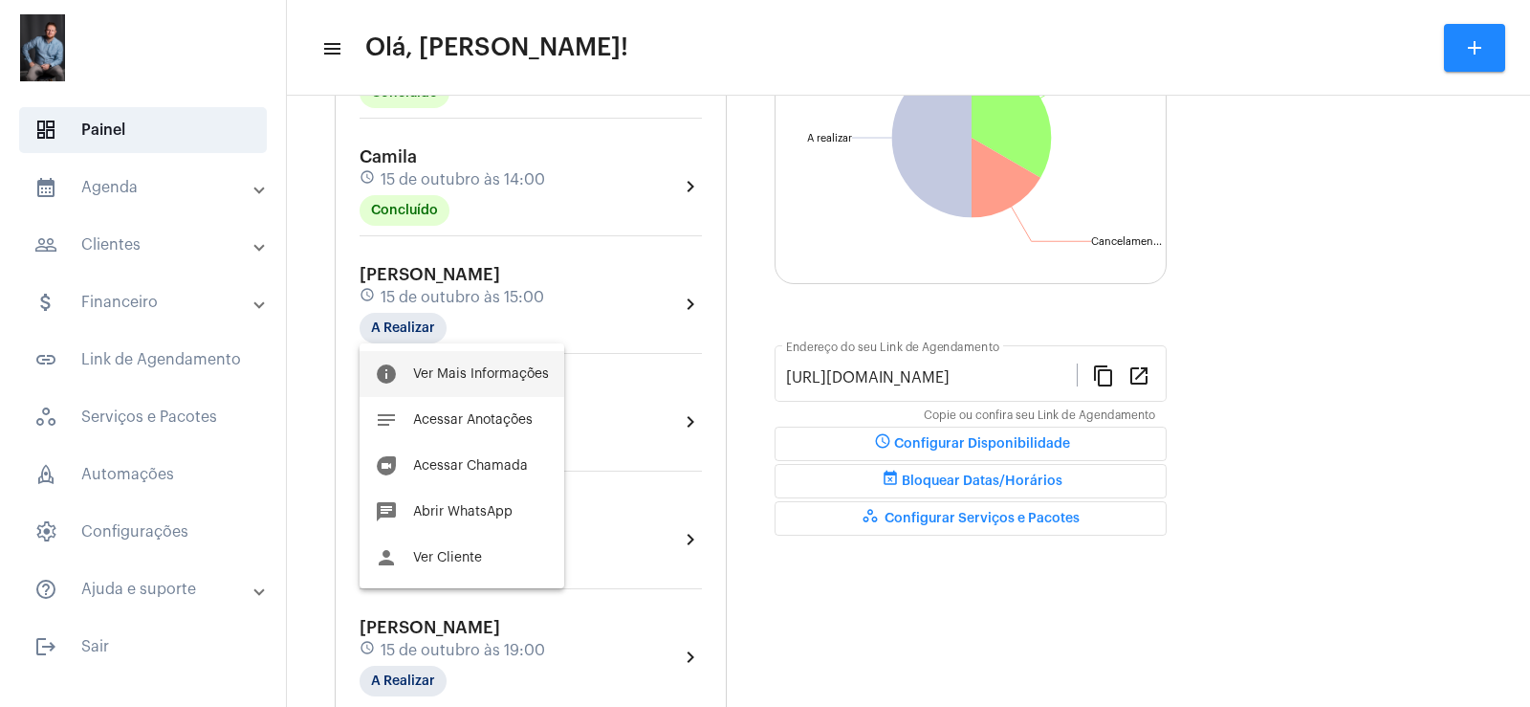
click at [435, 367] on span "Ver Mais Informações" at bounding box center [481, 373] width 136 height 13
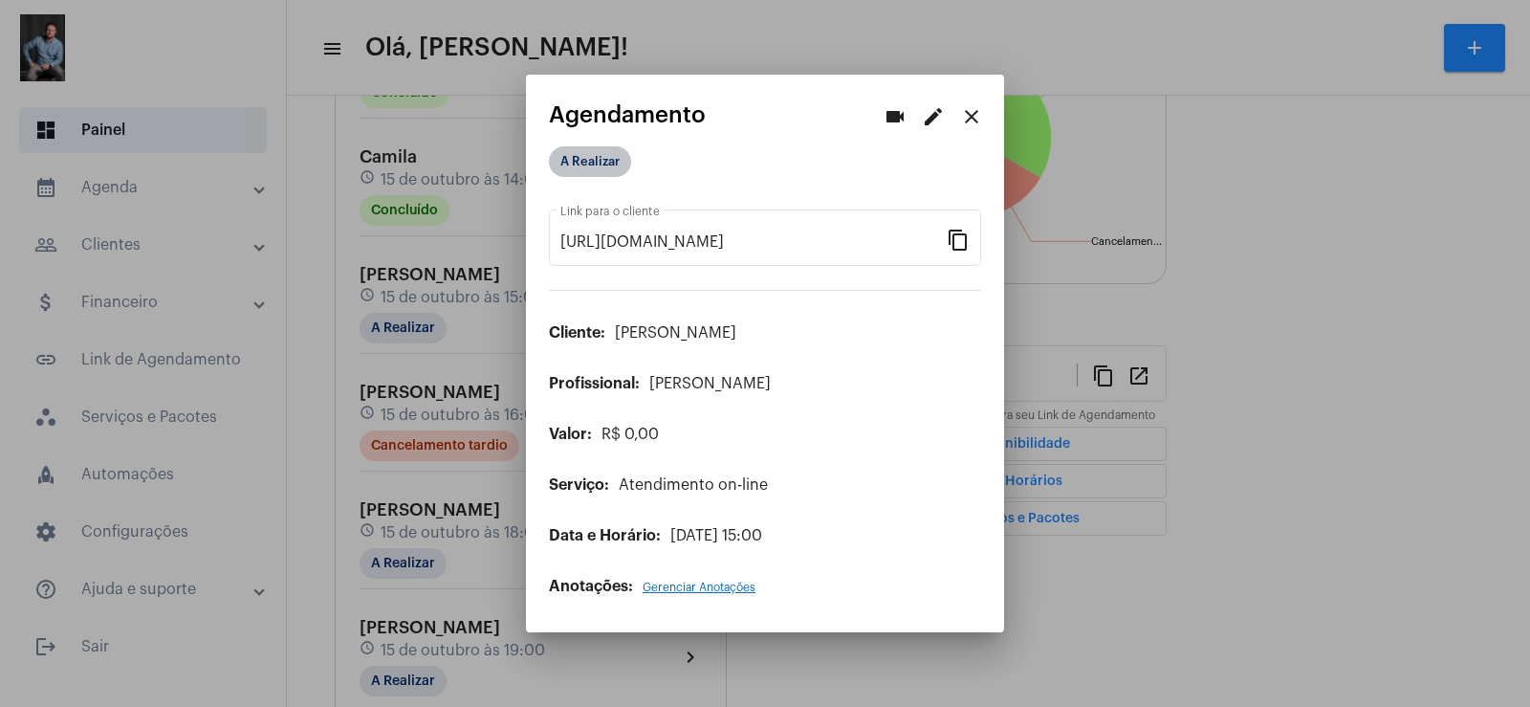
click at [609, 165] on mat-chip "A Realizar" at bounding box center [590, 161] width 82 height 31
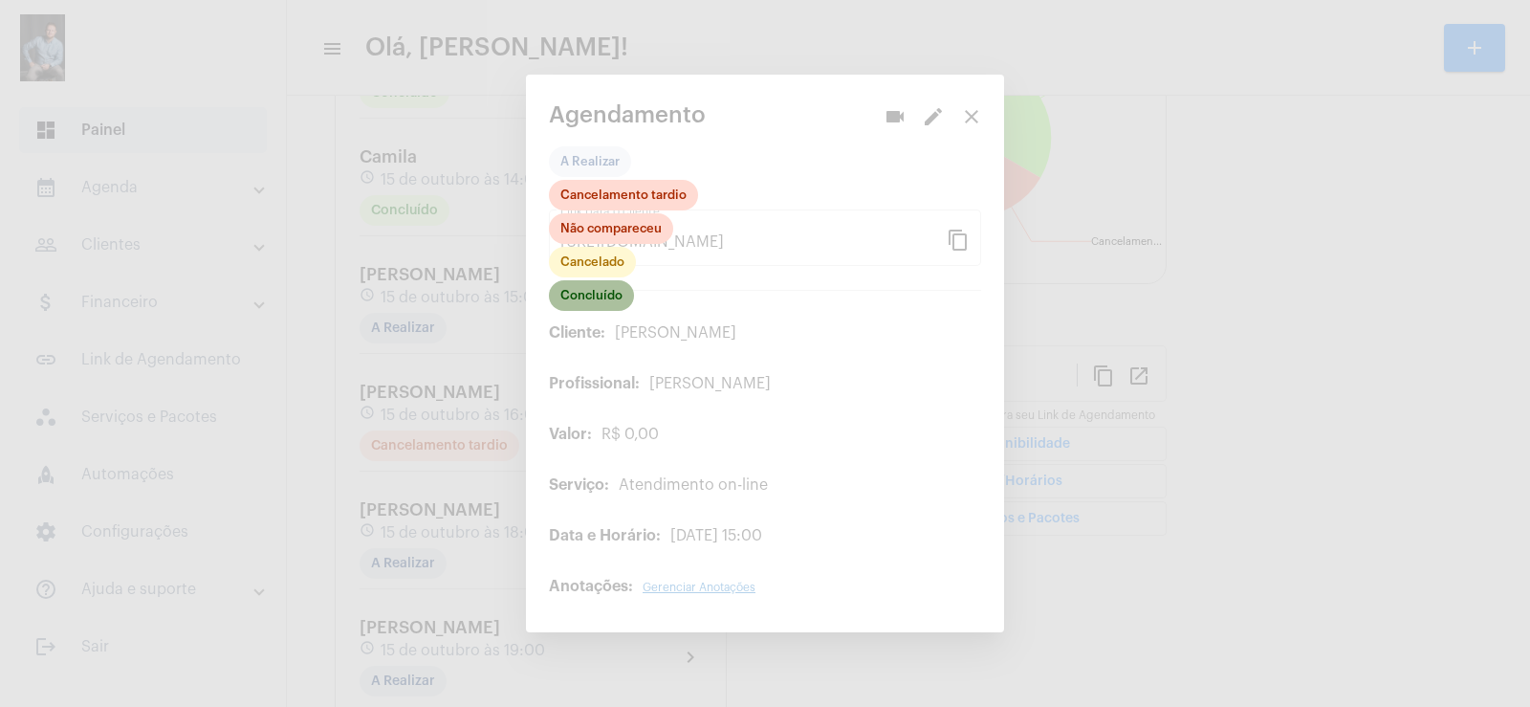
click at [606, 292] on mat-chip "Concluído" at bounding box center [591, 295] width 85 height 31
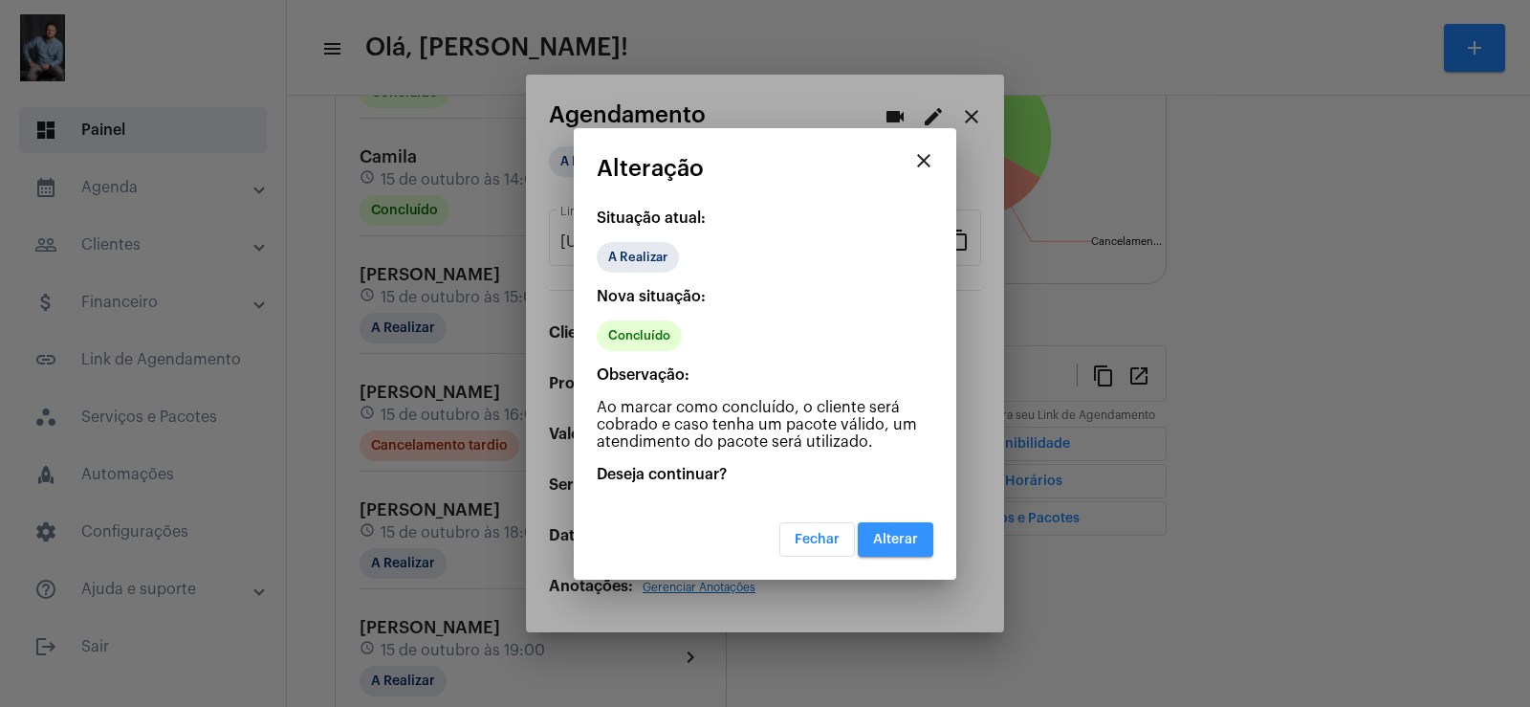
click at [894, 538] on span "Alterar" at bounding box center [895, 539] width 45 height 13
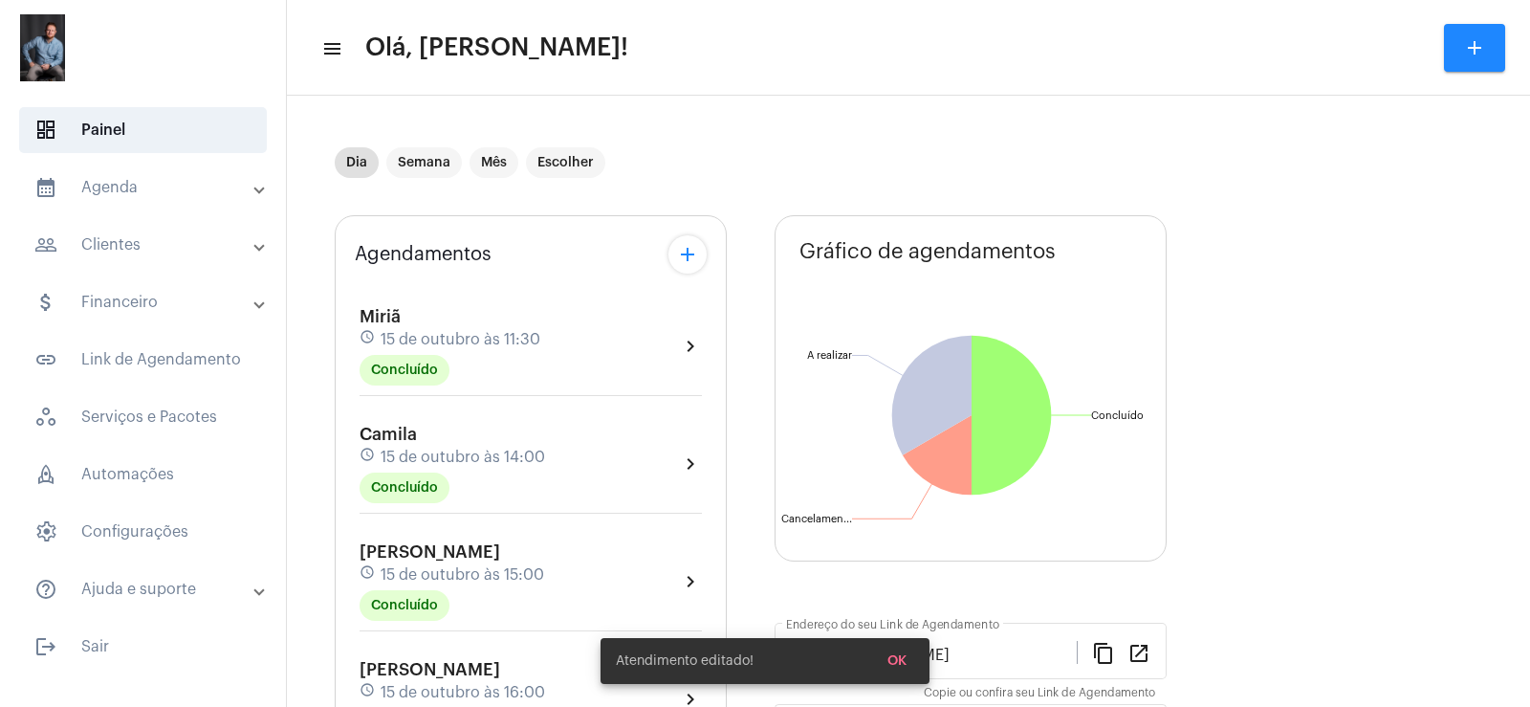
click at [389, 621] on div "Josi schedule 15 de outubro às 15:00 Concluído chevron_right" at bounding box center [531, 586] width 352 height 98
click at [396, 615] on mat-chip "Concluído" at bounding box center [404, 605] width 90 height 31
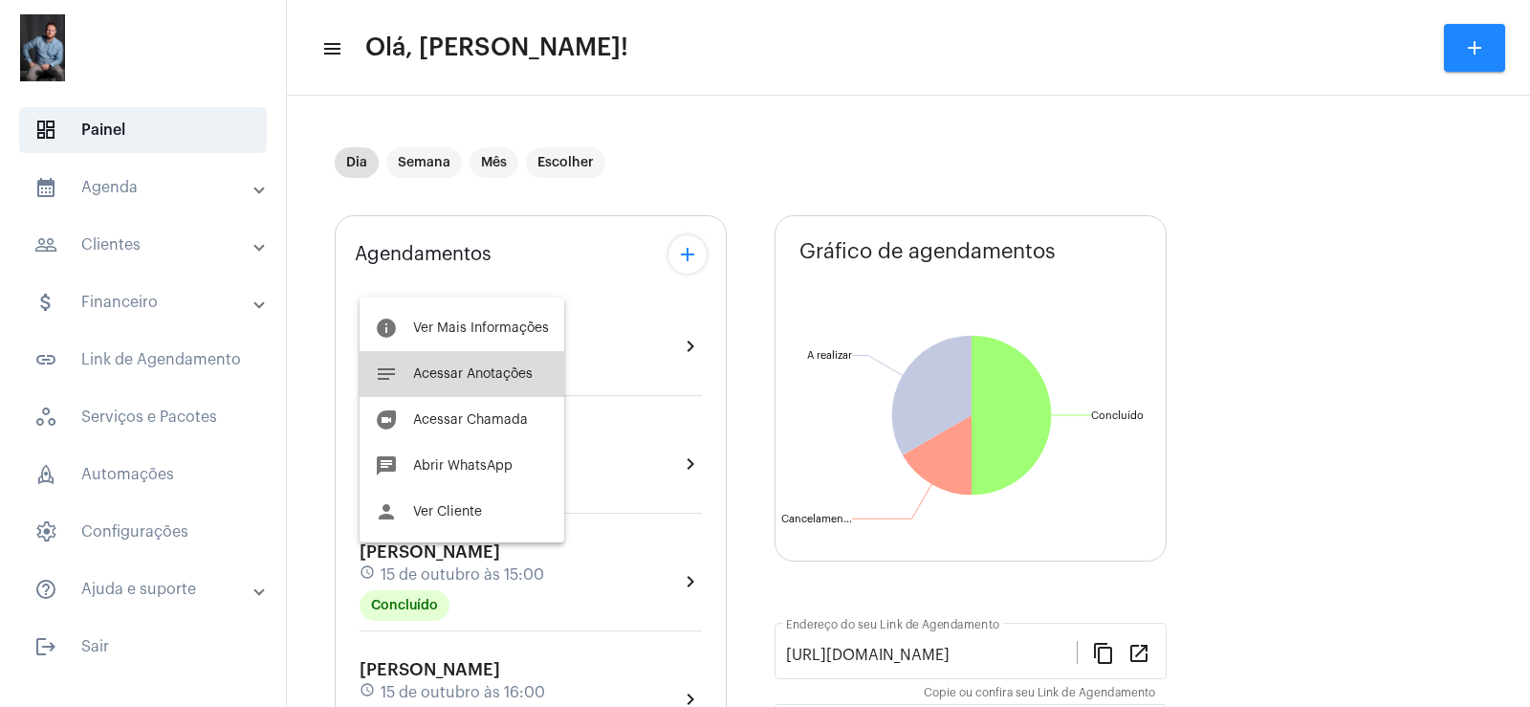
click at [505, 380] on span "Acessar Anotações" at bounding box center [473, 373] width 120 height 13
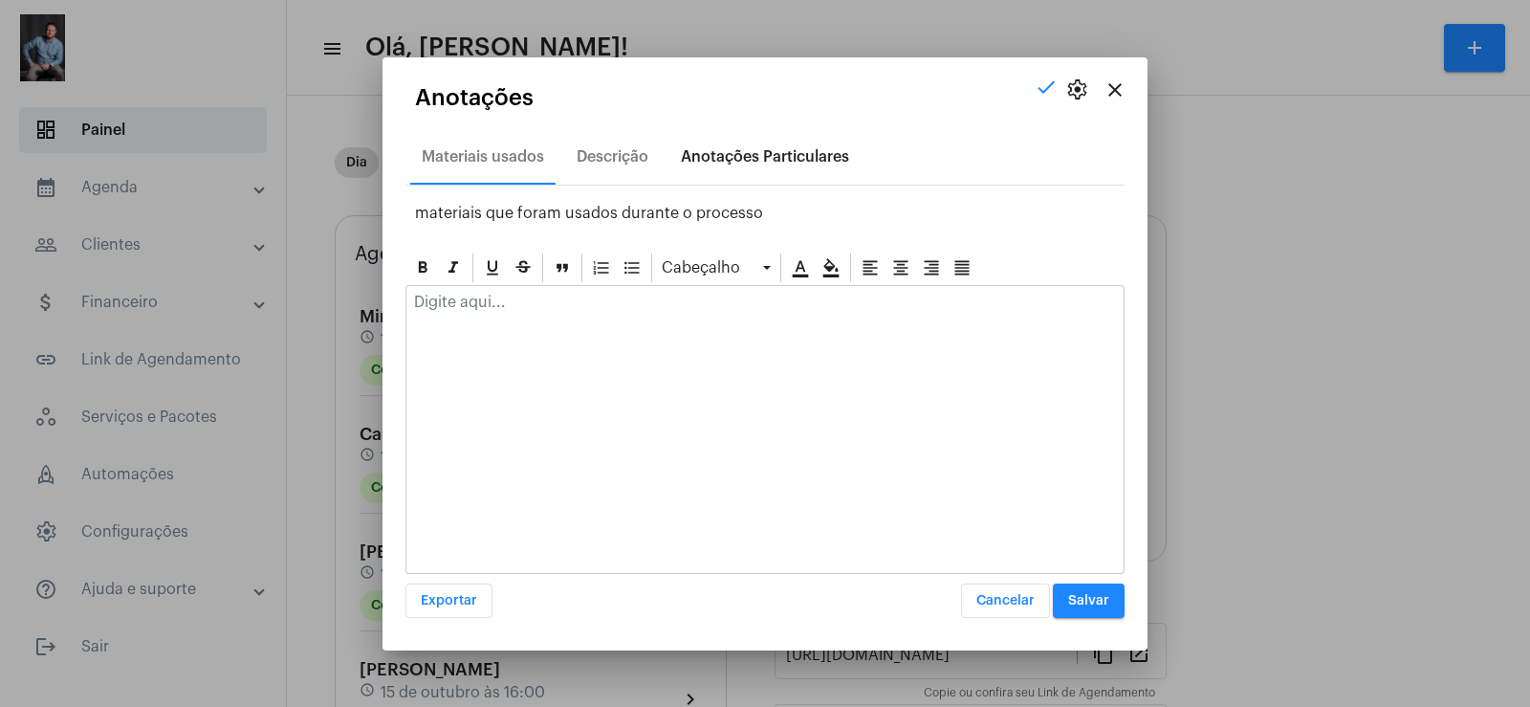
click at [708, 152] on div "Anotações Particulares" at bounding box center [765, 156] width 168 height 17
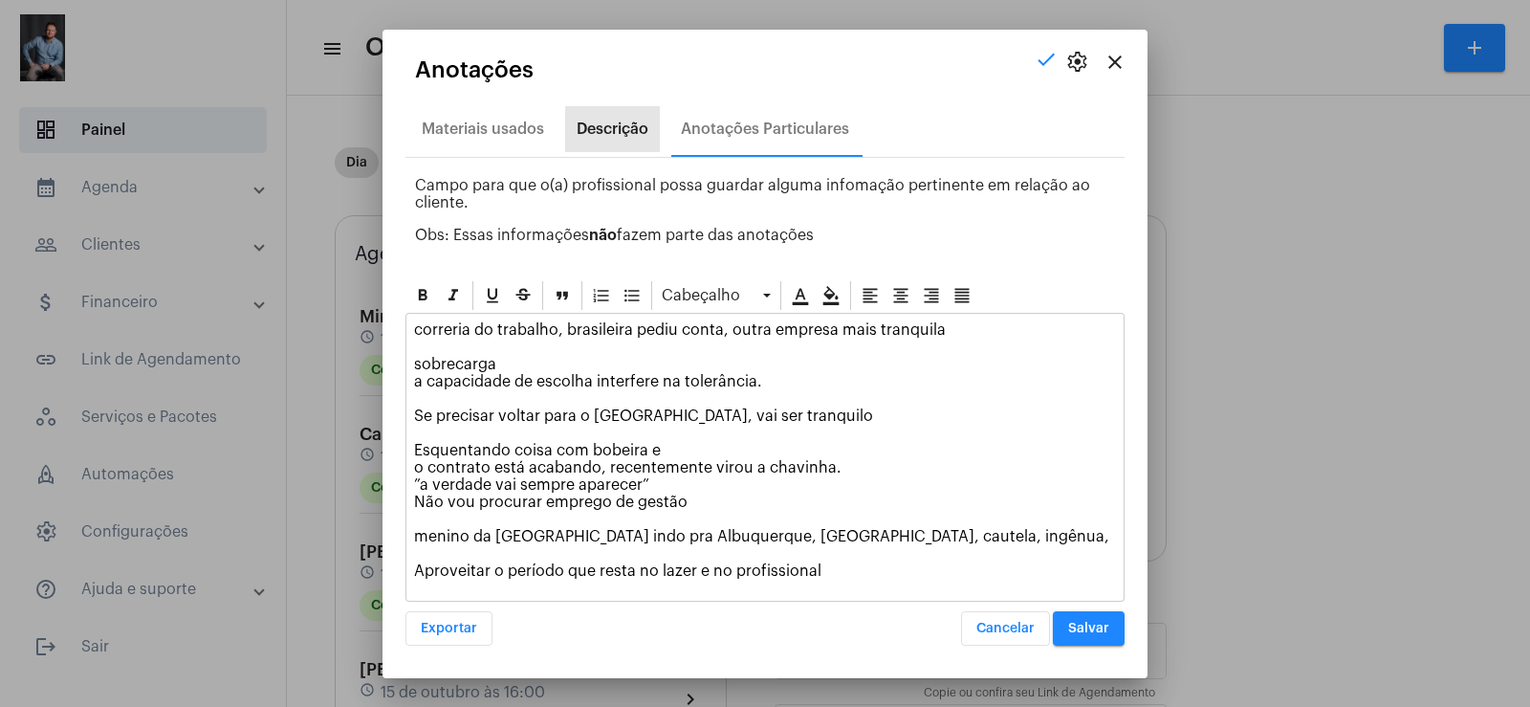
click at [639, 148] on div "Descrição" at bounding box center [612, 129] width 95 height 46
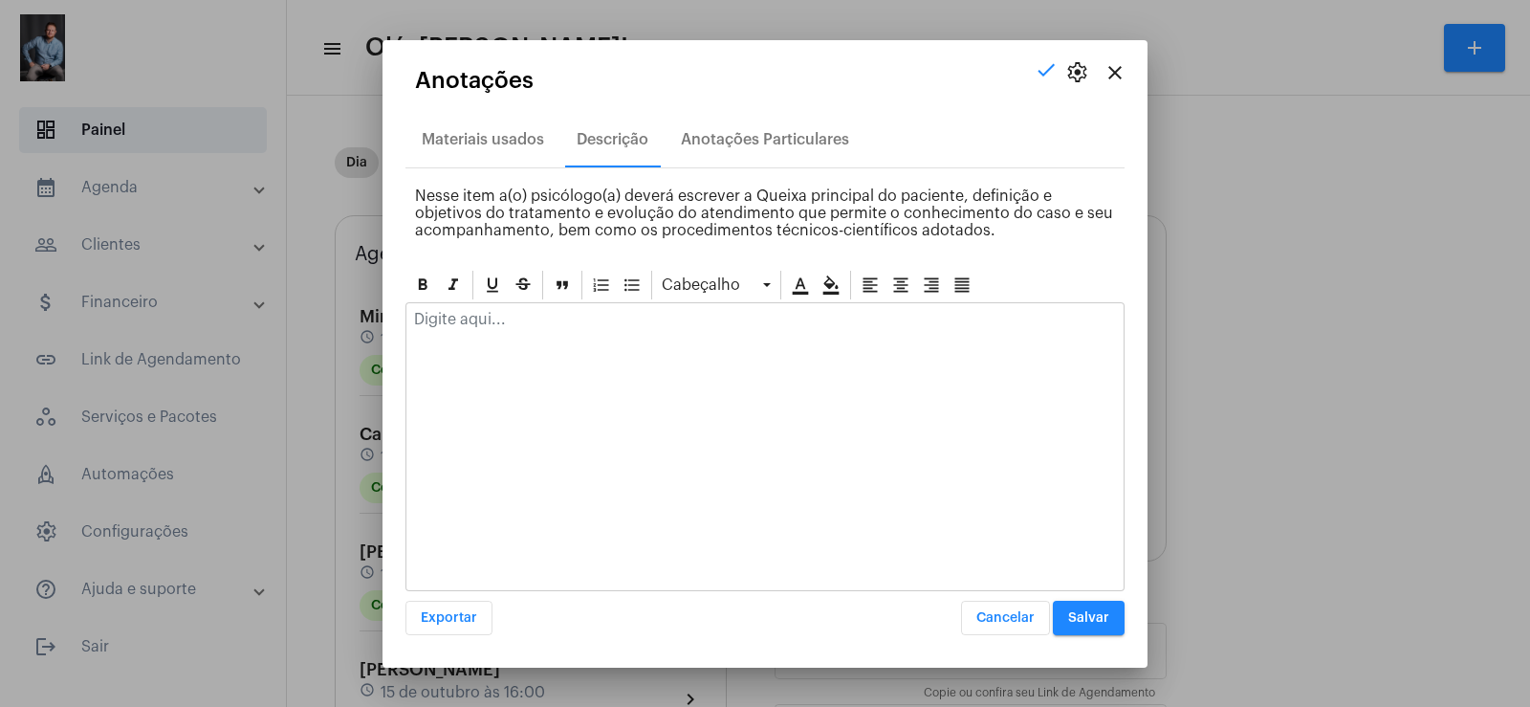
click at [495, 342] on div at bounding box center [764, 324] width 717 height 42
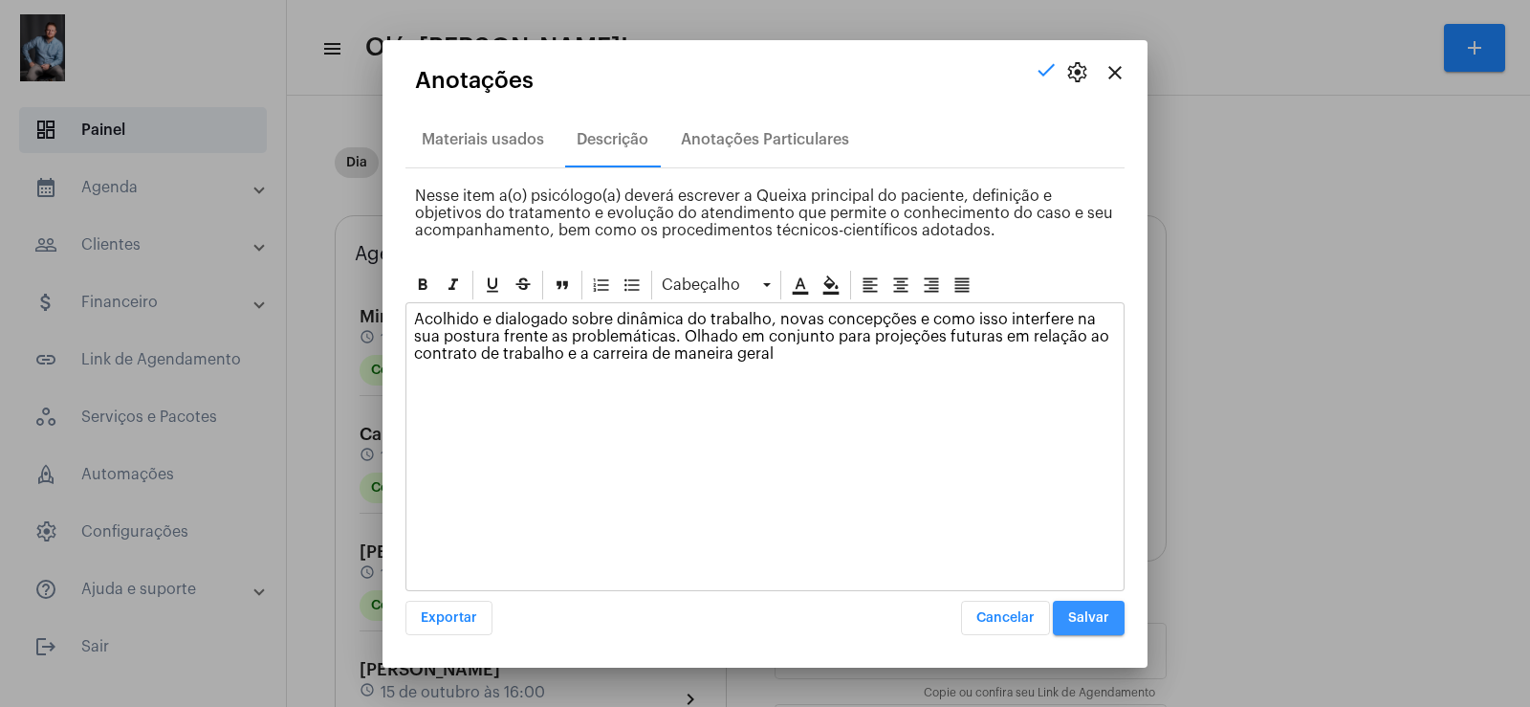
click at [1096, 619] on span "Salvar" at bounding box center [1088, 617] width 41 height 13
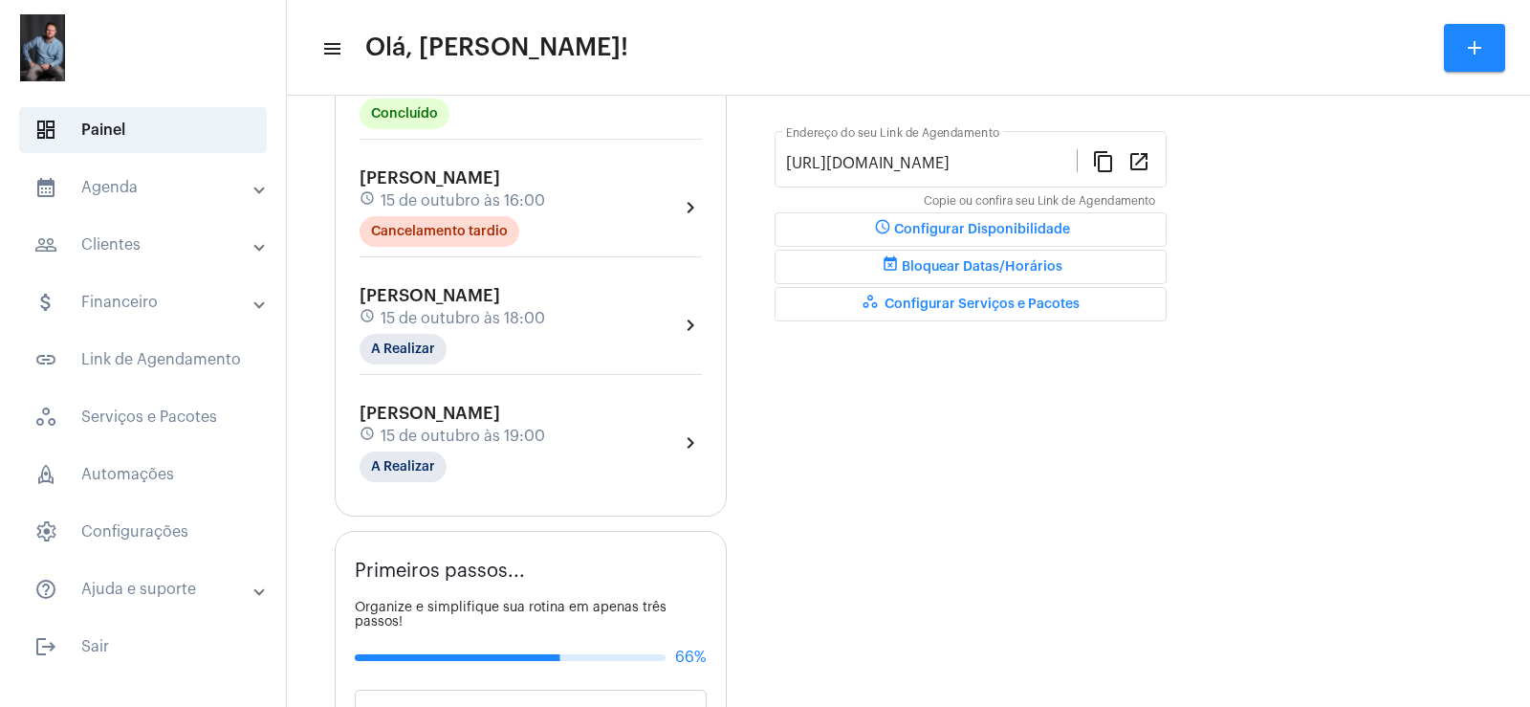
scroll to position [482, 0]
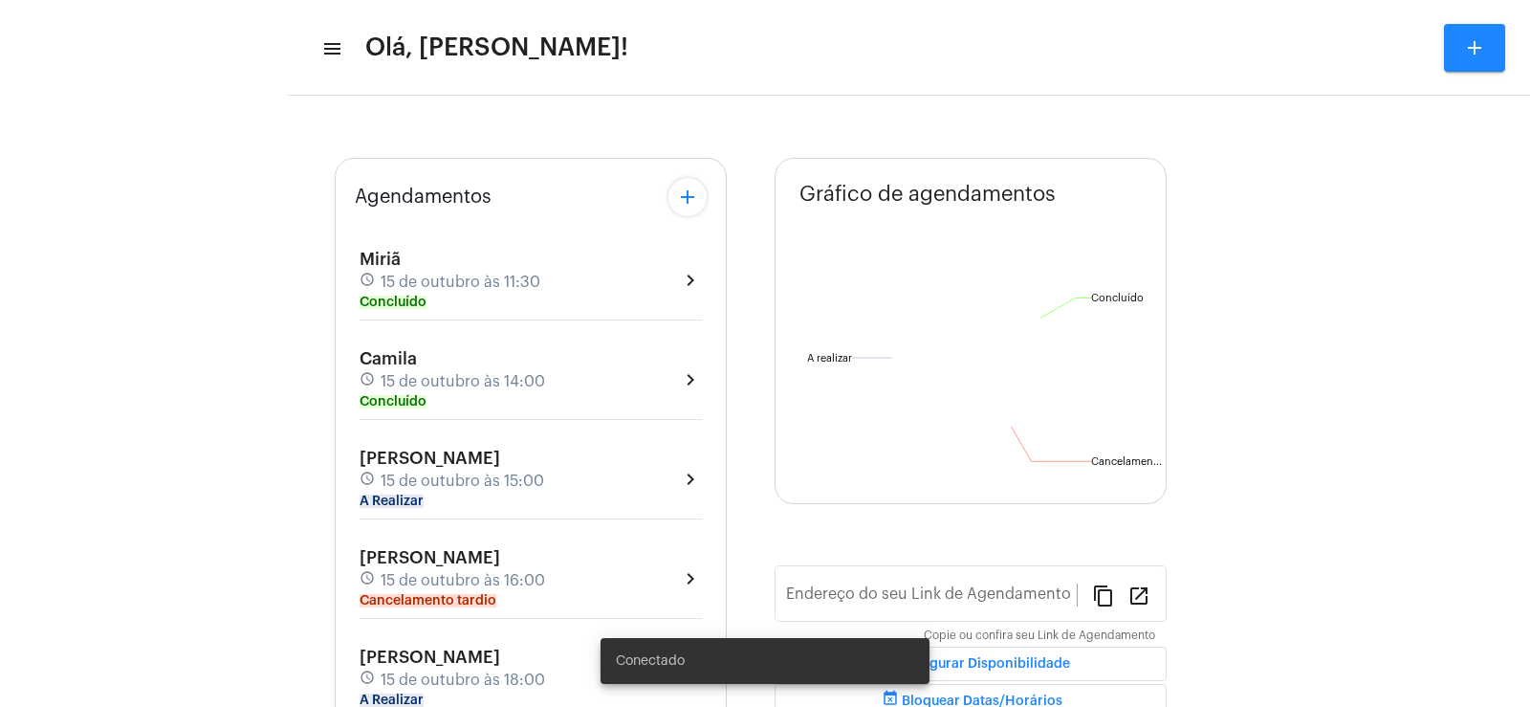
type input "[URL][DOMAIN_NAME]"
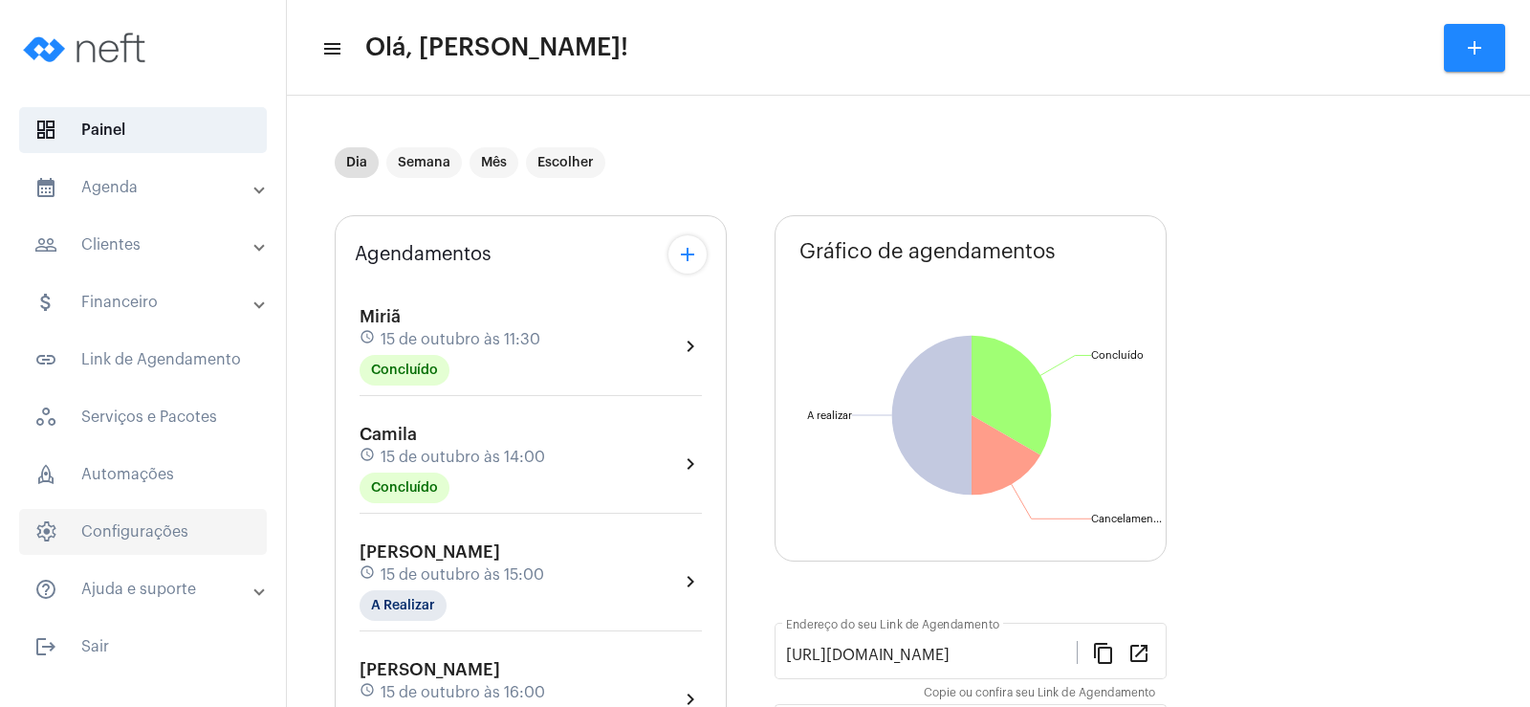
click at [141, 512] on span "settings Configurações" at bounding box center [143, 532] width 248 height 46
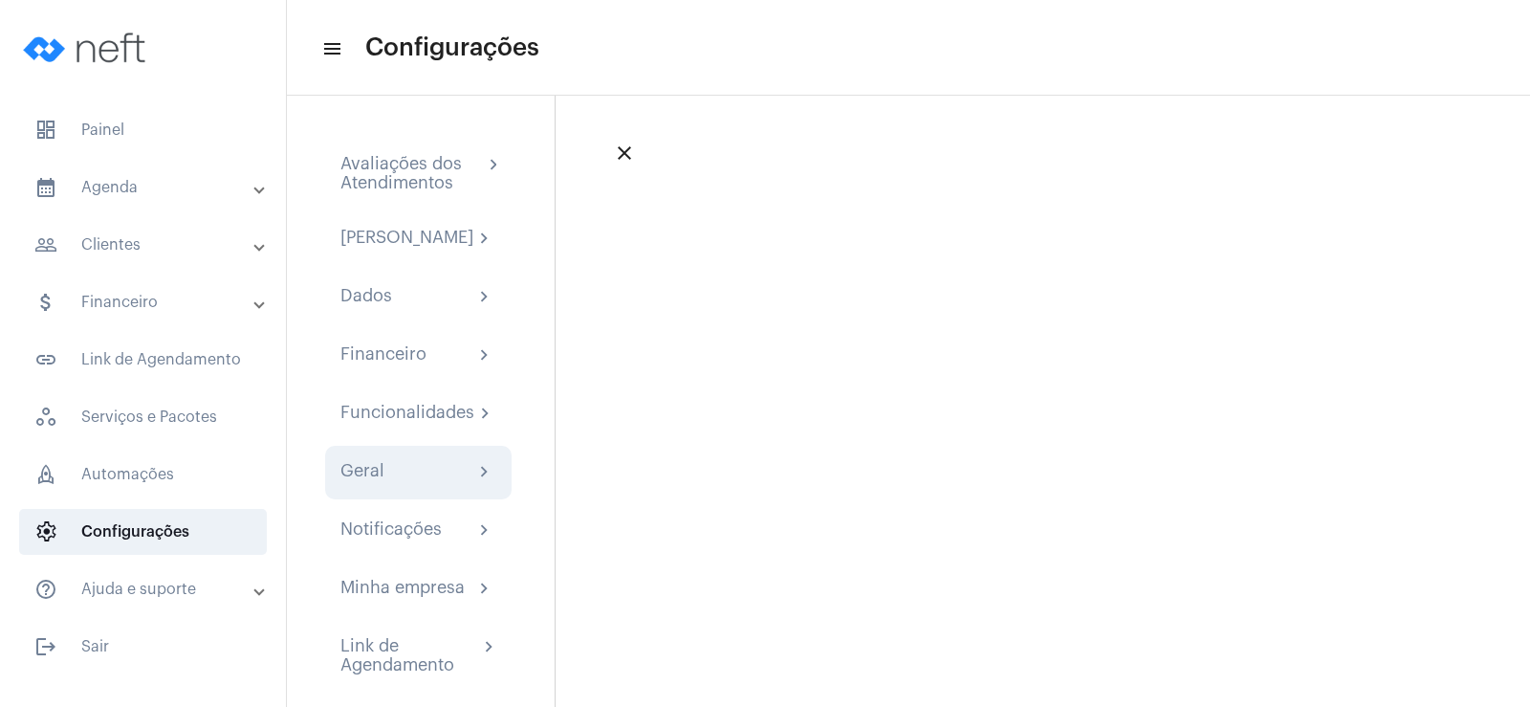
click at [368, 472] on div "Geral chevron_right" at bounding box center [418, 473] width 186 height 54
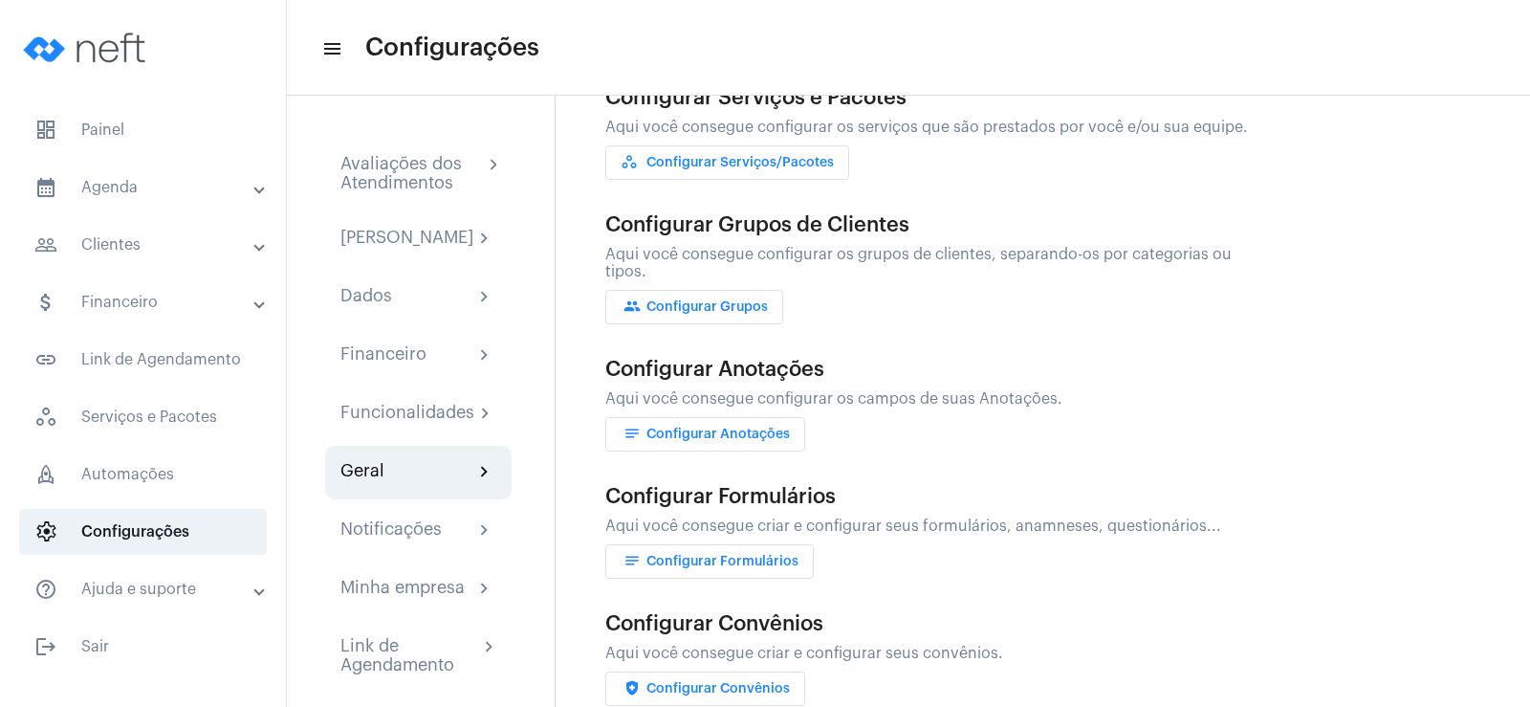
scroll to position [402, 0]
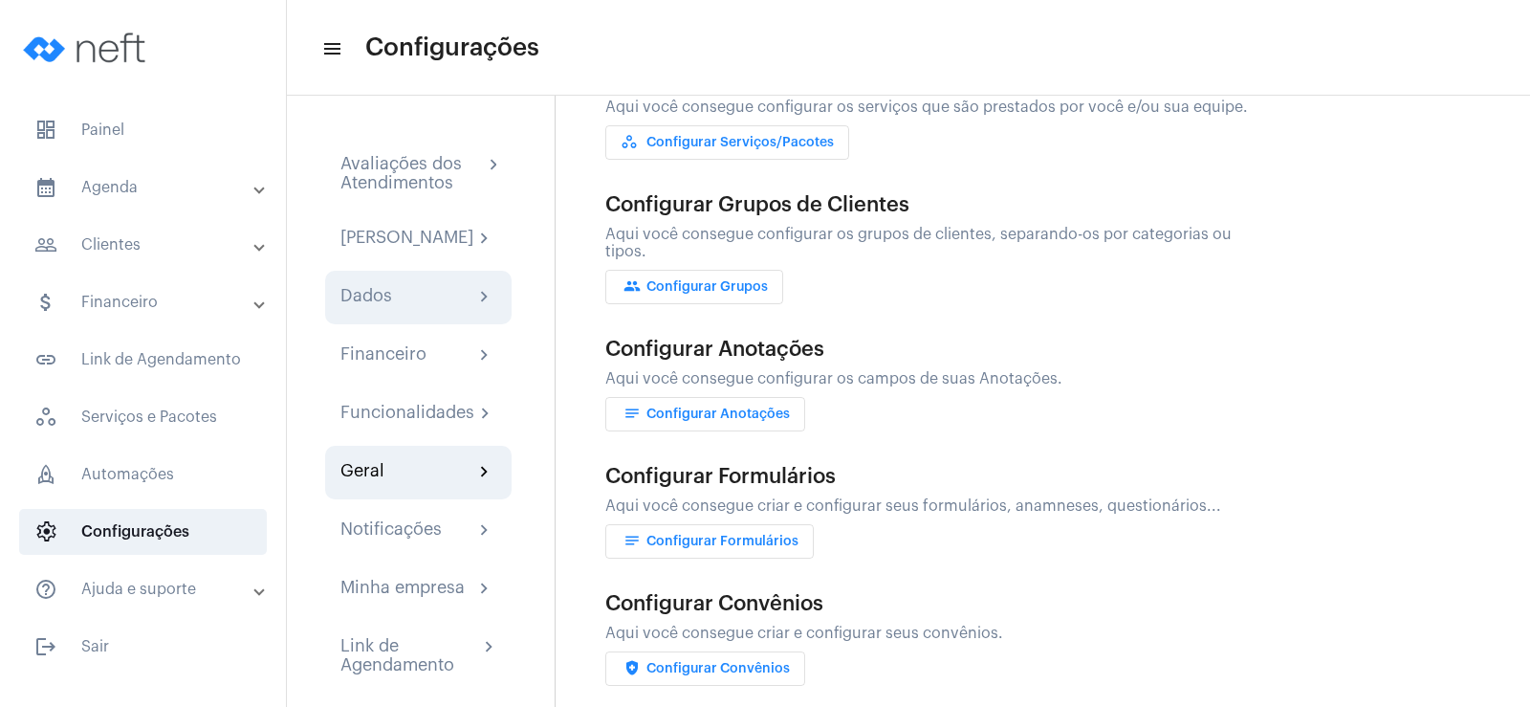
click at [396, 309] on div "Dados chevron_right" at bounding box center [418, 297] width 156 height 23
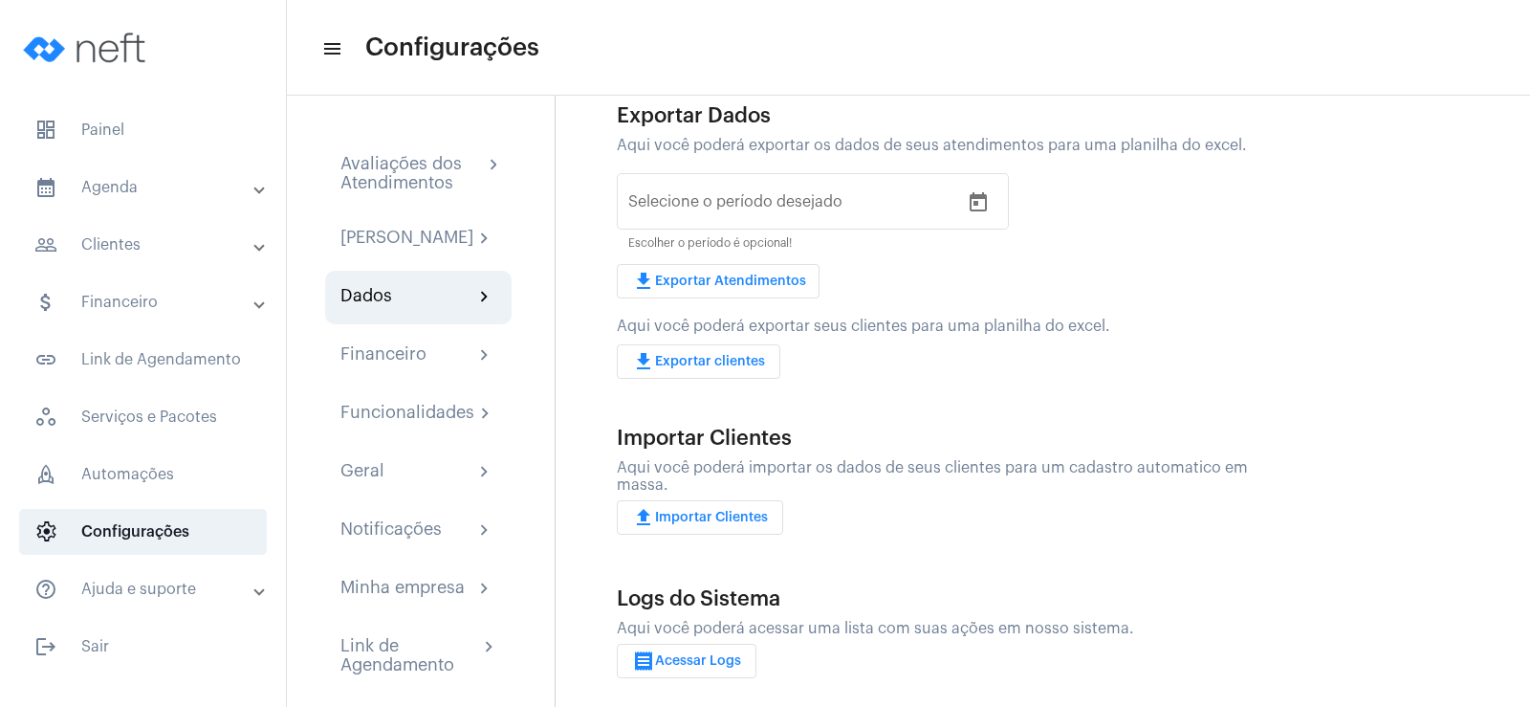
scroll to position [111, 0]
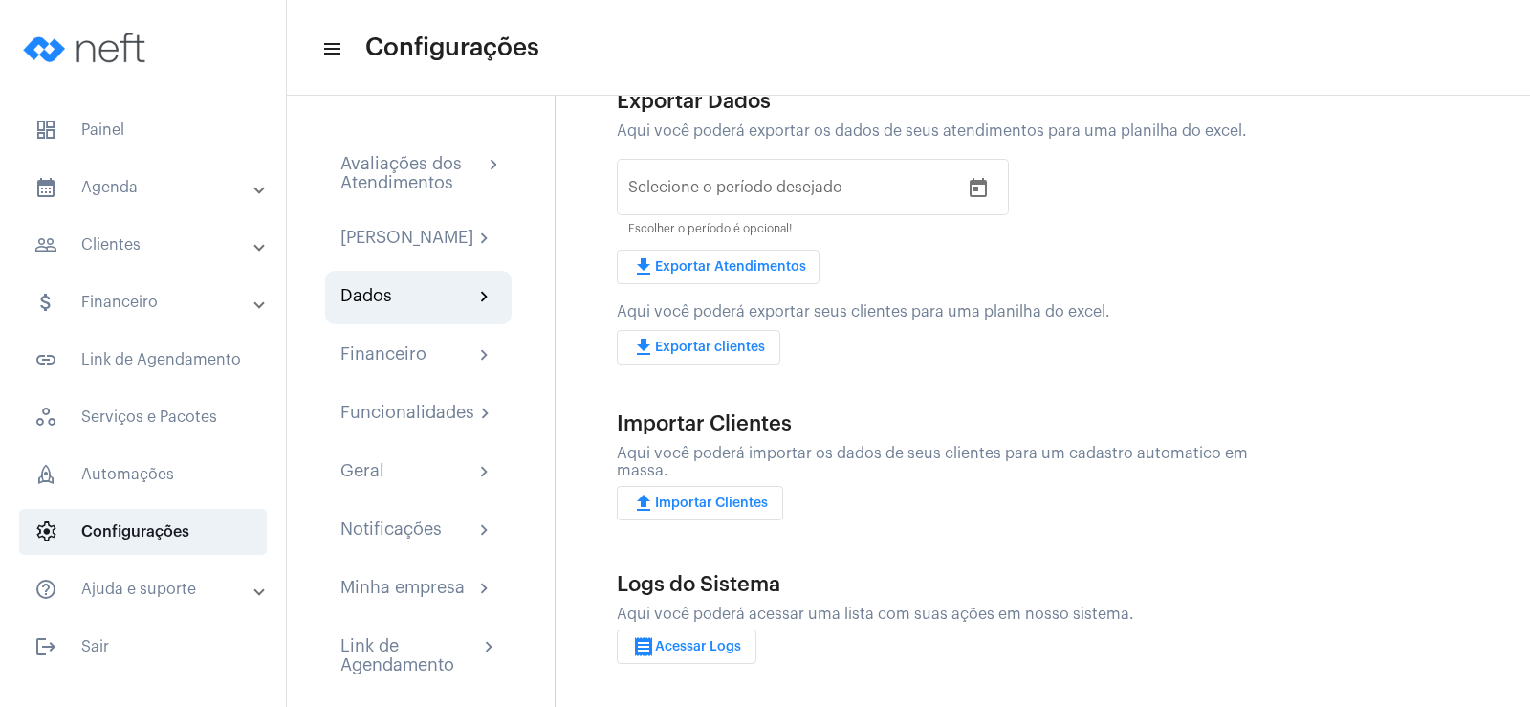
click at [92, 48] on img at bounding box center [86, 48] width 143 height 76
click at [124, 595] on mat-panel-title "help_outline Ajuda e suporte" at bounding box center [144, 588] width 221 height 23
click at [124, 595] on mat-panel-title "help_outline Ajuda e suporte" at bounding box center [144, 600] width 221 height 23
click at [405, 180] on div "Avaliações dos Atendimentos" at bounding box center [411, 173] width 142 height 38
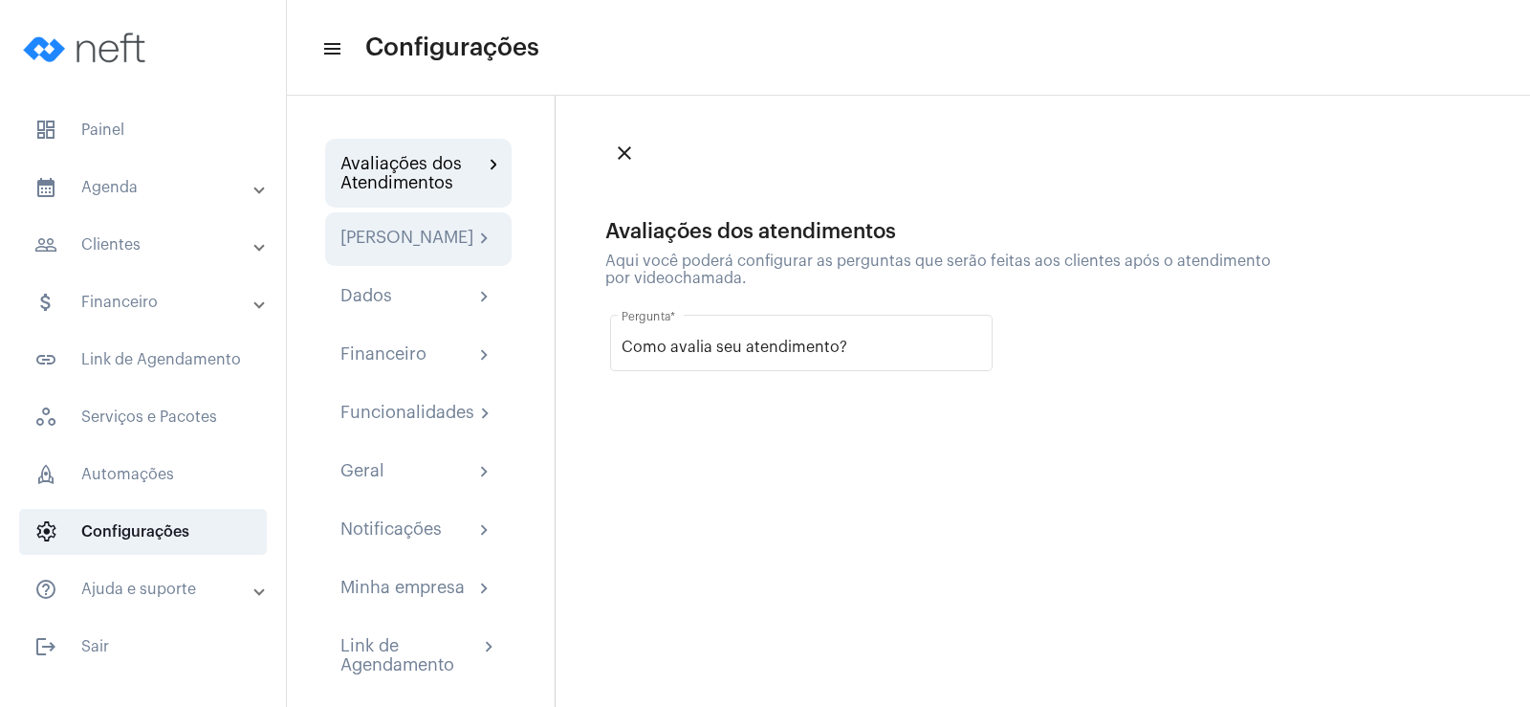
click at [365, 248] on div "[PERSON_NAME]" at bounding box center [406, 239] width 133 height 23
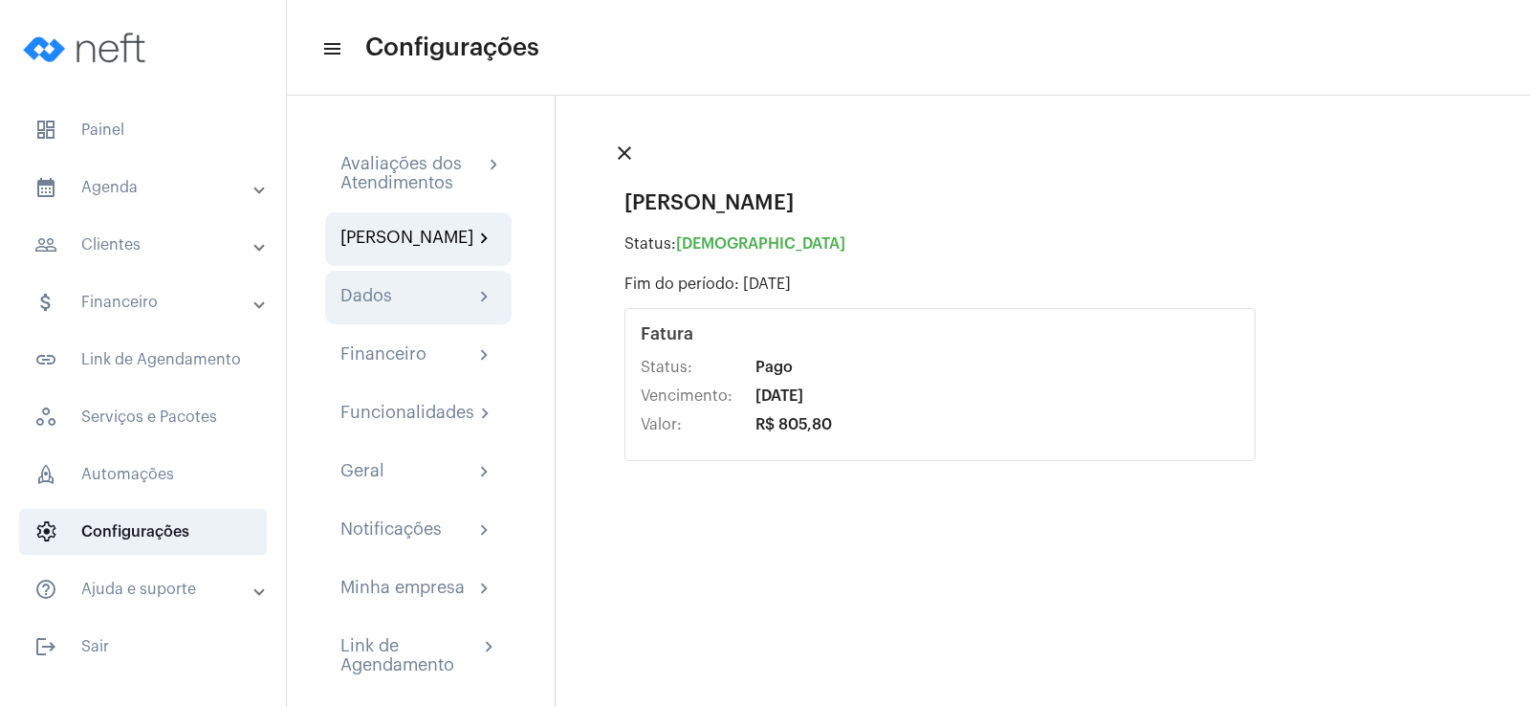
click at [382, 309] on div "Dados" at bounding box center [366, 297] width 52 height 23
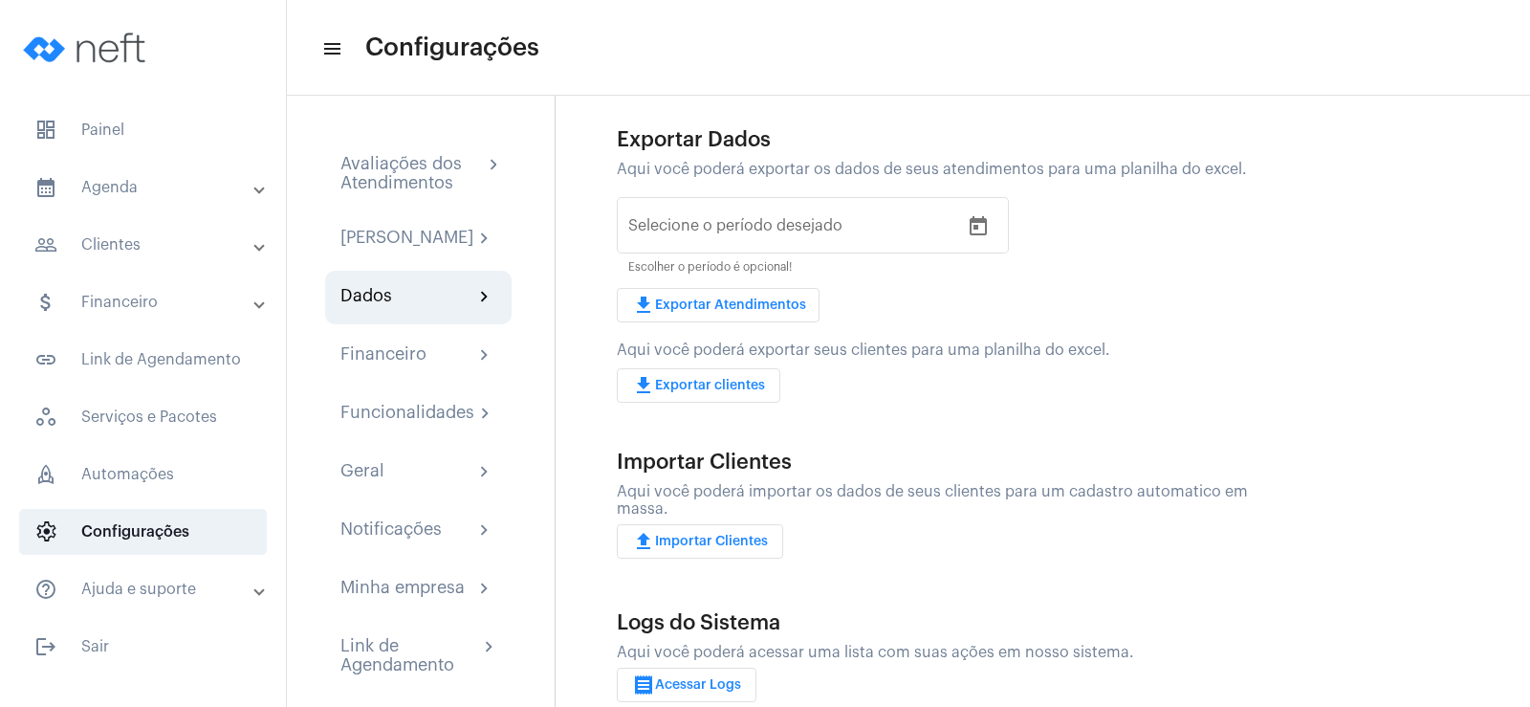
scroll to position [111, 0]
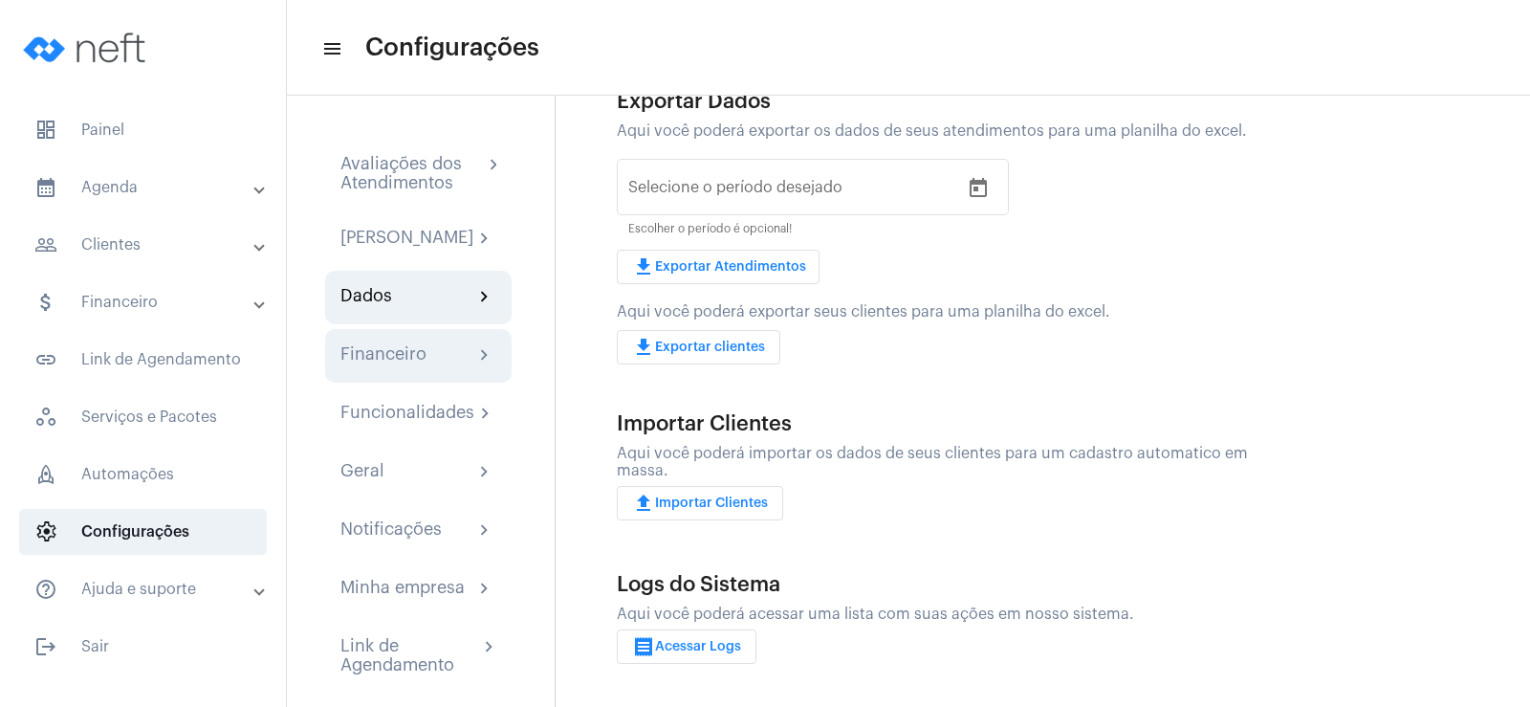
click at [409, 367] on div "Financeiro" at bounding box center [383, 355] width 86 height 23
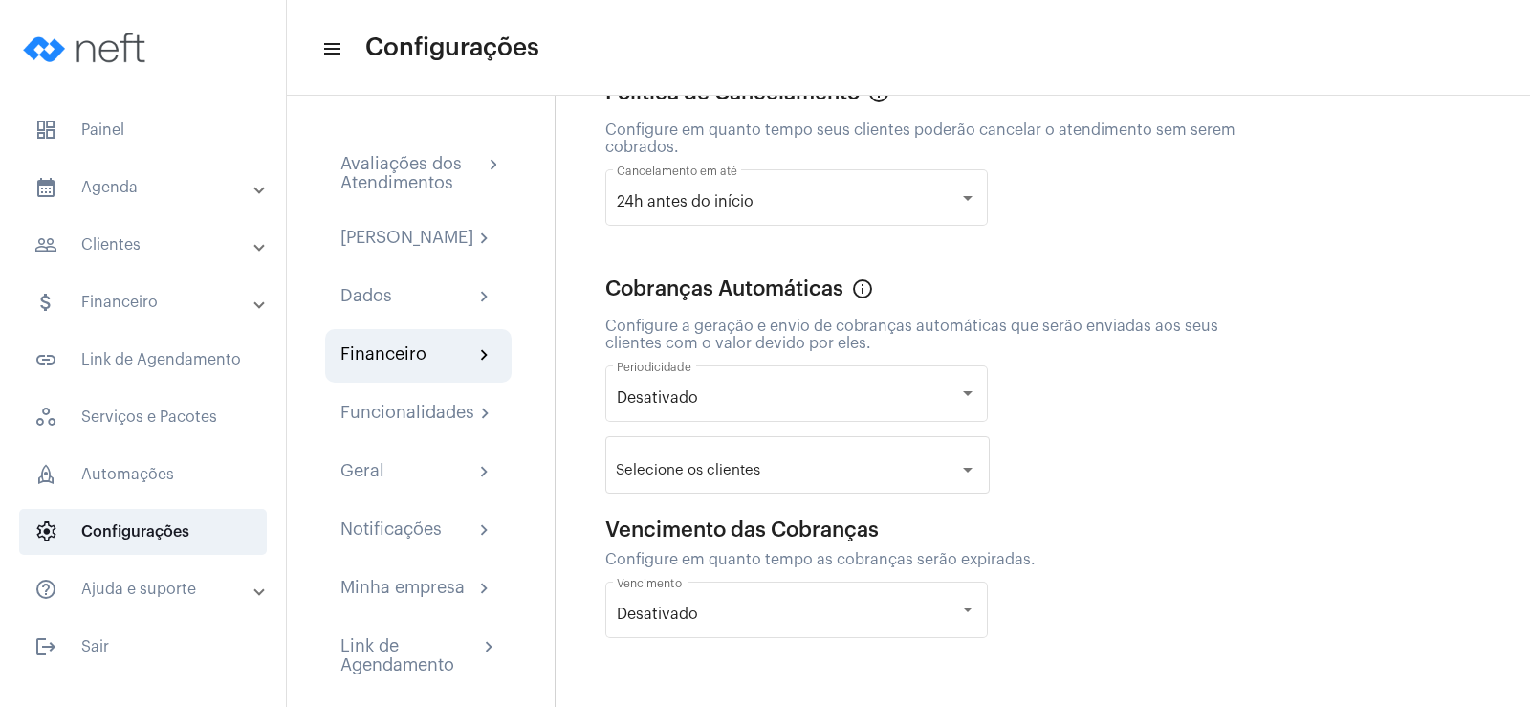
scroll to position [466, 0]
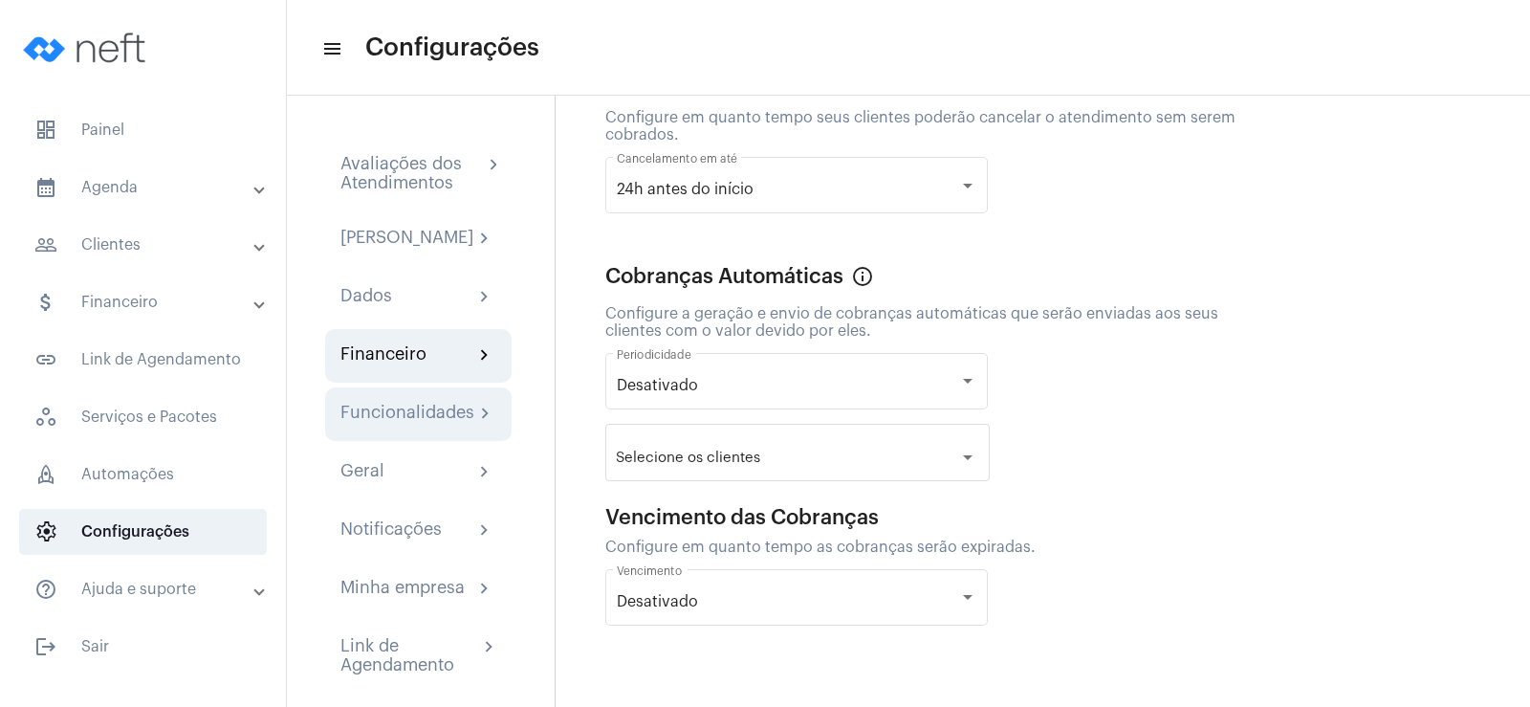
click at [420, 423] on div "Funcionalidades" at bounding box center [407, 414] width 134 height 23
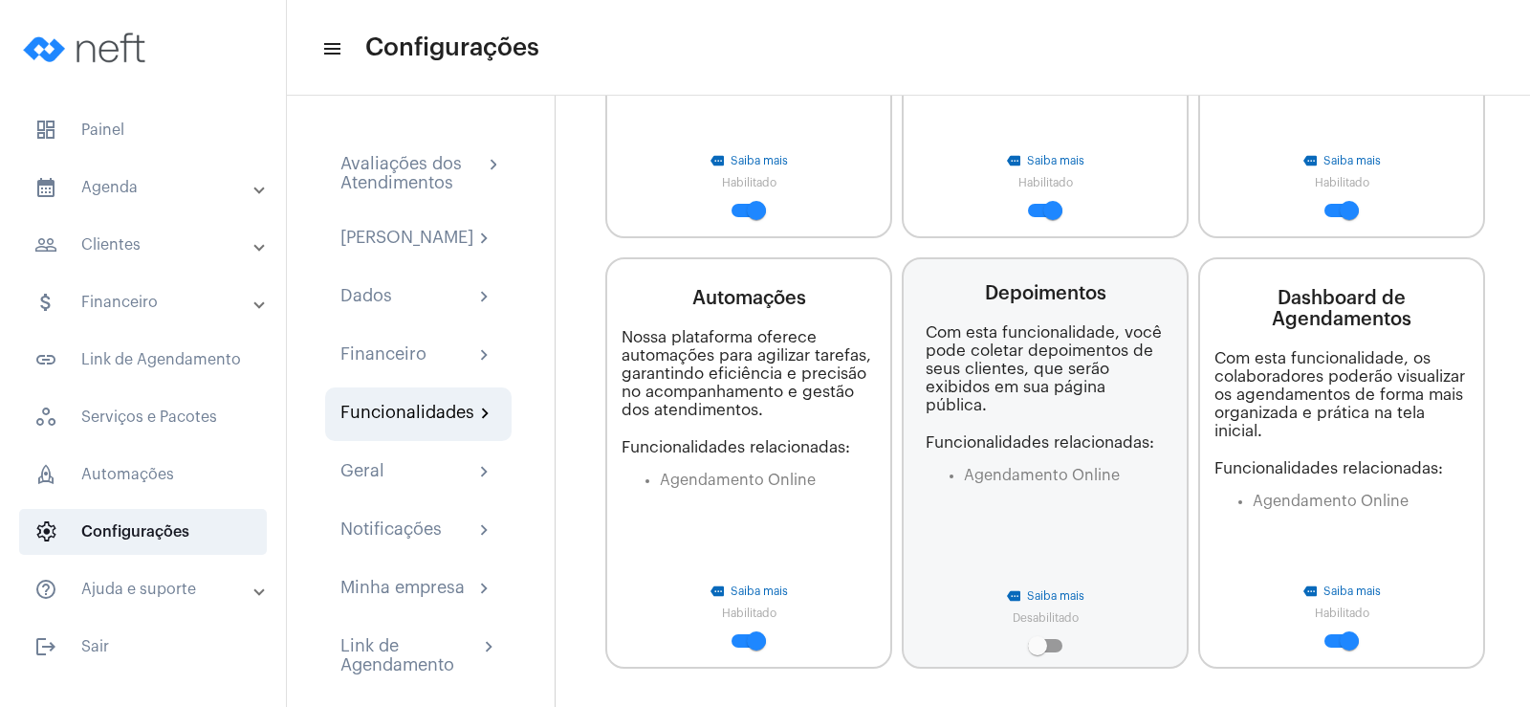
scroll to position [1645, 0]
click at [426, 542] on div "Notificações" at bounding box center [390, 530] width 101 height 23
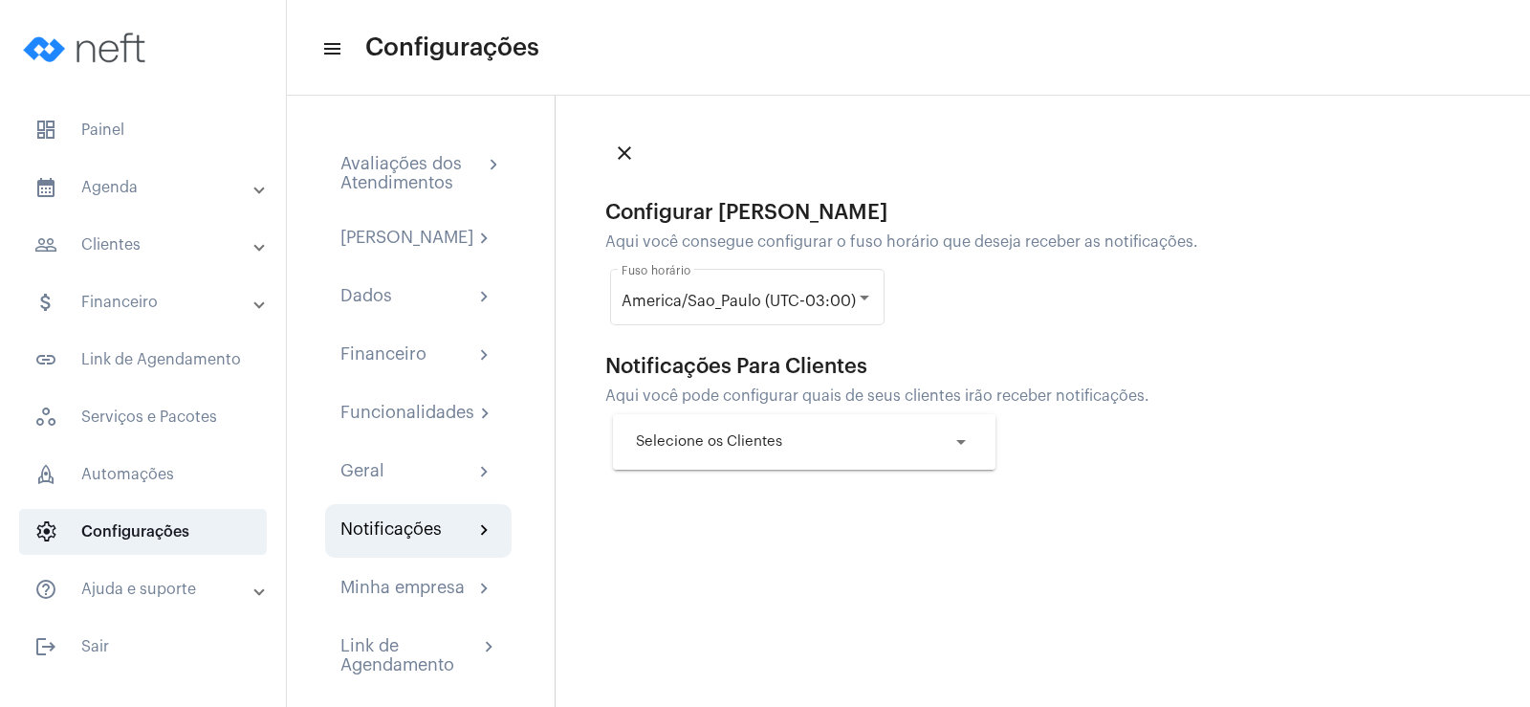
click at [709, 448] on span "Selecione os Clientes" at bounding box center [709, 441] width 146 height 16
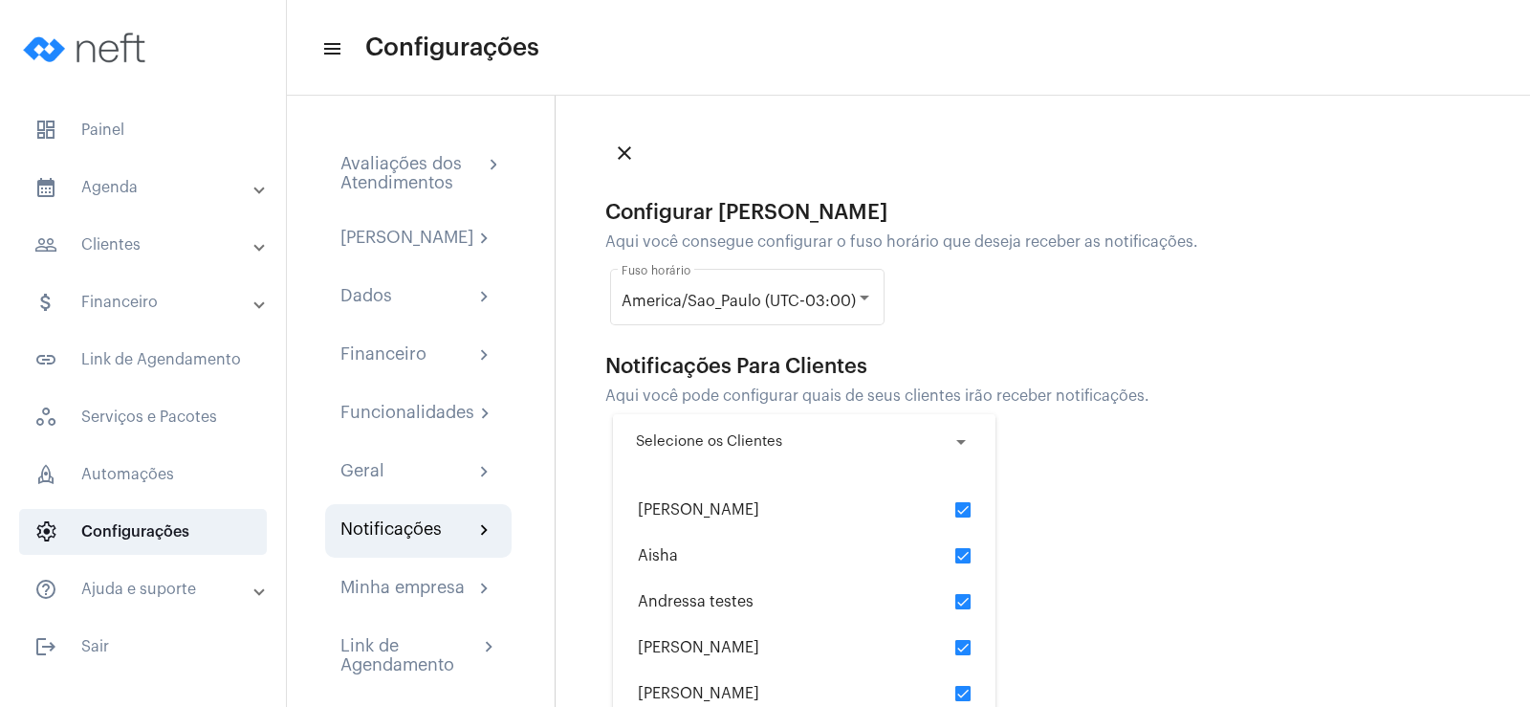
click at [709, 448] on span "Selecione os Clientes" at bounding box center [709, 441] width 146 height 16
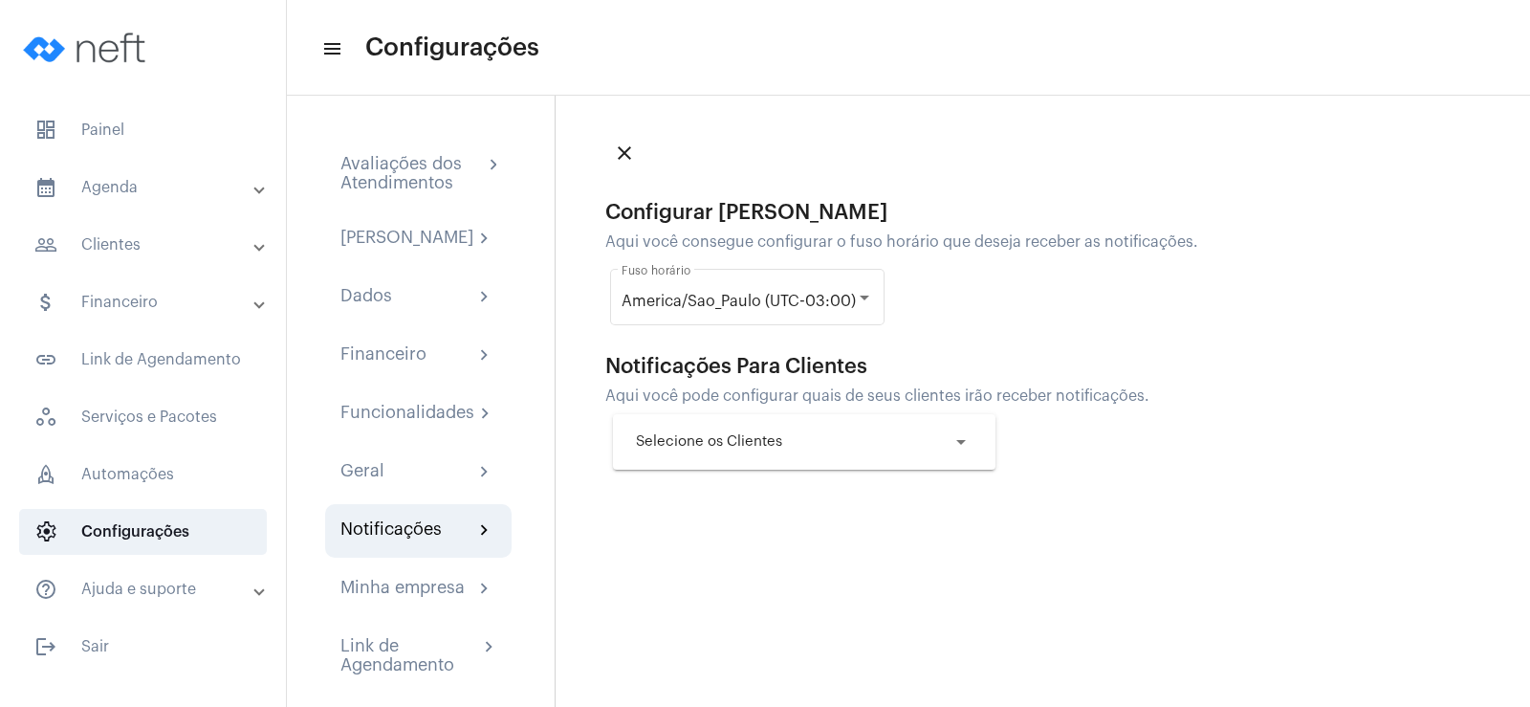
scroll to position [41, 0]
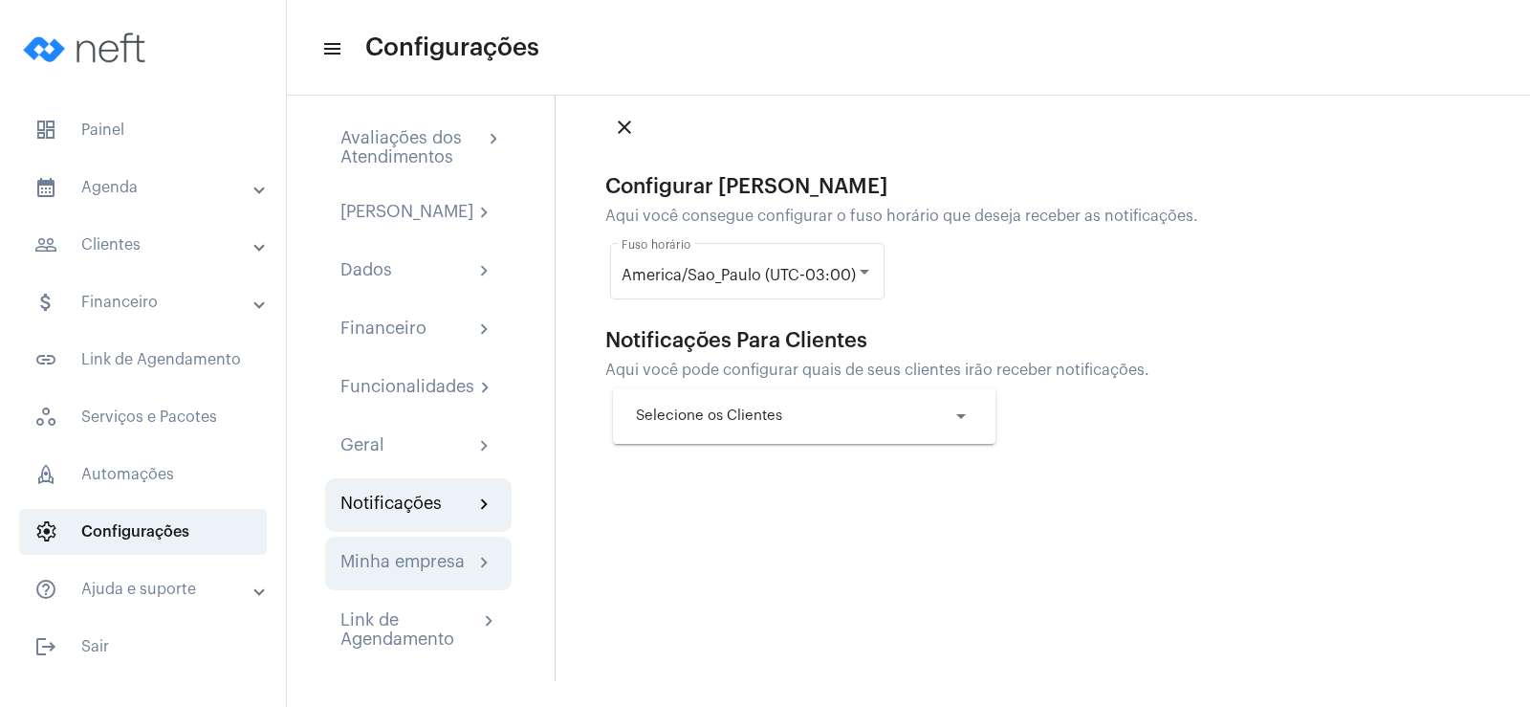
click at [430, 555] on div "Minha empresa" at bounding box center [402, 563] width 124 height 23
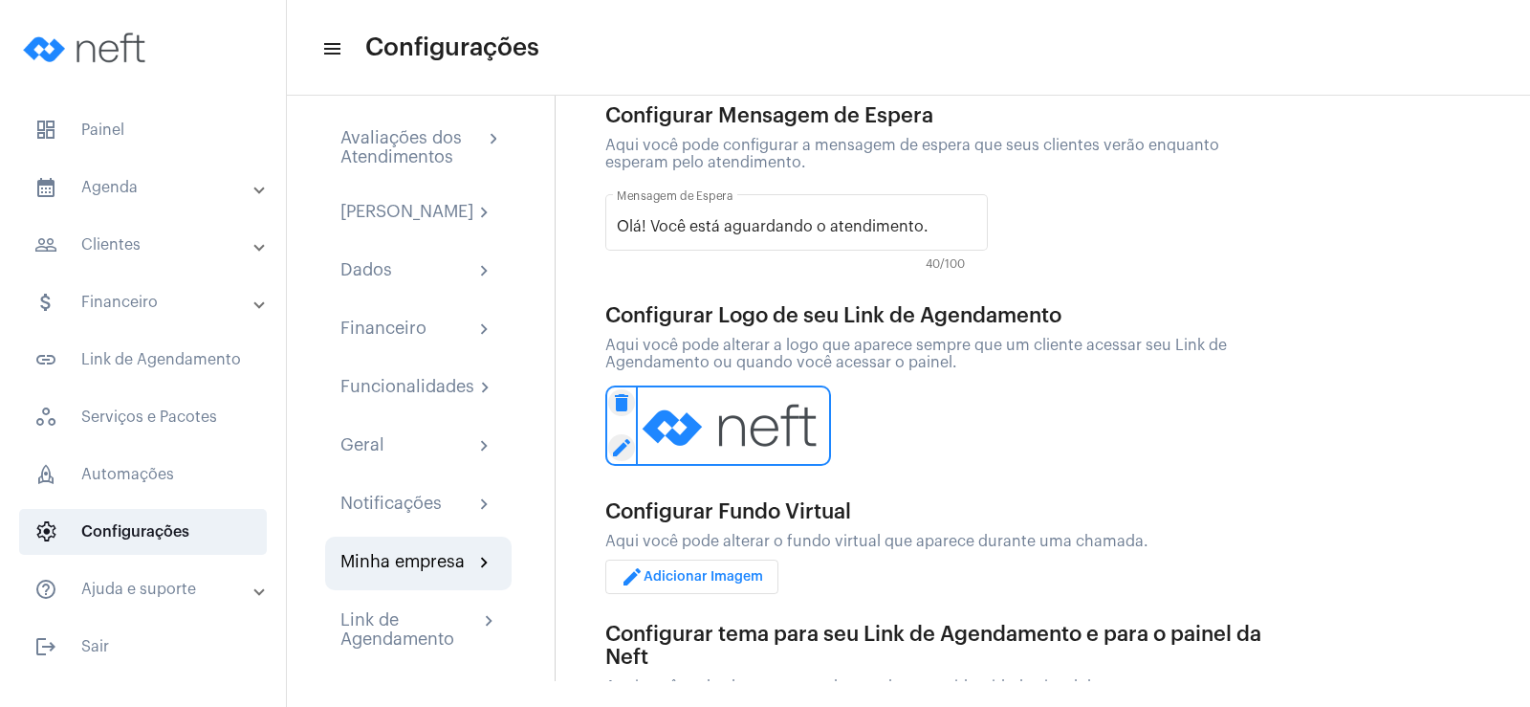
scroll to position [205, 0]
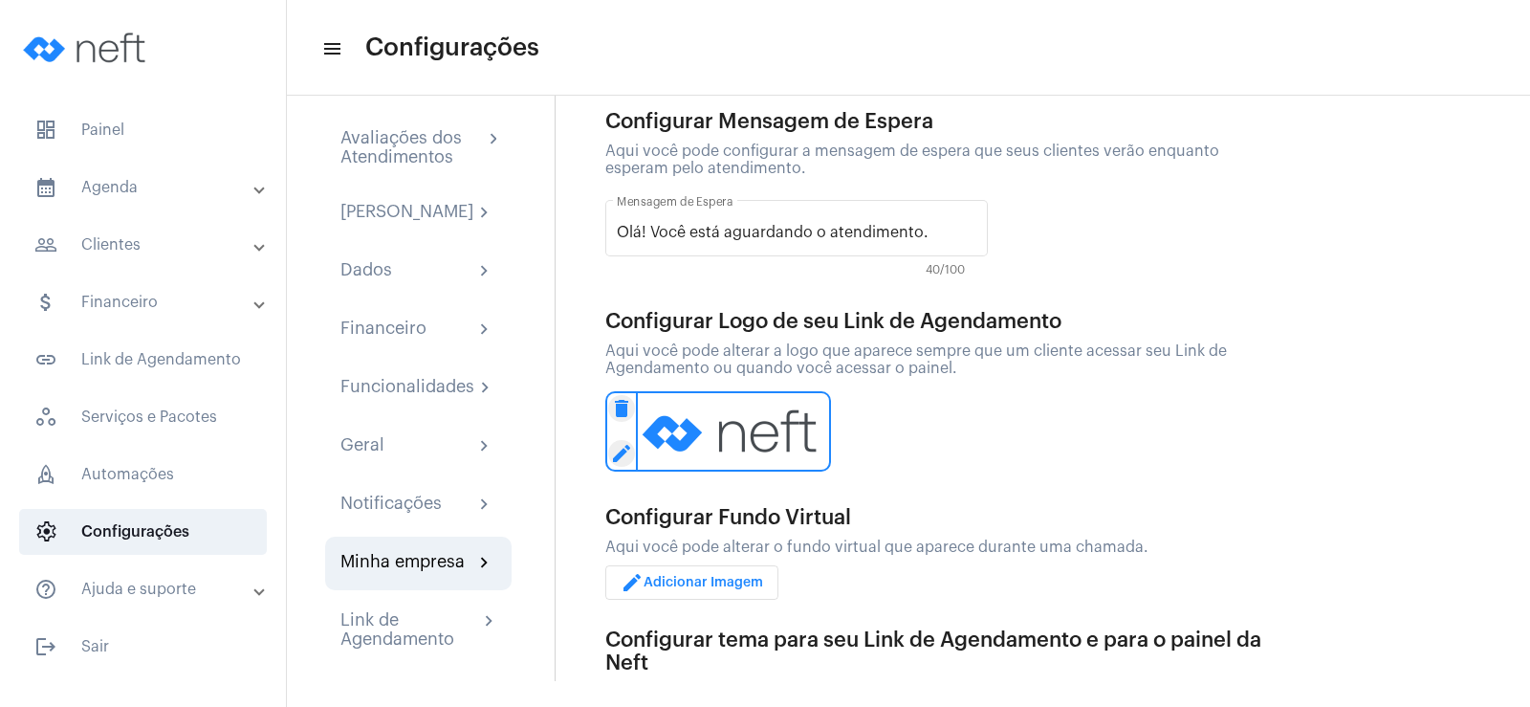
click at [665, 402] on img at bounding box center [733, 431] width 195 height 80
click at [619, 440] on mat-icon "edit" at bounding box center [621, 453] width 27 height 27
click at [704, 411] on img at bounding box center [733, 431] width 195 height 80
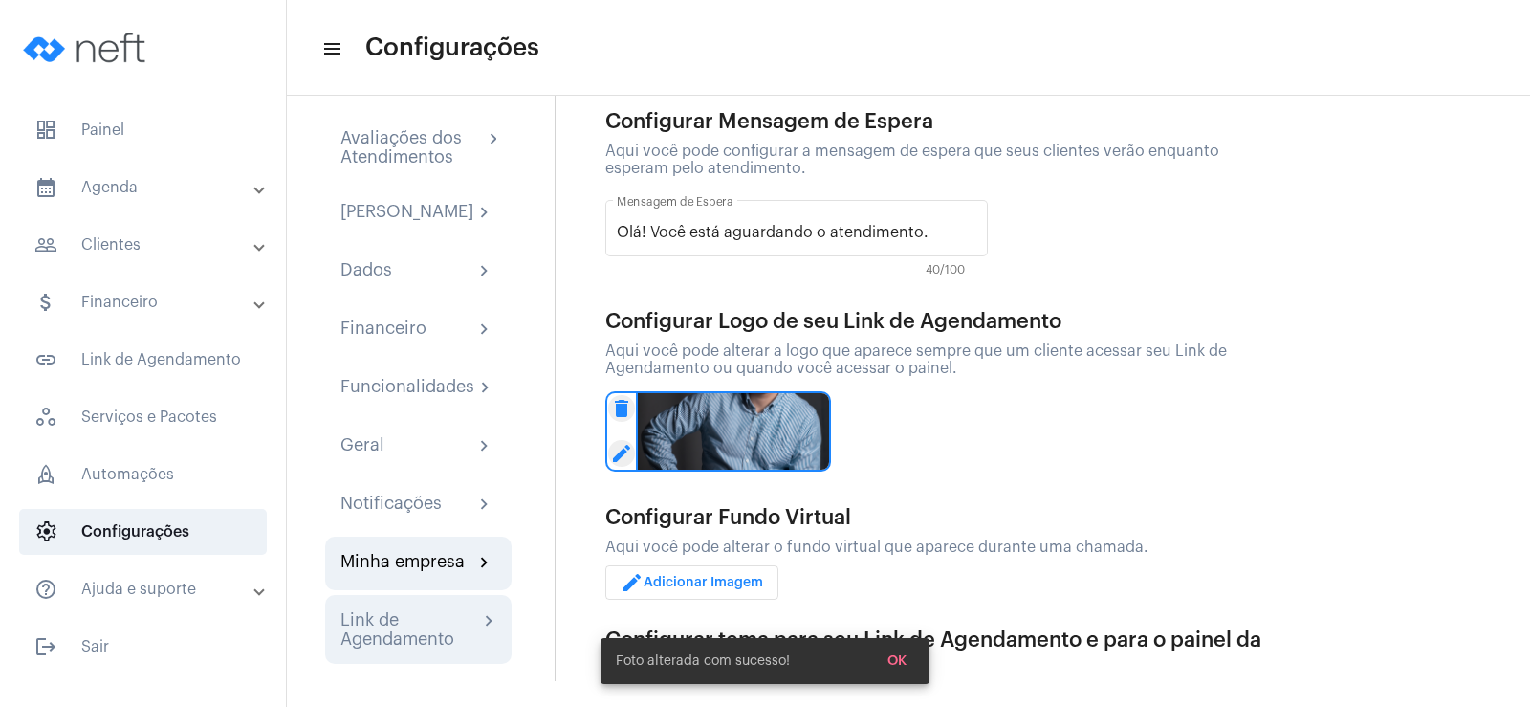
click at [394, 621] on div "Link de Agendamento" at bounding box center [409, 629] width 138 height 38
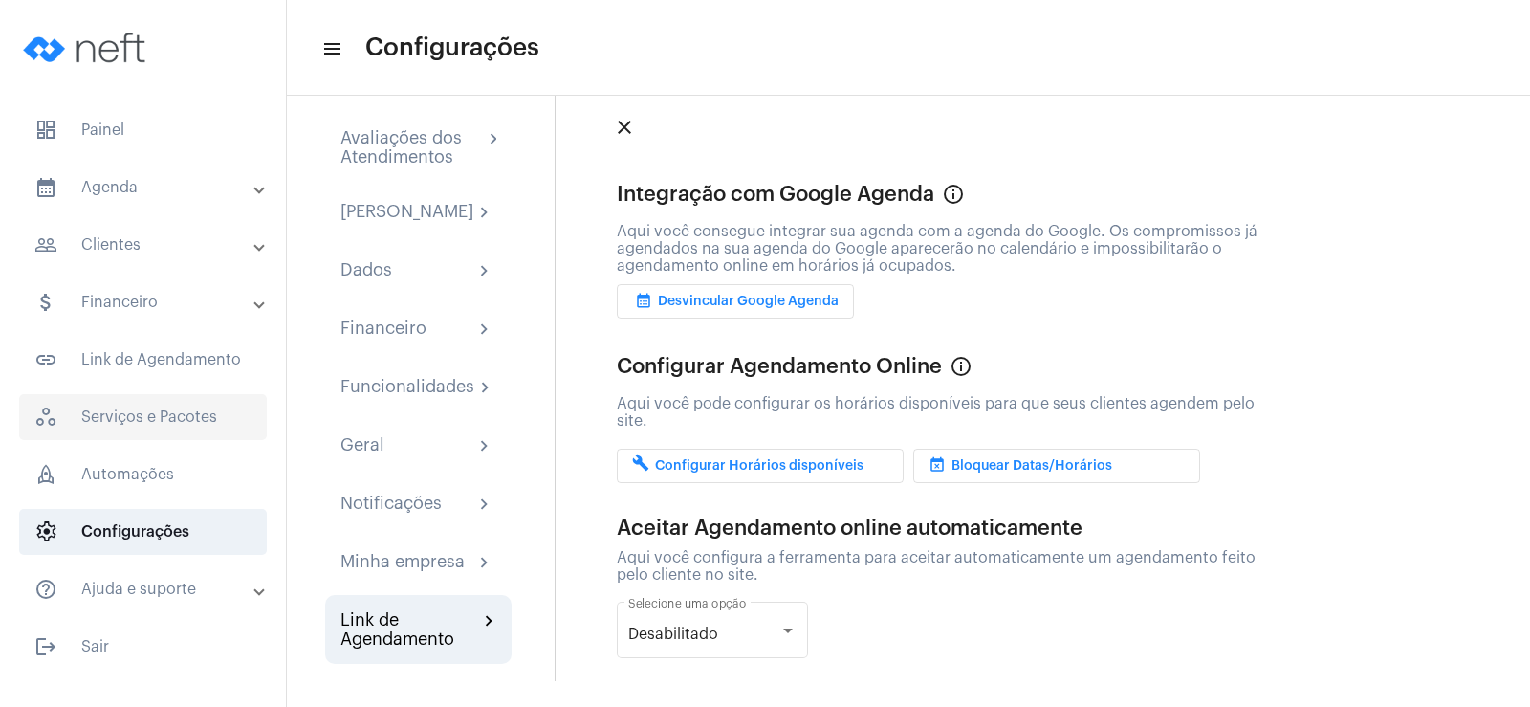
click at [189, 415] on span "workspaces_outlined Serviços e Pacotes" at bounding box center [143, 417] width 248 height 46
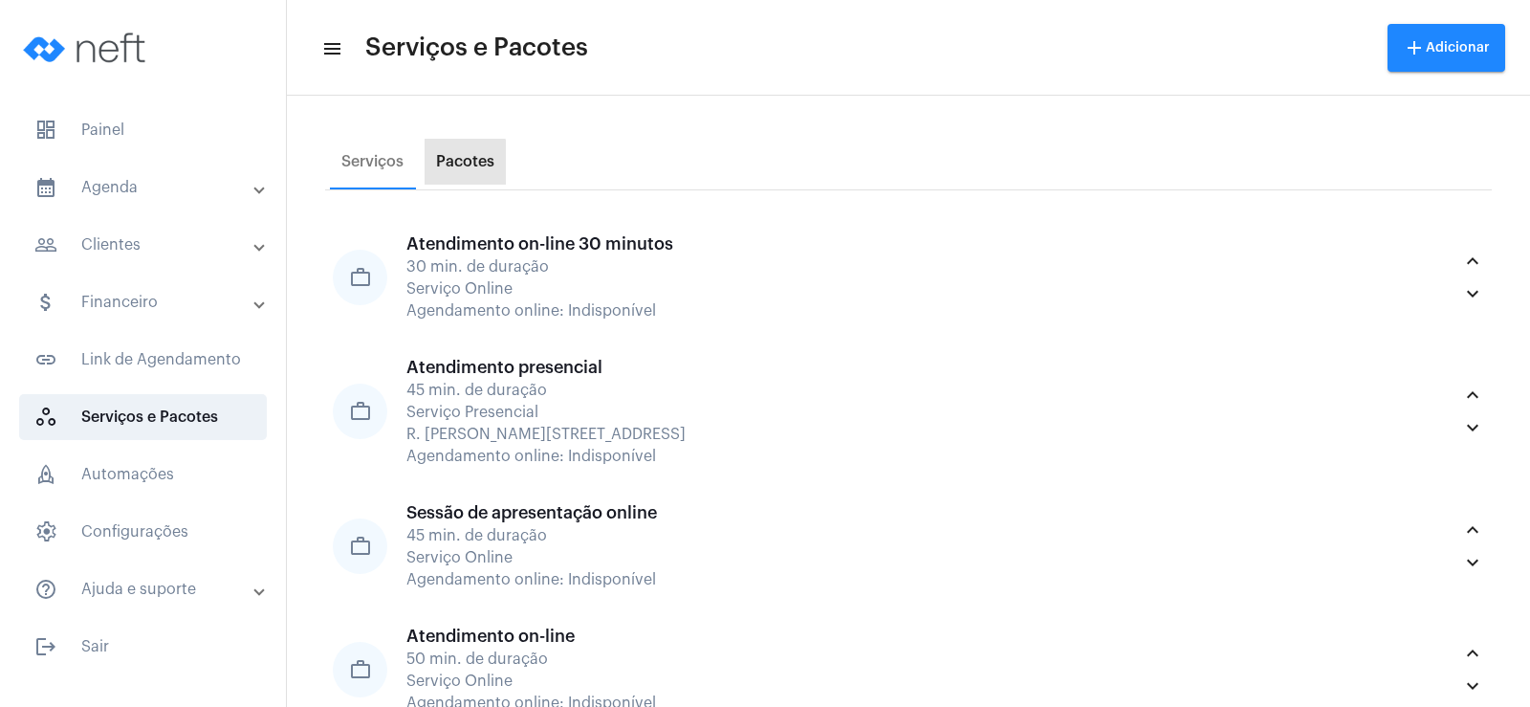
click at [457, 166] on div "Pacotes" at bounding box center [465, 161] width 58 height 17
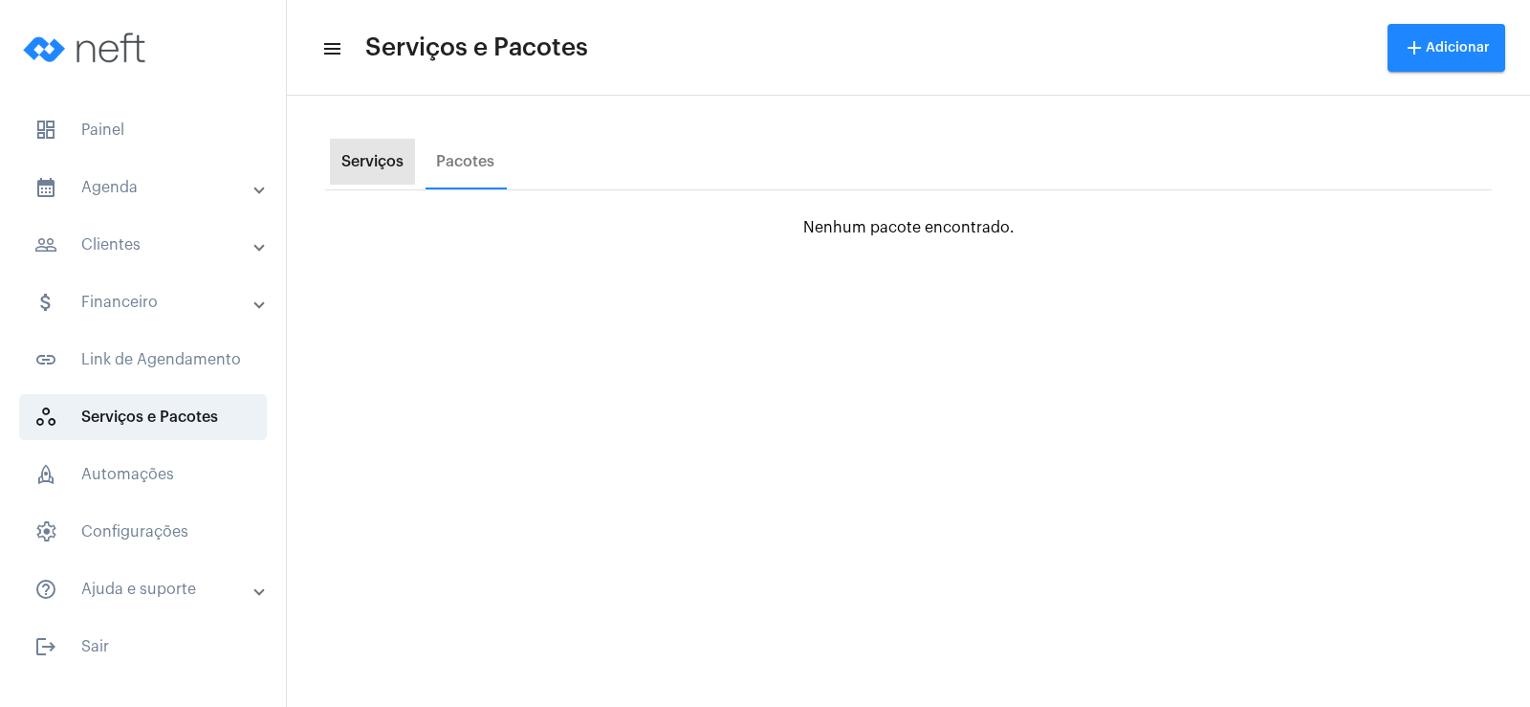
click at [394, 156] on div "Serviços" at bounding box center [372, 161] width 62 height 17
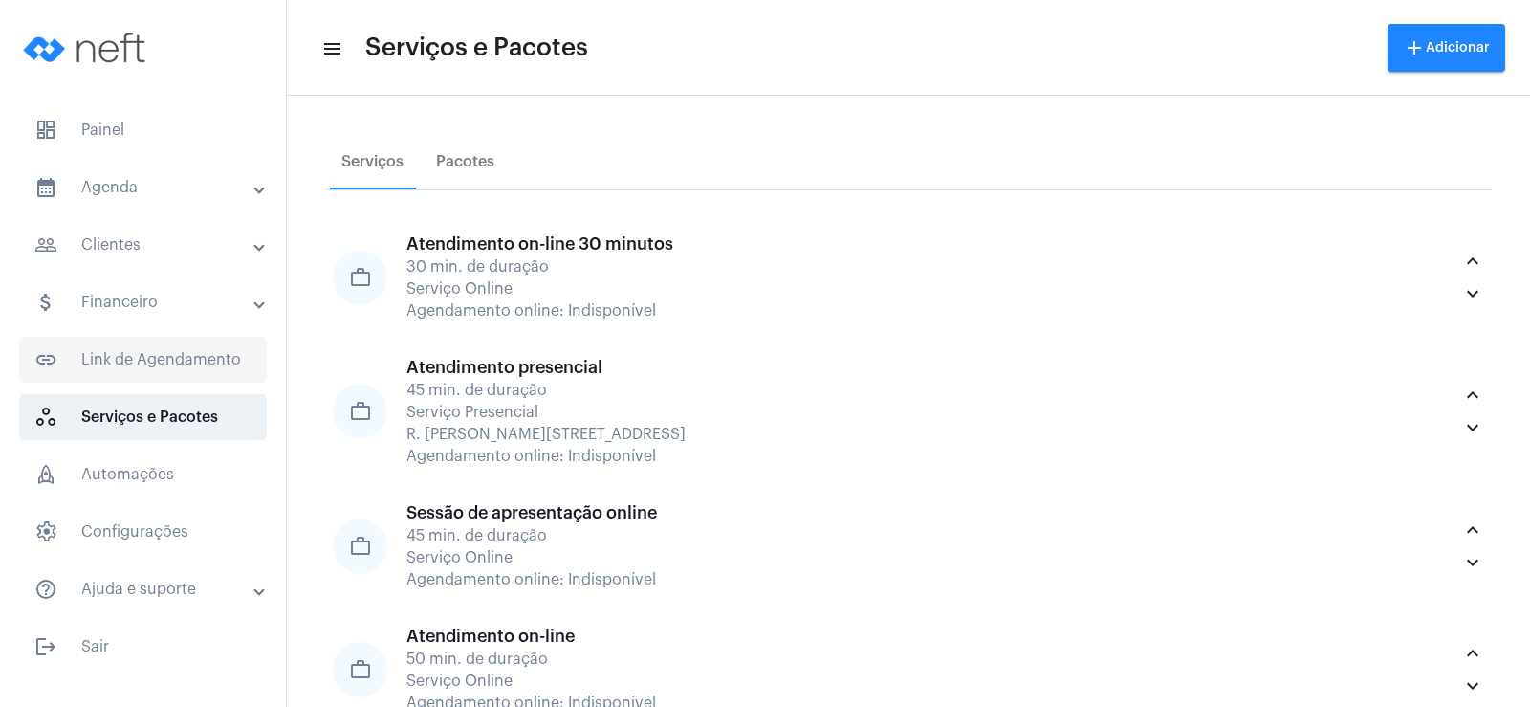
click at [160, 359] on span "link_outlined Link de Agendamento" at bounding box center [143, 360] width 248 height 46
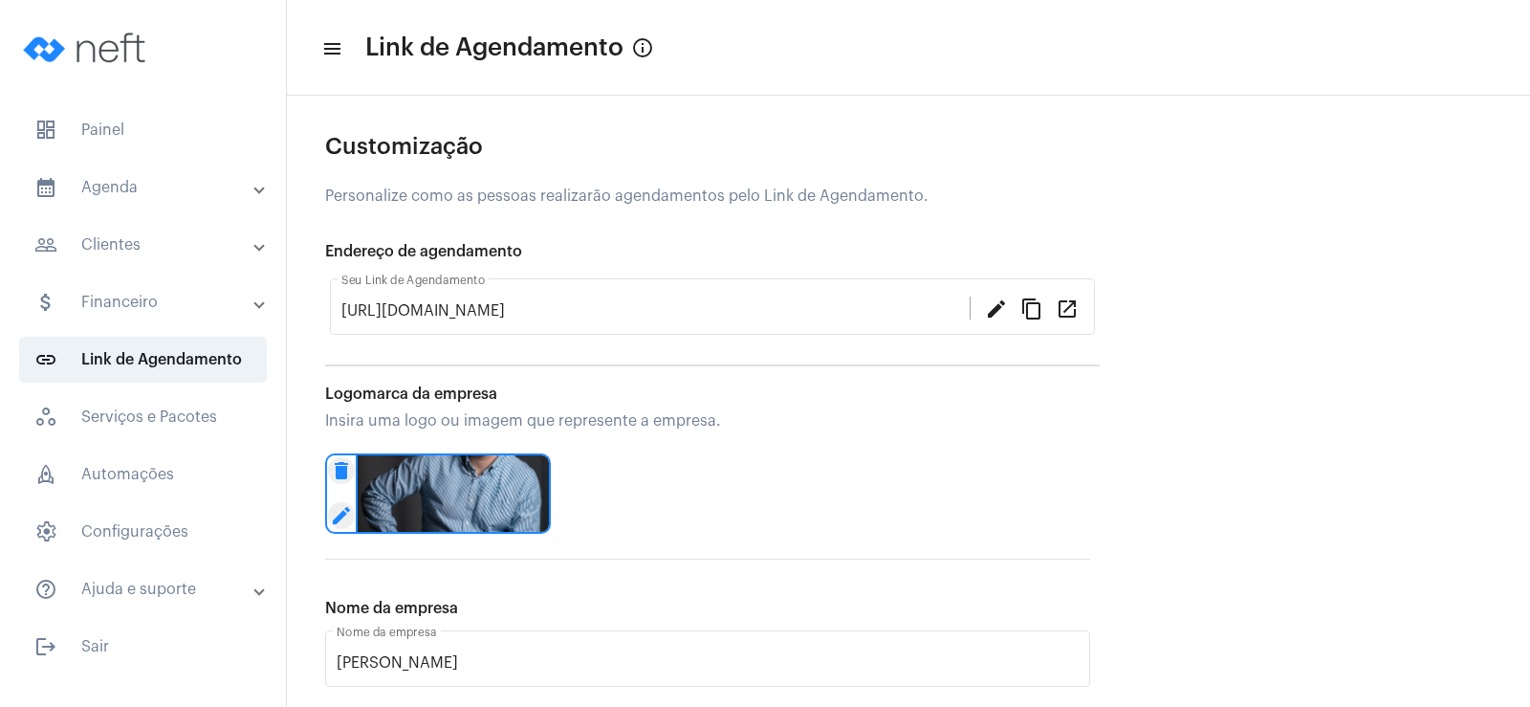
click at [337, 515] on mat-icon "edit" at bounding box center [341, 515] width 27 height 27
click at [468, 487] on img at bounding box center [453, 493] width 195 height 80
click at [413, 491] on img at bounding box center [453, 493] width 195 height 80
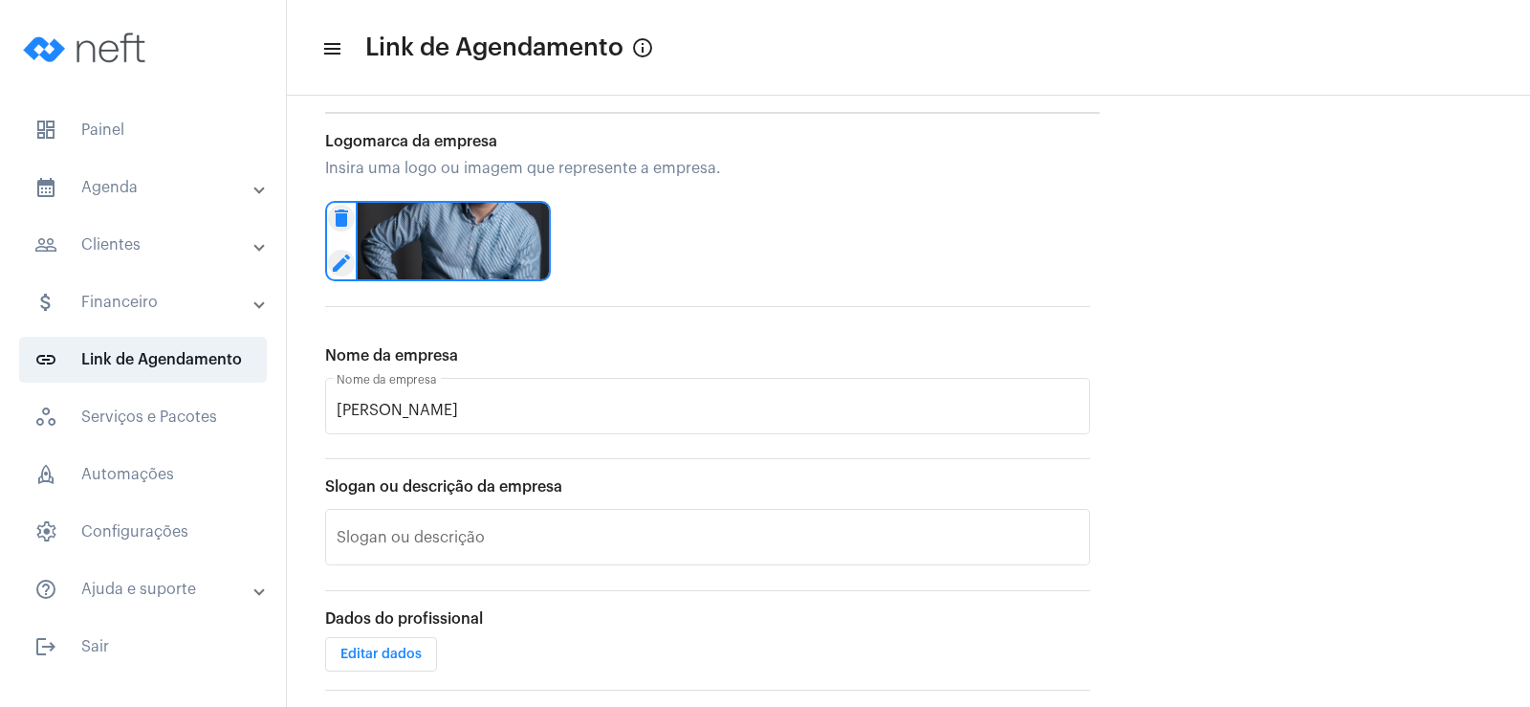
scroll to position [178, 0]
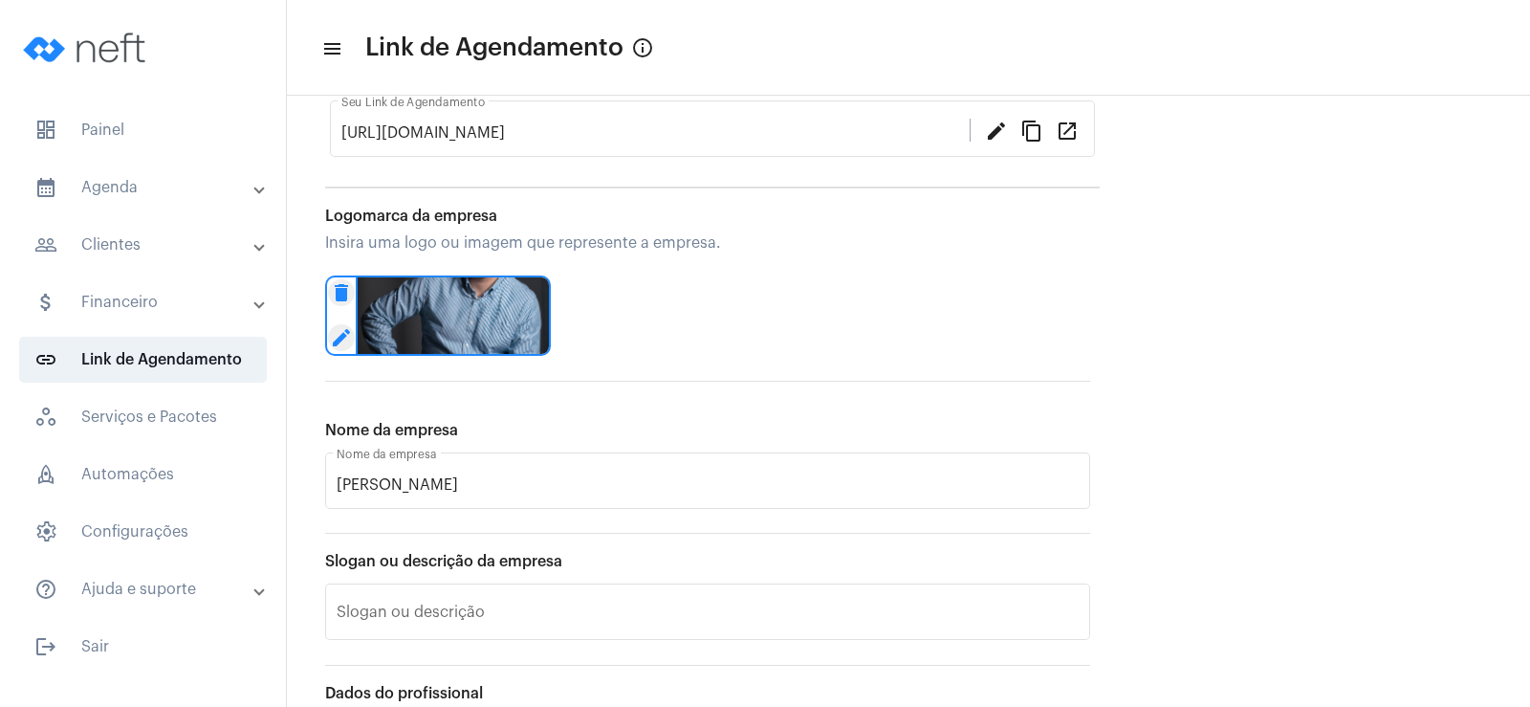
click at [1225, 264] on app-my-profile "menu Link de Agendamento info_outlined Customização Personalize como as pessoas…" at bounding box center [908, 472] width 1243 height 1301
click at [1261, 299] on app-my-profile "menu Link de Agendamento info_outlined Customização Personalize como as pessoas…" at bounding box center [908, 472] width 1243 height 1301
